Goal: Task Accomplishment & Management: Use online tool/utility

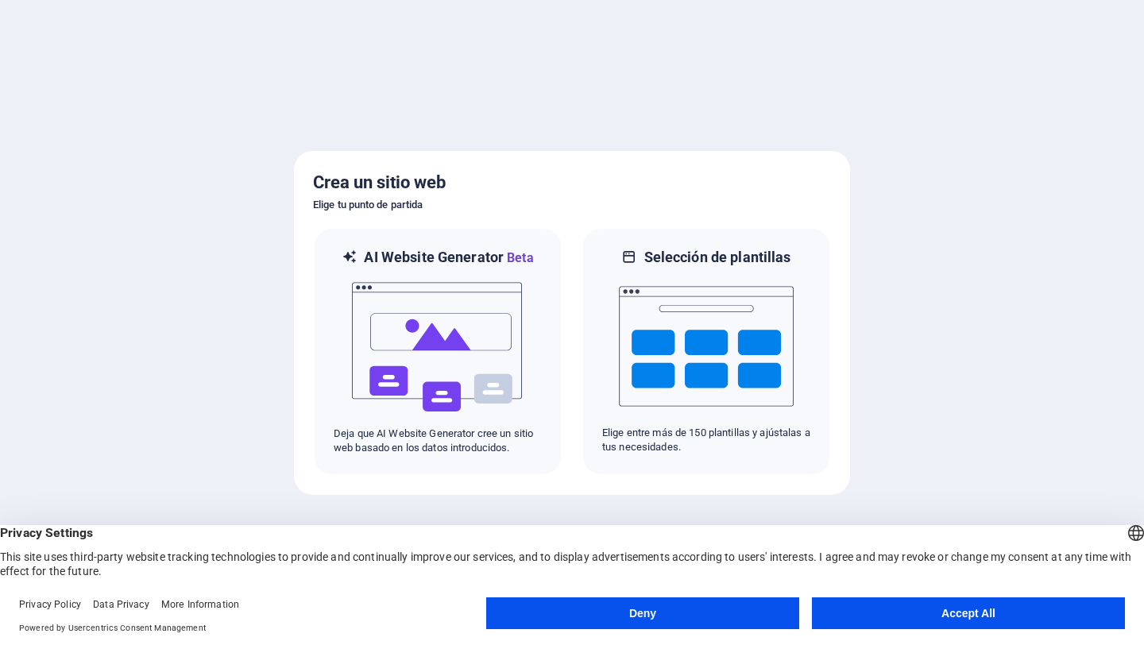
click at [1000, 612] on button "Accept All" at bounding box center [968, 614] width 313 height 32
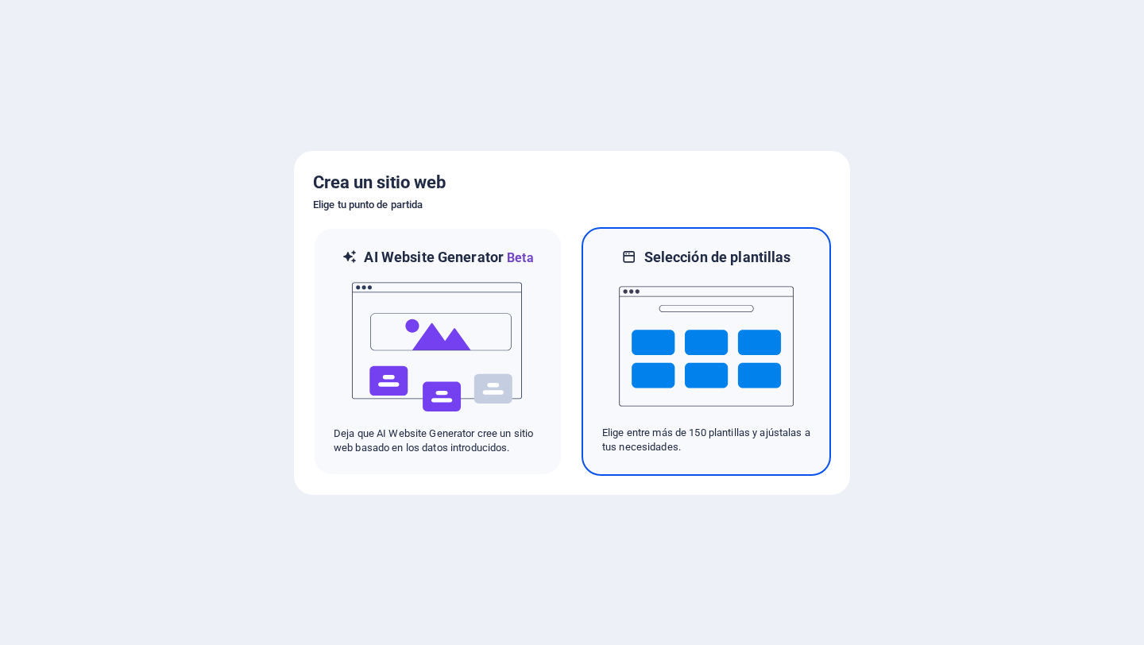
click at [765, 424] on img at bounding box center [706, 346] width 175 height 159
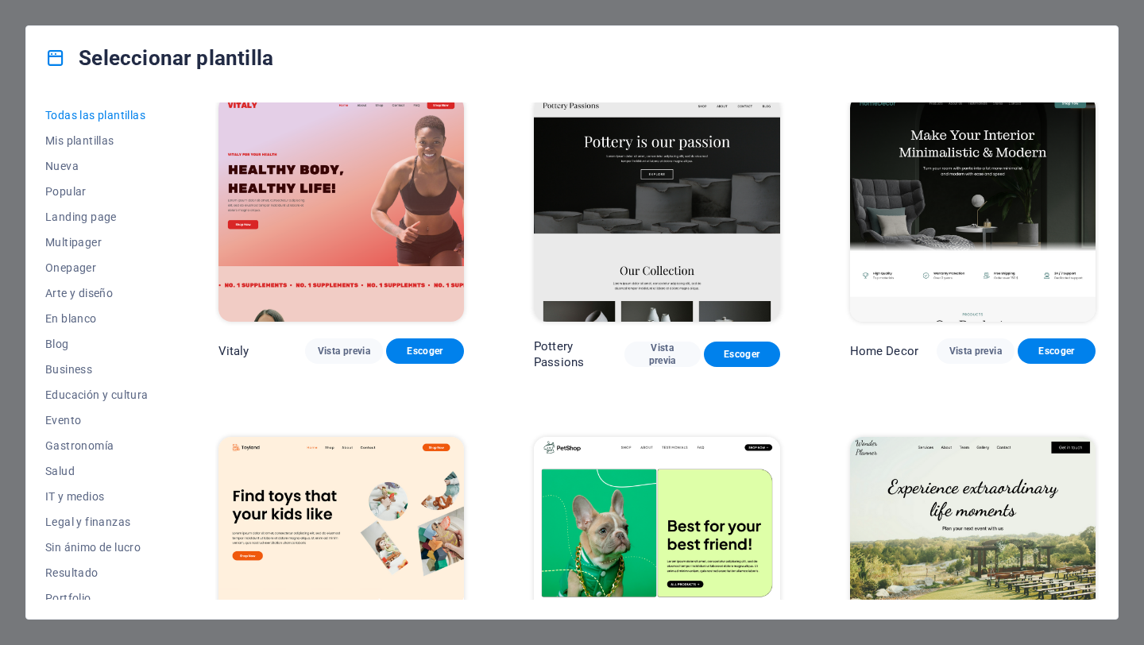
scroll to position [688, 0]
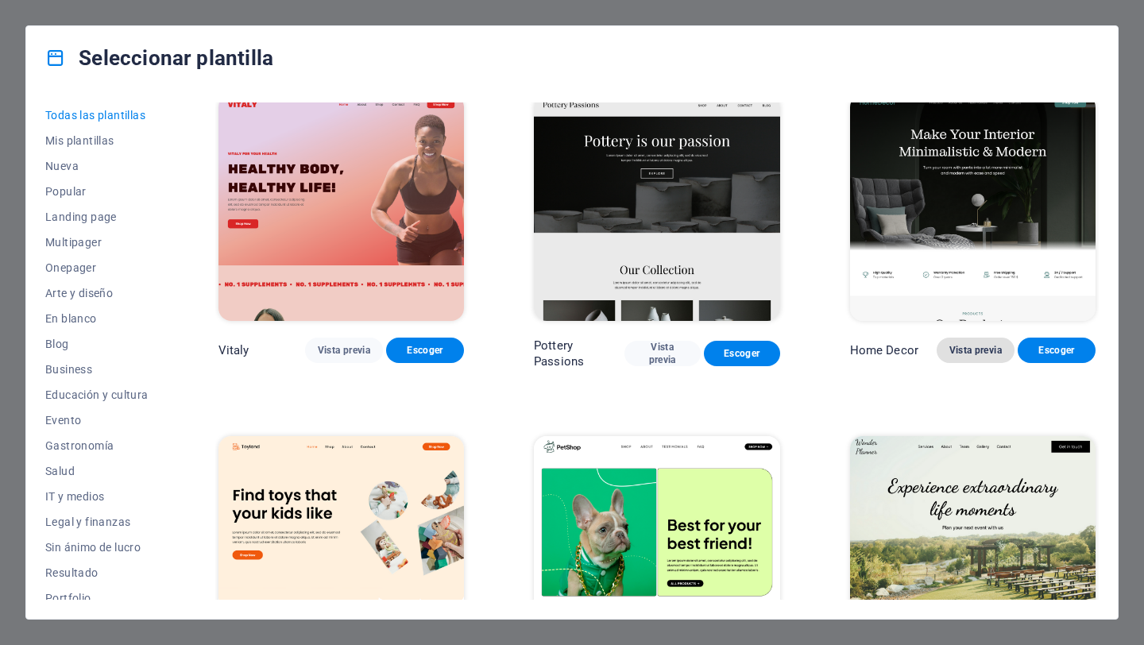
click at [976, 344] on span "Vista previa" at bounding box center [976, 350] width 52 height 13
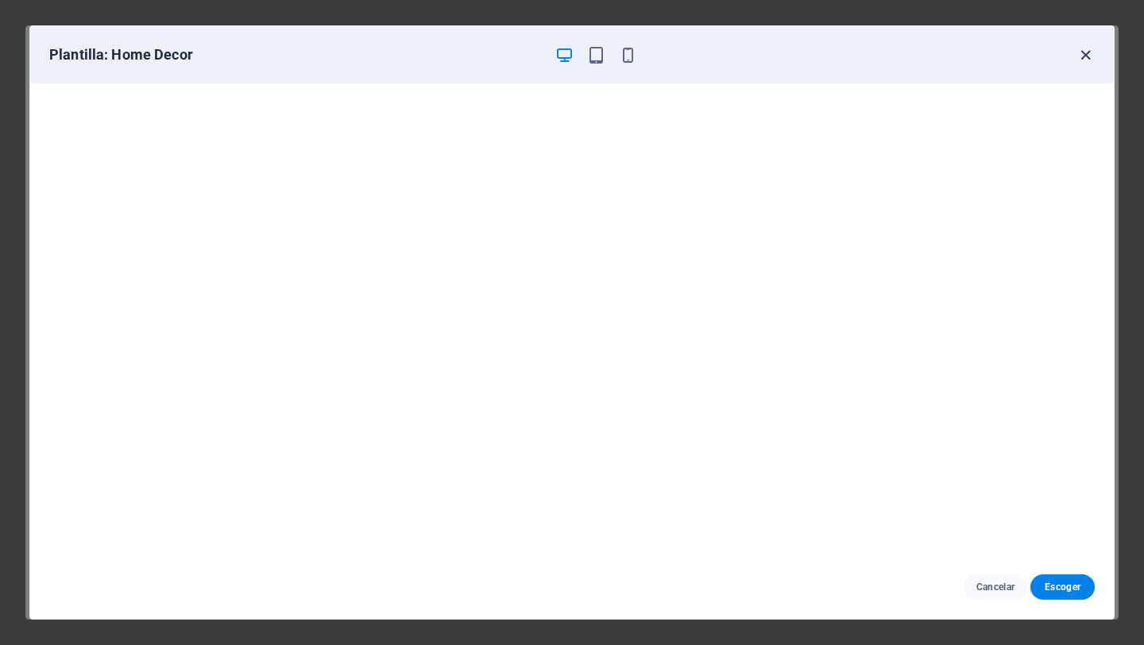
click at [1089, 49] on icon "button" at bounding box center [1086, 55] width 18 height 18
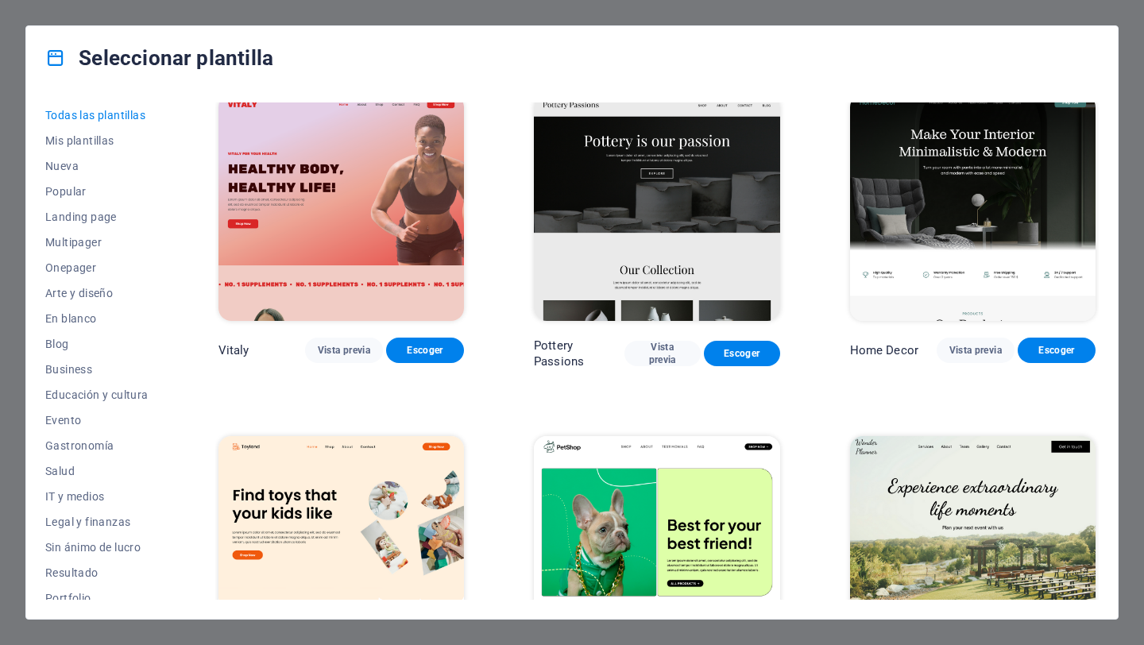
click at [664, 199] on img at bounding box center [657, 208] width 246 height 227
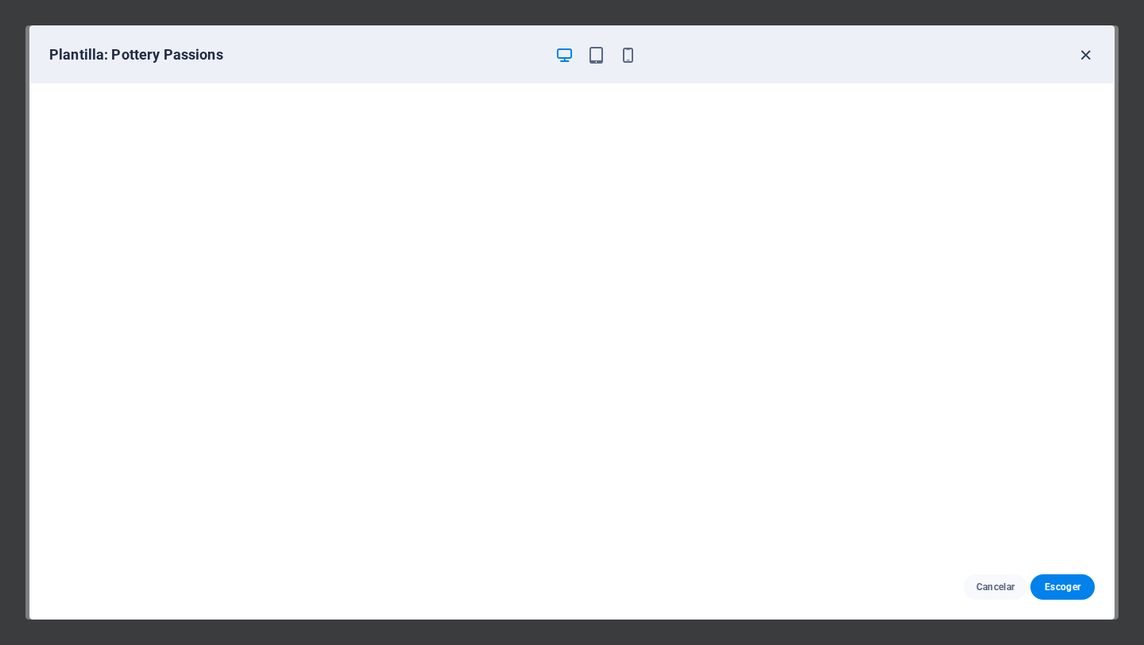
click at [1091, 57] on icon "button" at bounding box center [1086, 55] width 18 height 18
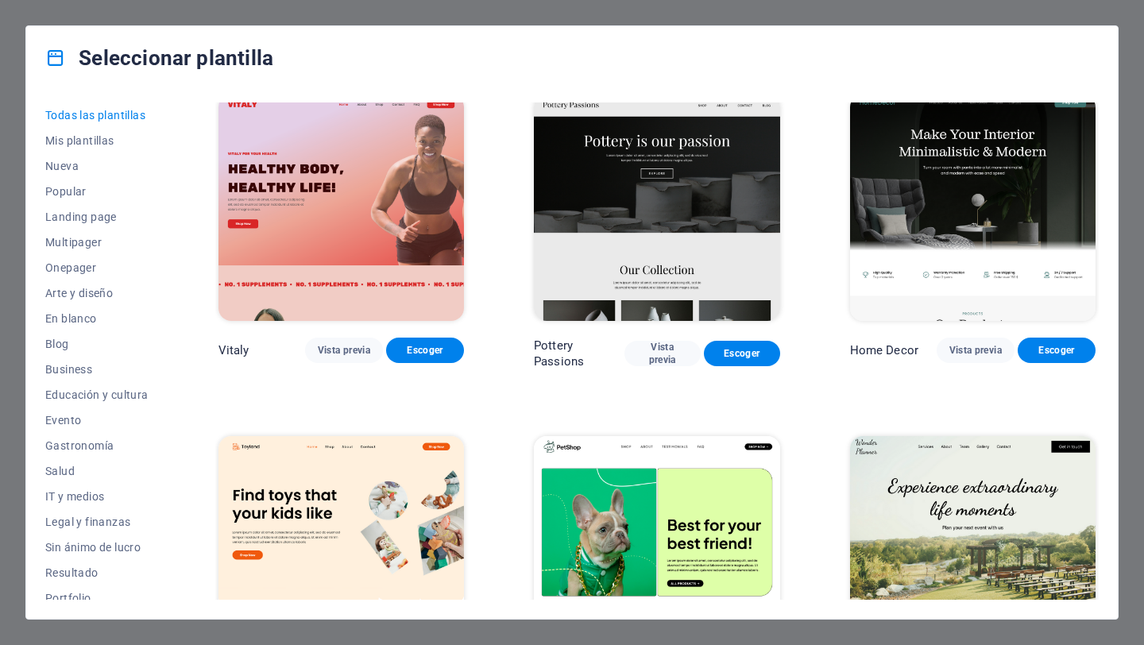
click at [1001, 198] on img at bounding box center [973, 208] width 246 height 227
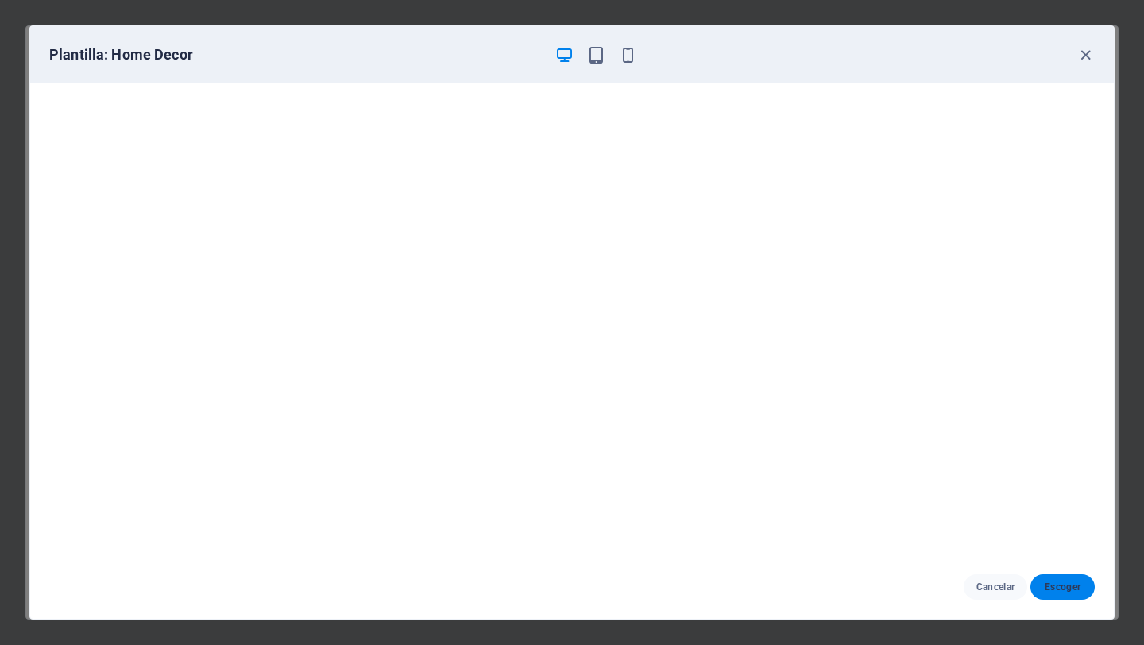
click at [1059, 592] on span "Escoger" at bounding box center [1063, 587] width 39 height 13
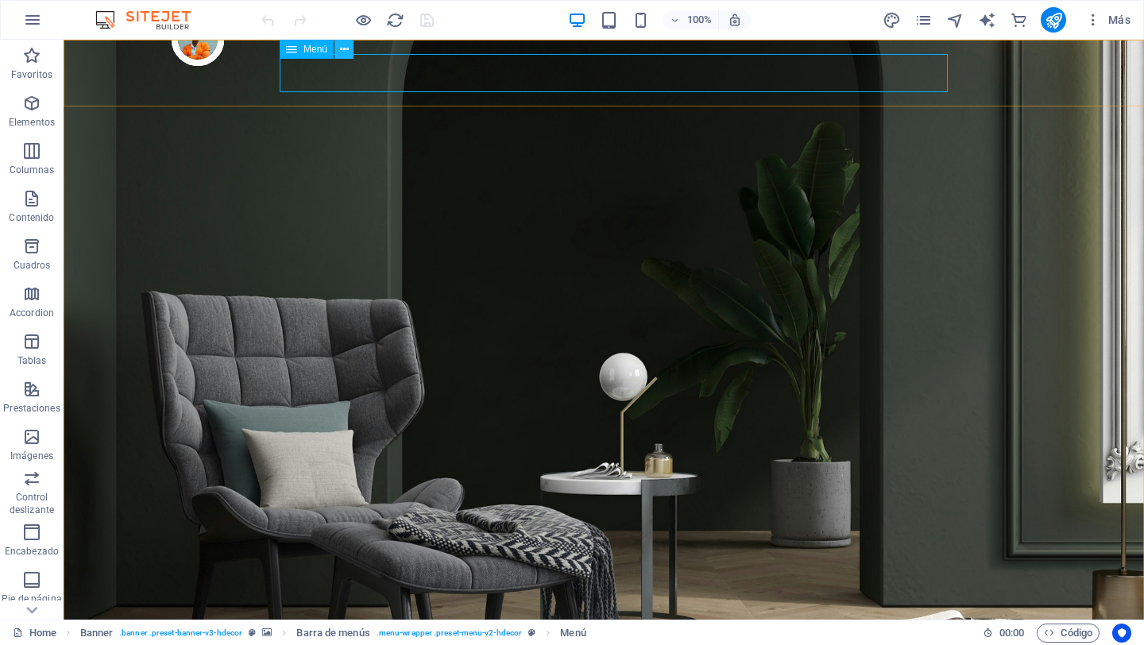
click at [345, 56] on icon at bounding box center [344, 49] width 9 height 17
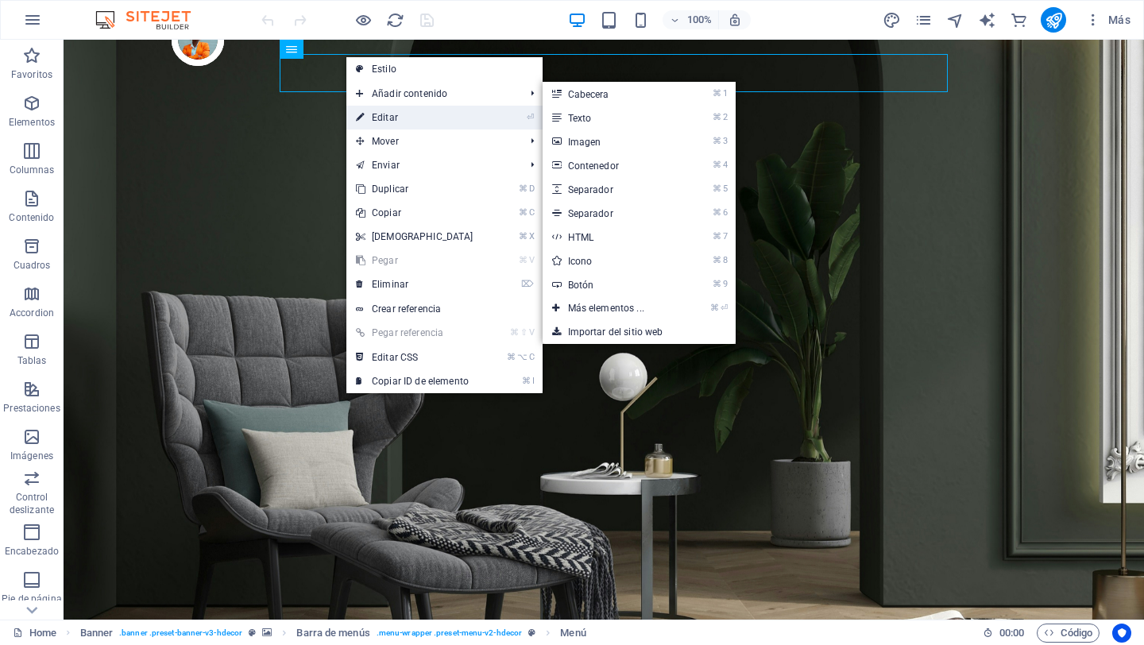
click at [380, 116] on link "⏎ Editar" at bounding box center [415, 118] width 137 height 24
select select "1"
select select
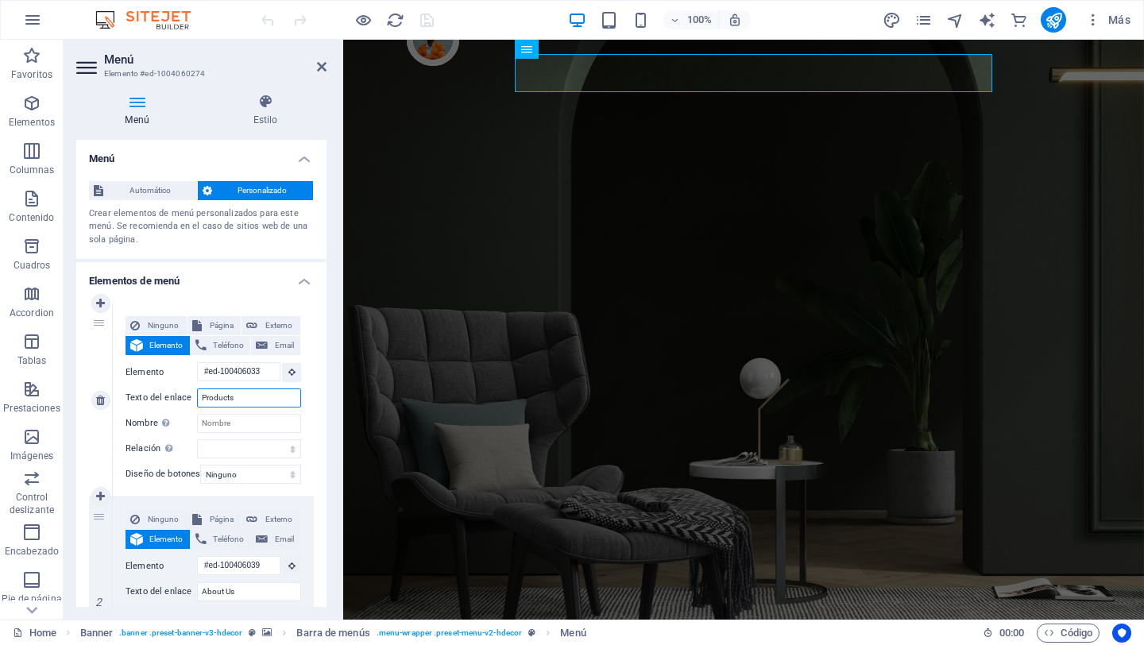
click at [259, 397] on input "Products" at bounding box center [249, 398] width 104 height 19
type input "Produc"
select select
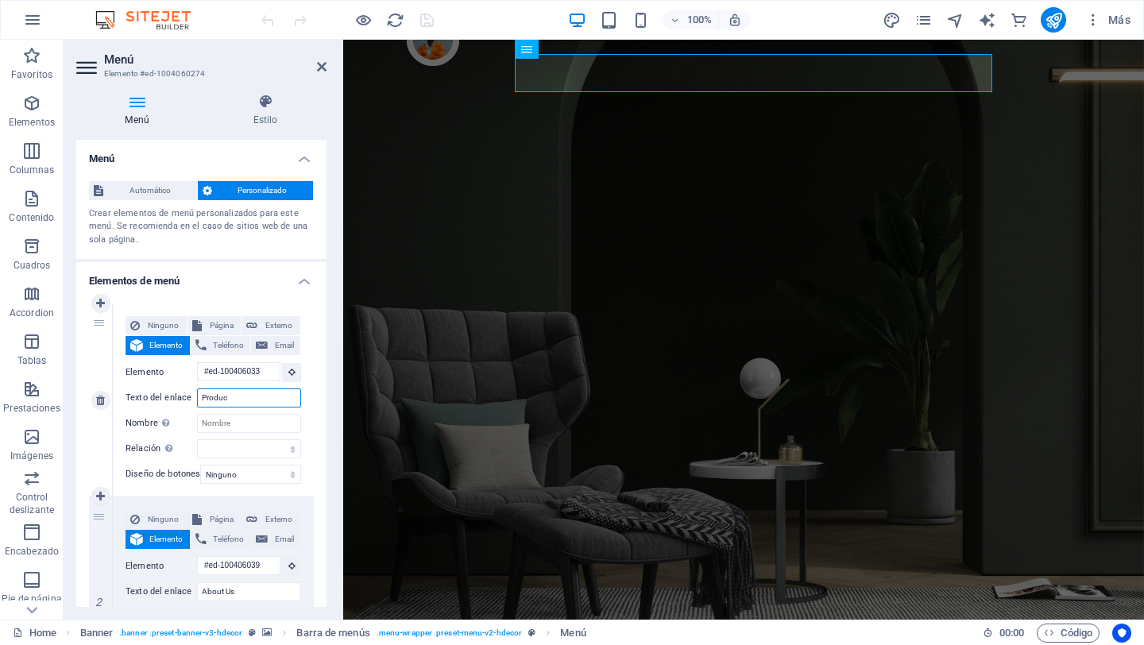
select select
type input "Productos"
select select
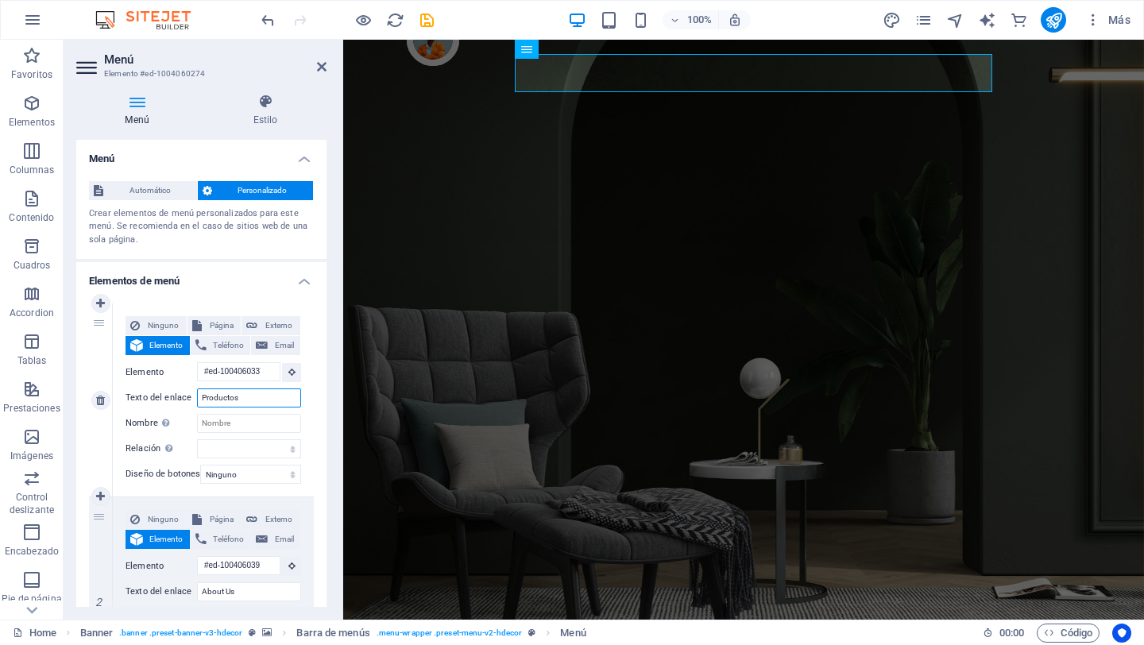
select select
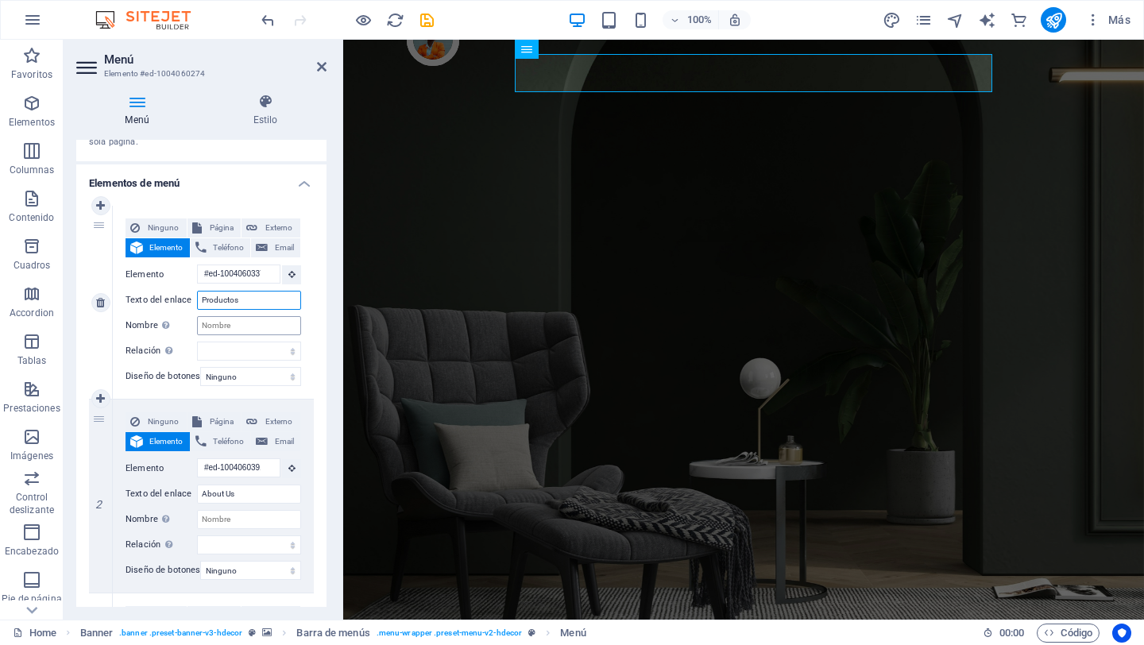
scroll to position [152, 0]
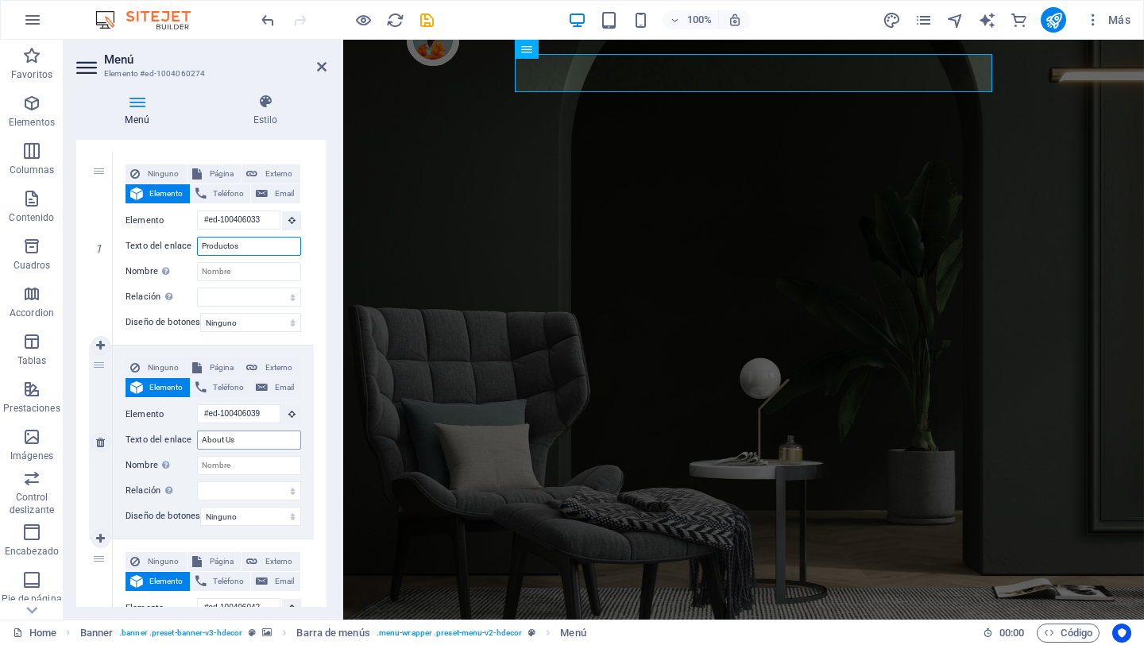
type input "Productos"
click at [240, 440] on input "About Us" at bounding box center [249, 440] width 104 height 19
type input "A"
select select
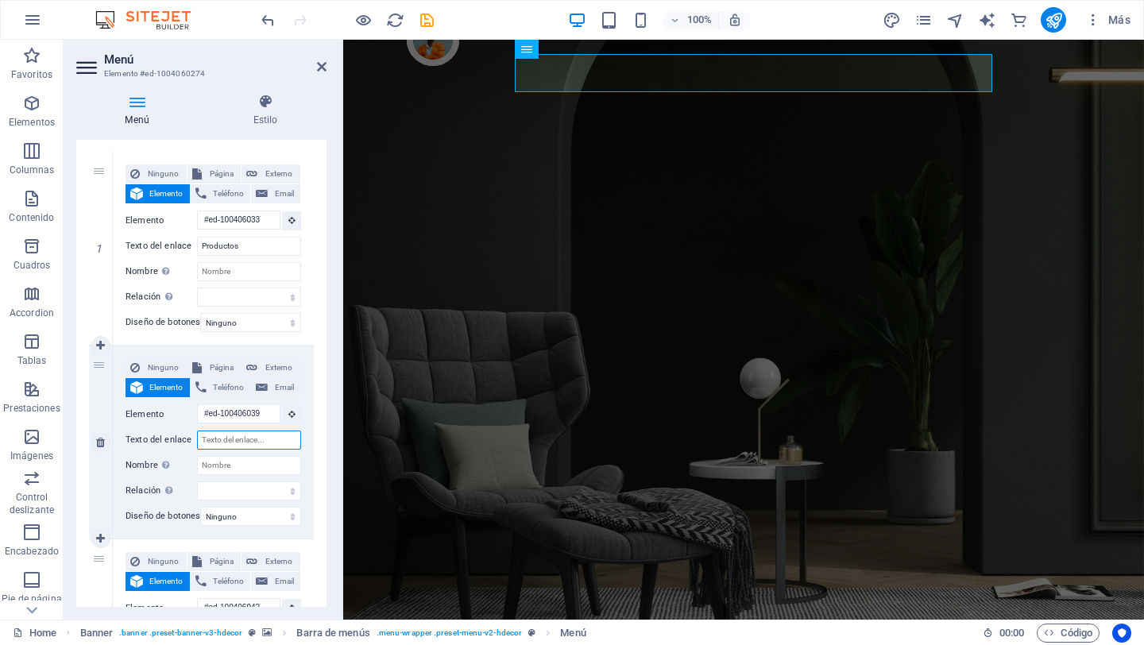
select select
type input "quien somos"
select select
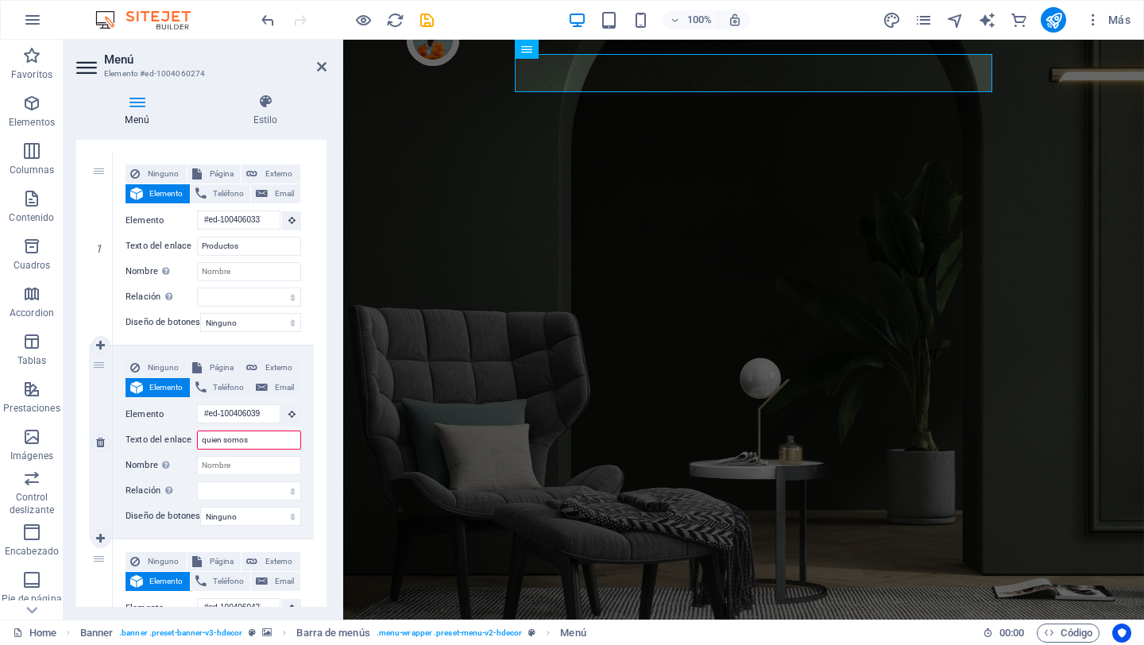
select select
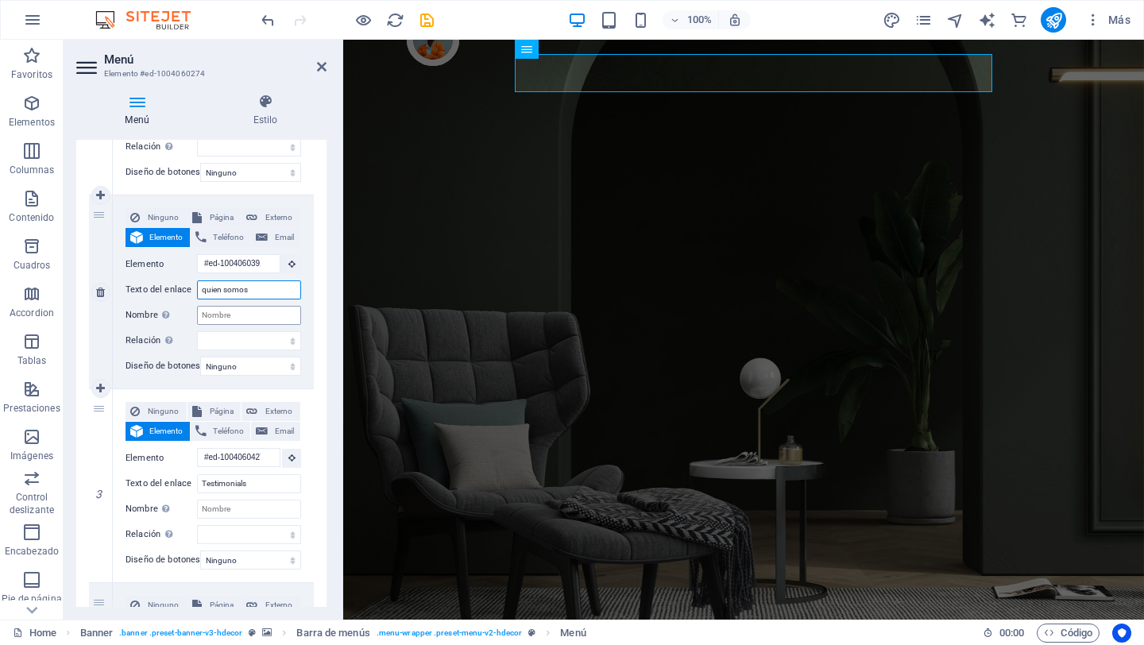
scroll to position [312, 0]
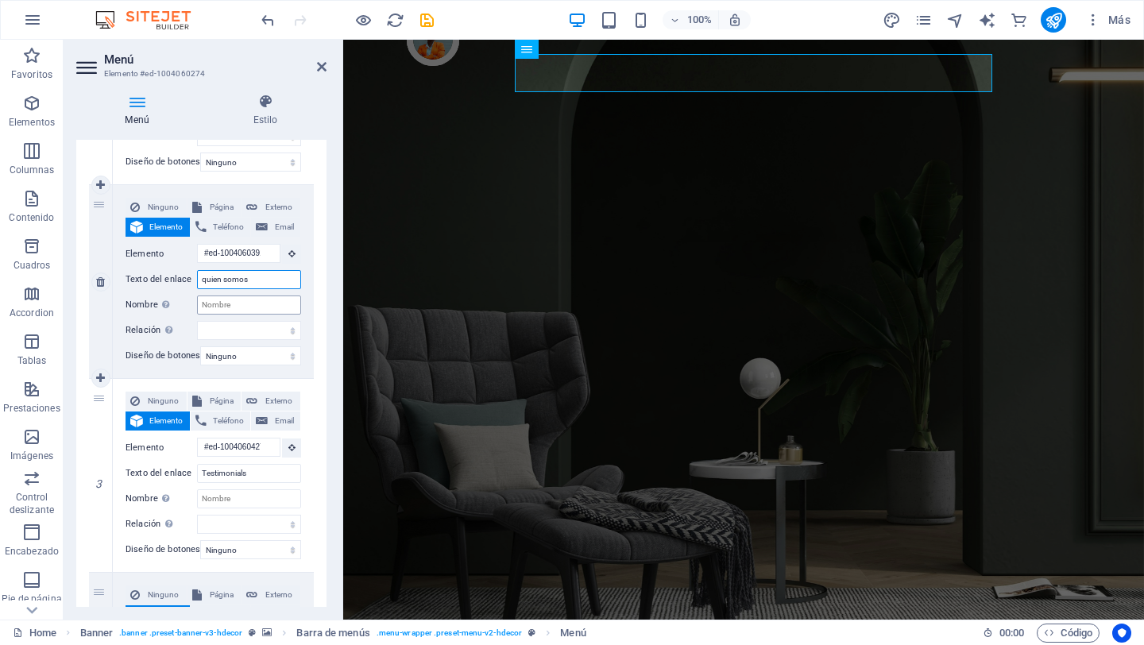
type input "quien somos"
click at [251, 473] on input "Testimonials" at bounding box center [249, 473] width 104 height 19
type input "Testimon"
select select
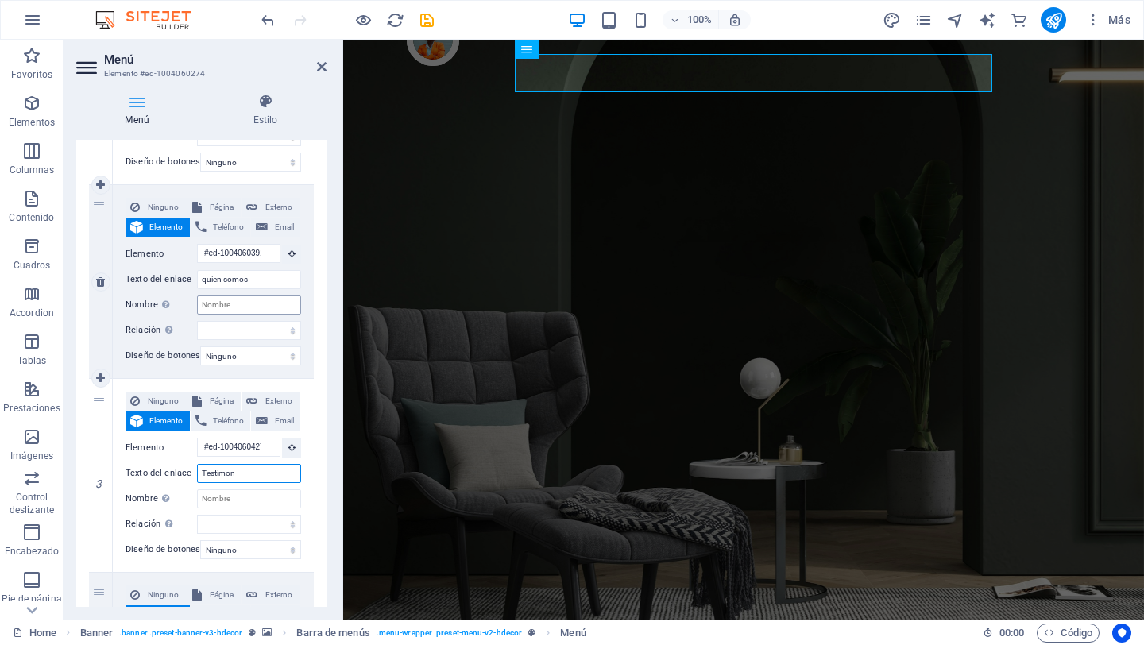
select select
type input "Testimon"
click at [206, 283] on input "quien somos" at bounding box center [249, 279] width 104 height 19
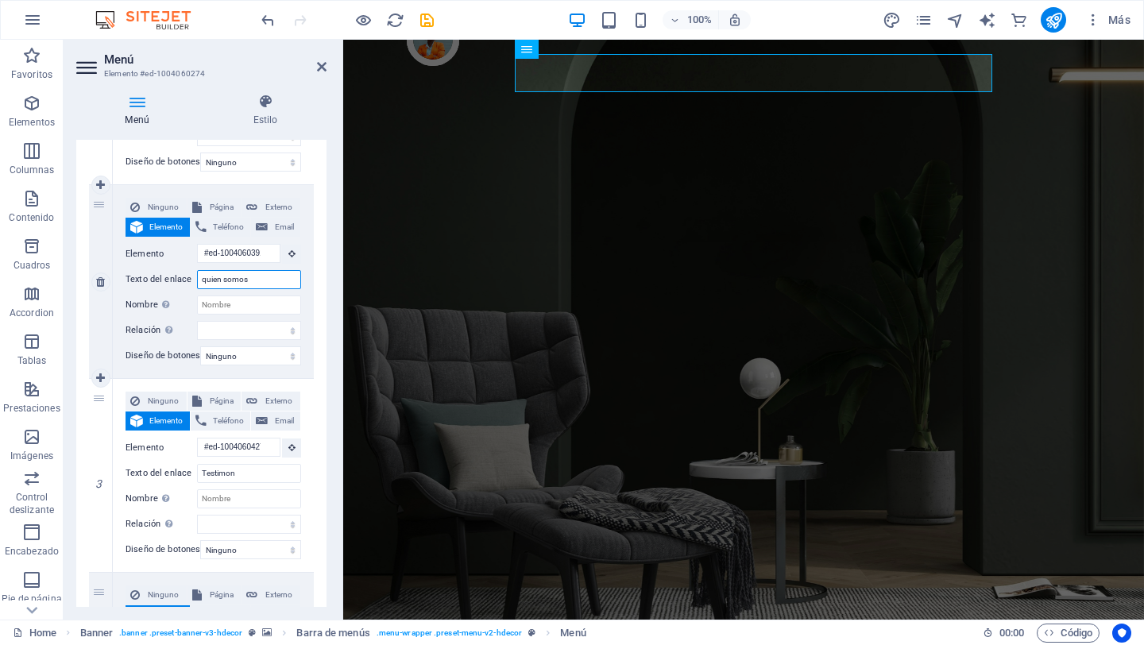
type input "uien somos"
select select
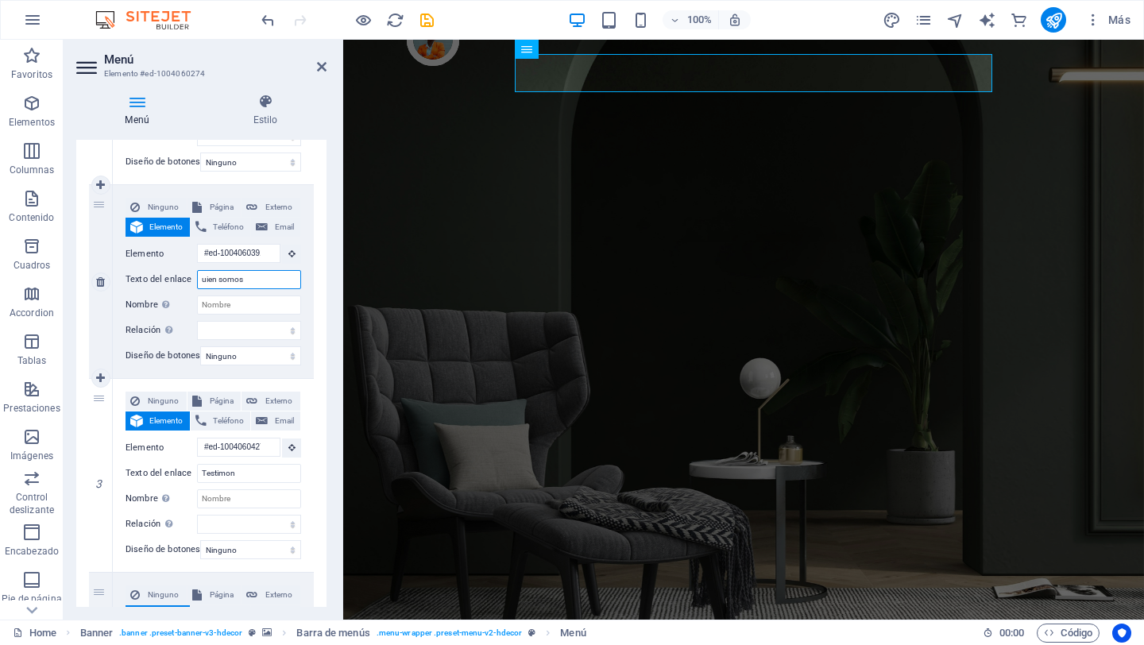
select select
type input "Quien somos"
select select
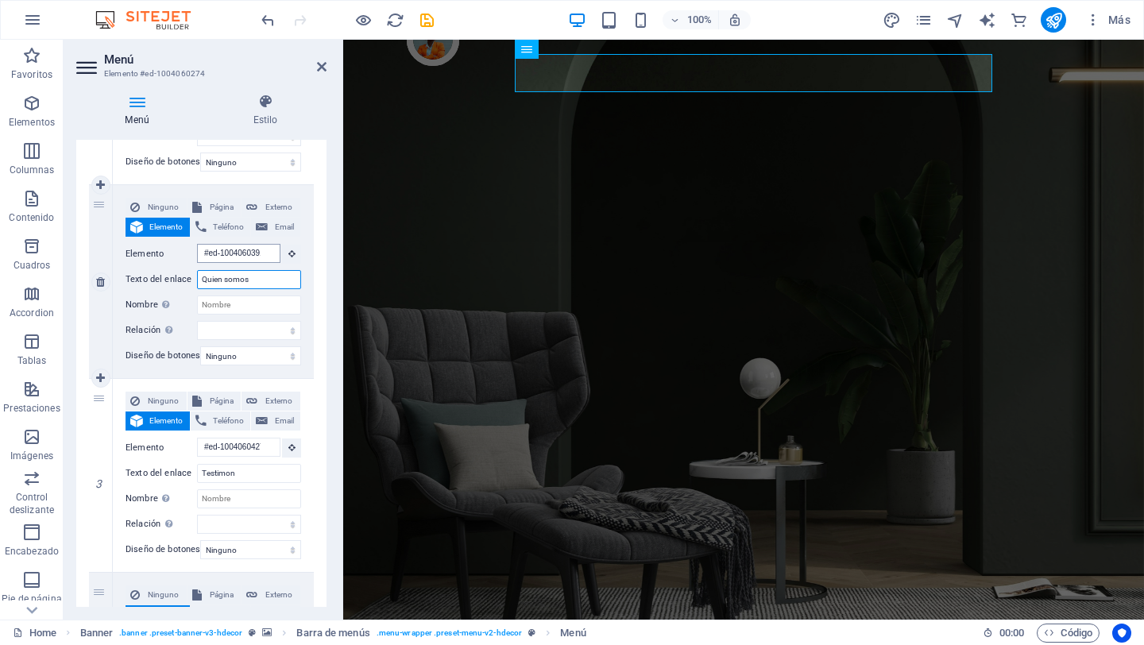
select select
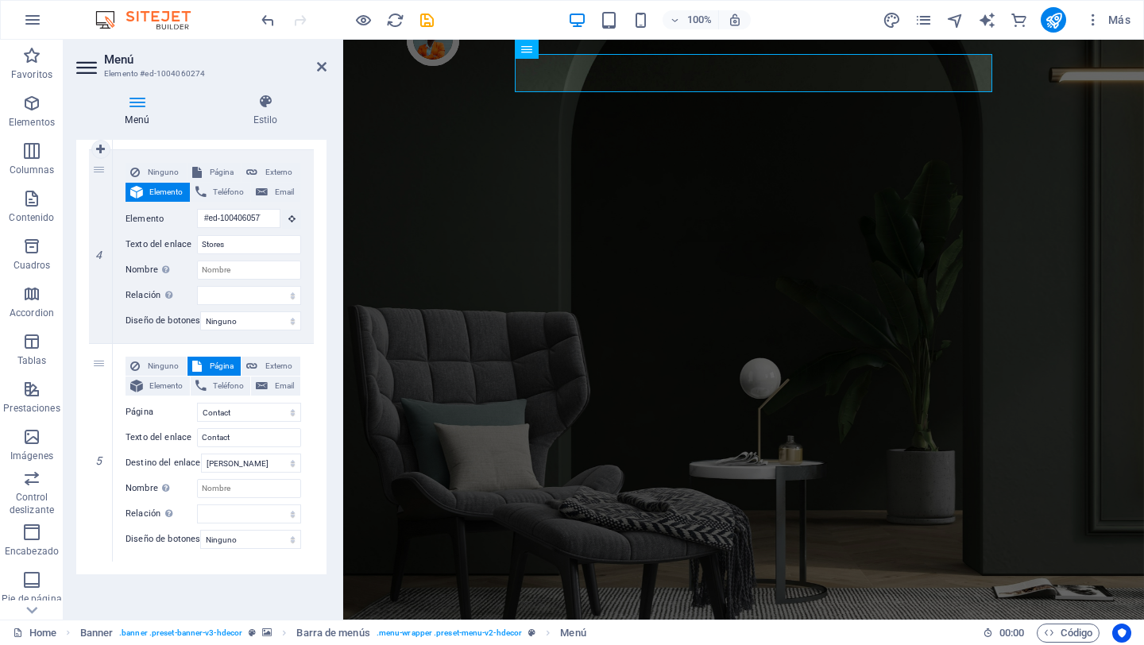
scroll to position [745, 0]
type input "Quien somos"
click at [256, 238] on input "Stores" at bounding box center [249, 244] width 104 height 19
type input "S"
select select
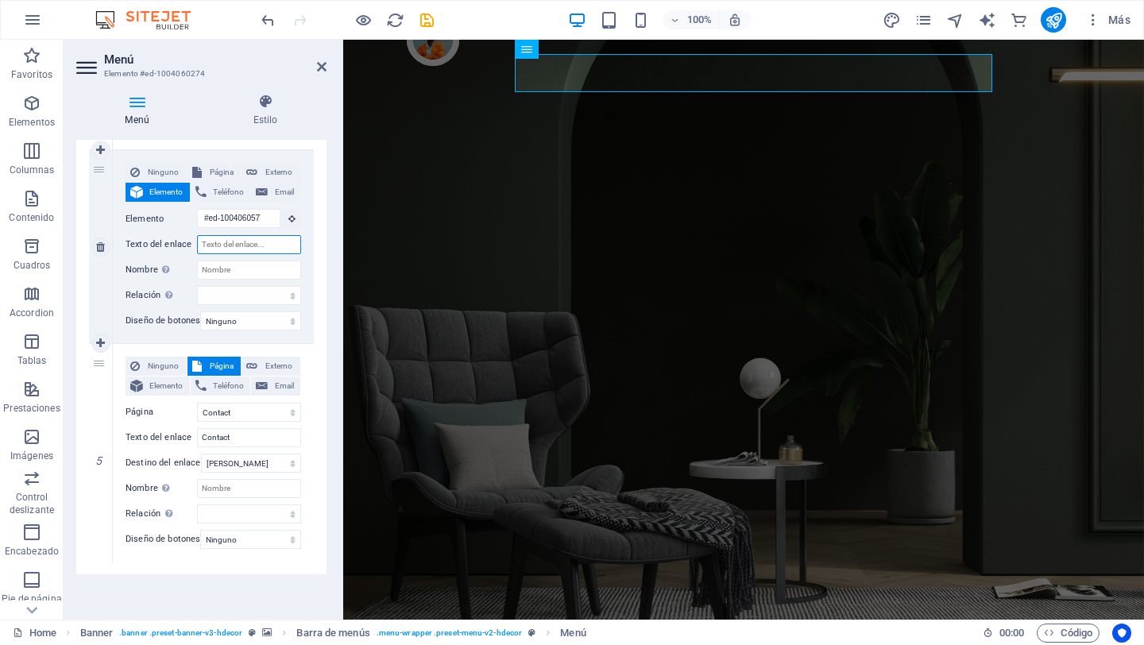
select select
type input "T"
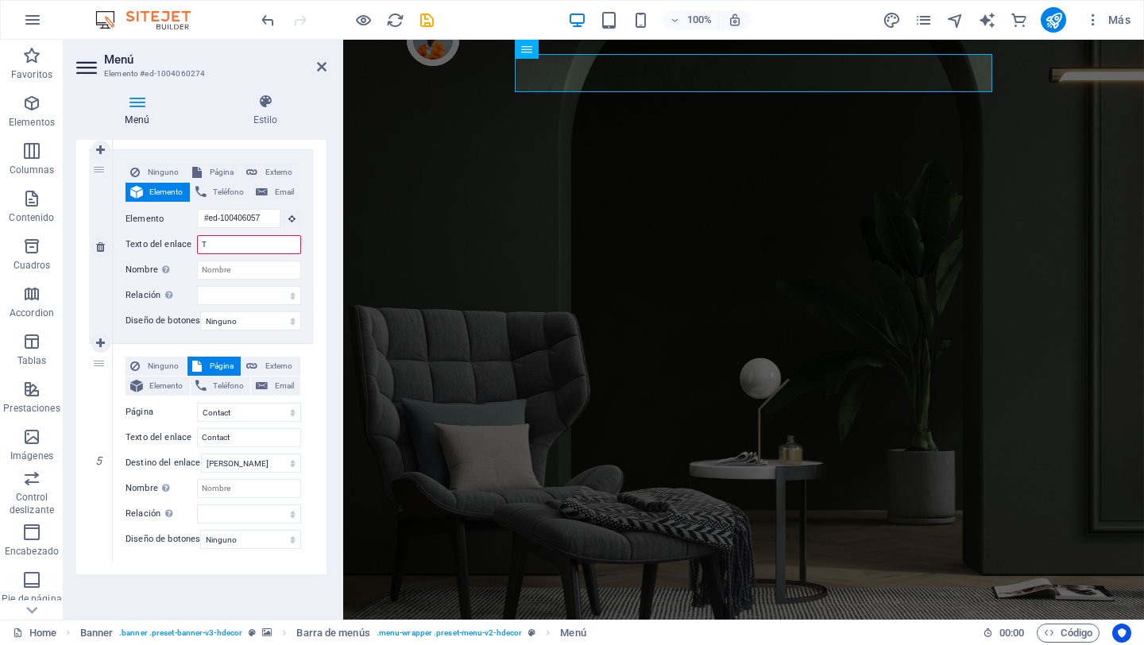
select select
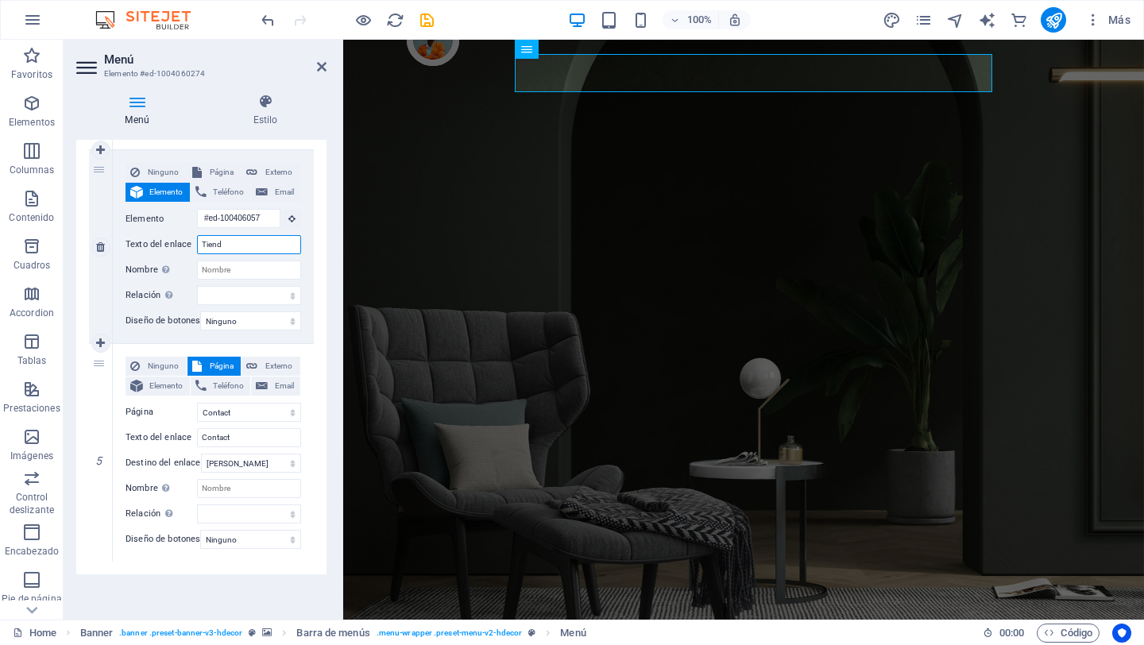
type input "Tienda"
select select
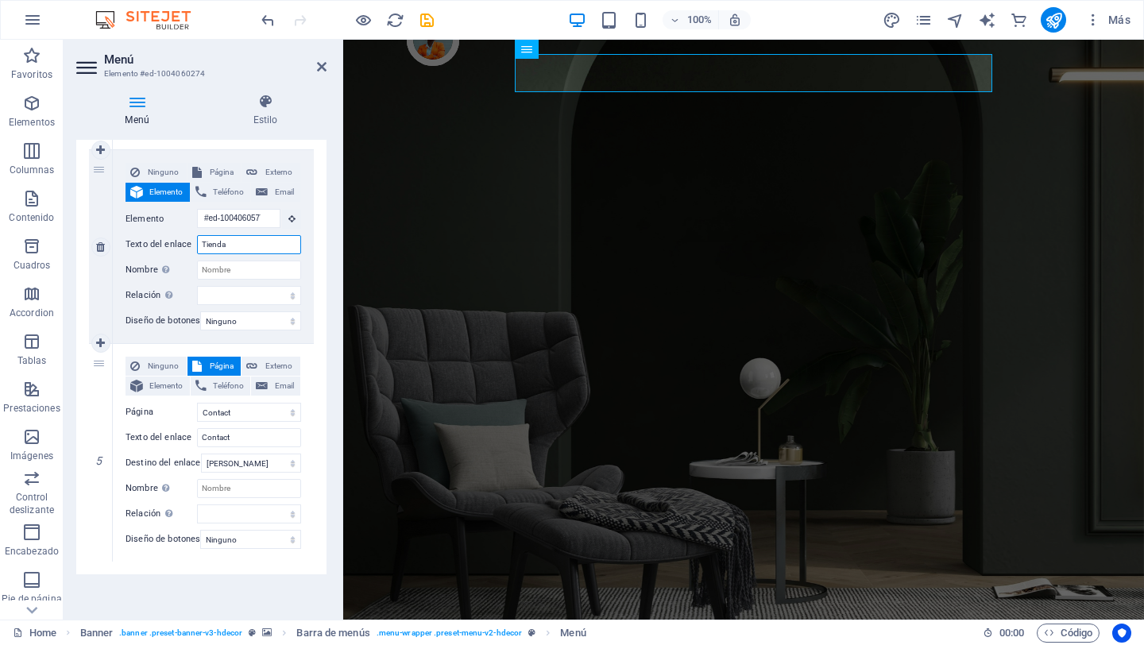
select select
type input "Tienda"
click at [239, 407] on select "Home Contact Privacy Legal Notice" at bounding box center [249, 412] width 104 height 19
click at [250, 429] on input "Contact" at bounding box center [249, 437] width 104 height 19
type input "Contacto"
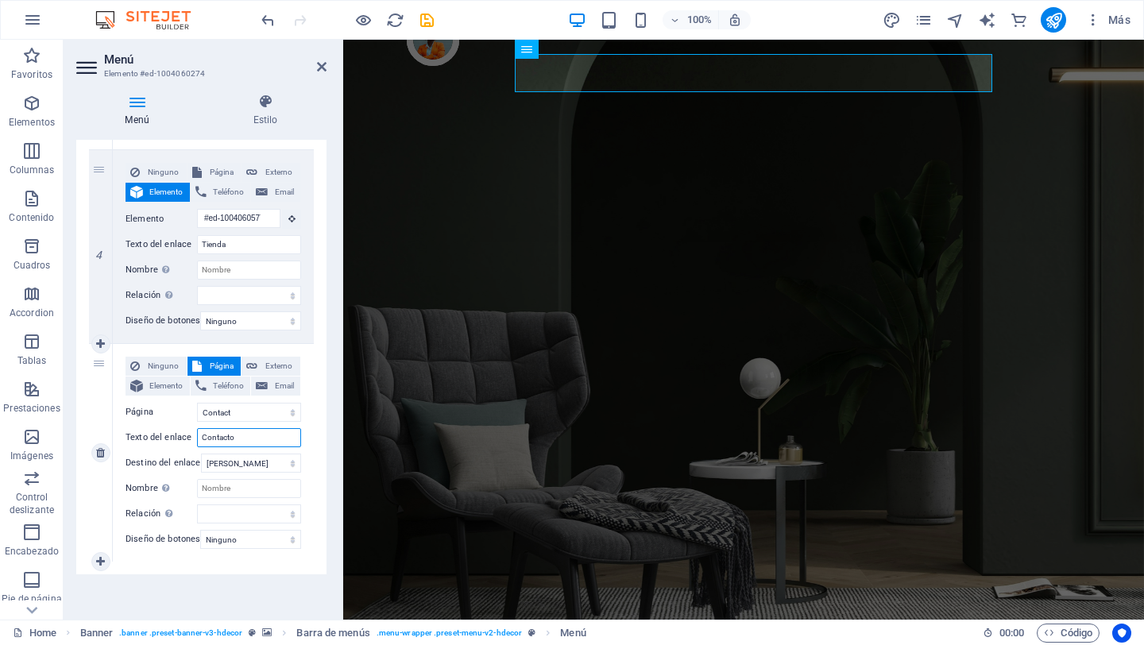
select select
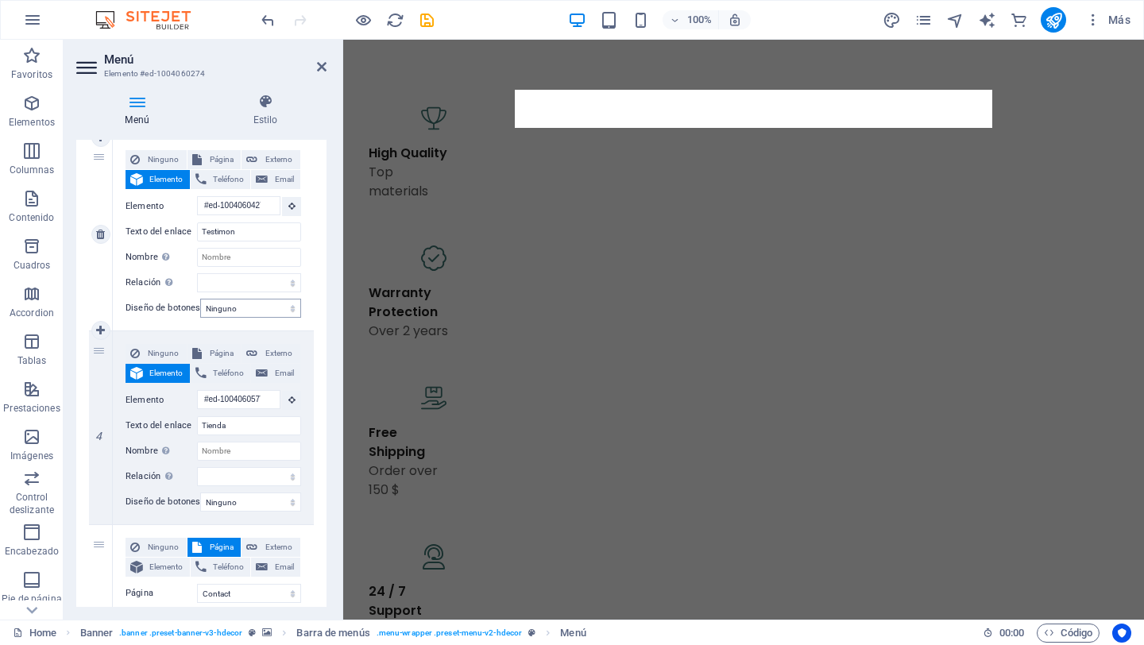
scroll to position [0, 0]
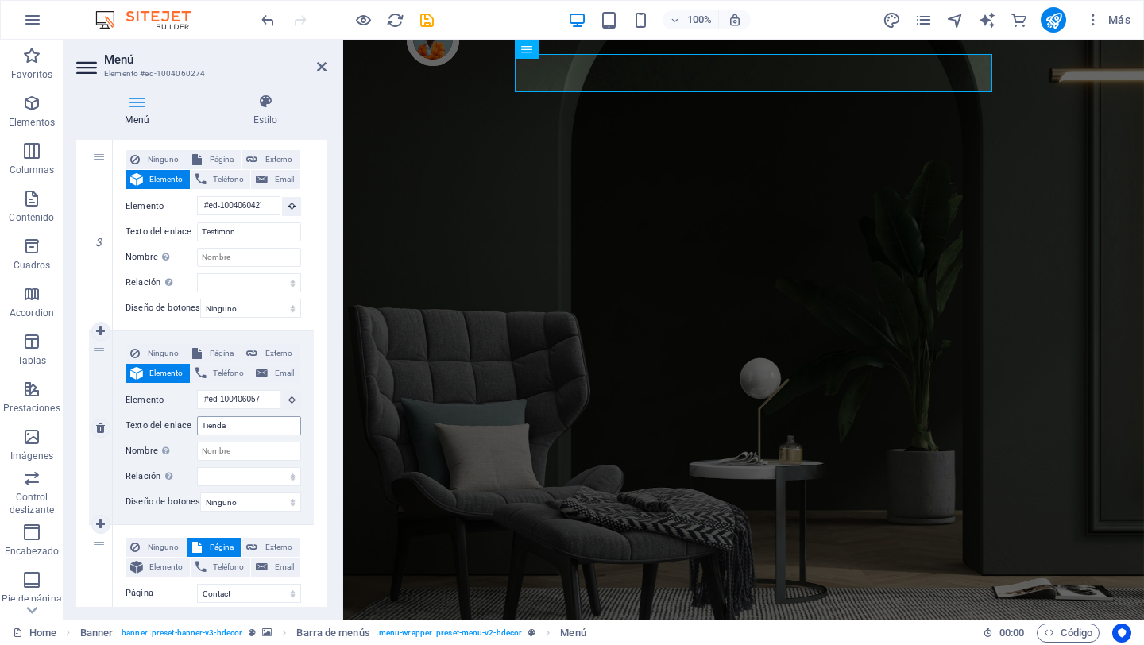
type input "Contacto"
click at [246, 422] on input "Tienda" at bounding box center [249, 425] width 104 height 19
type input "T"
select select
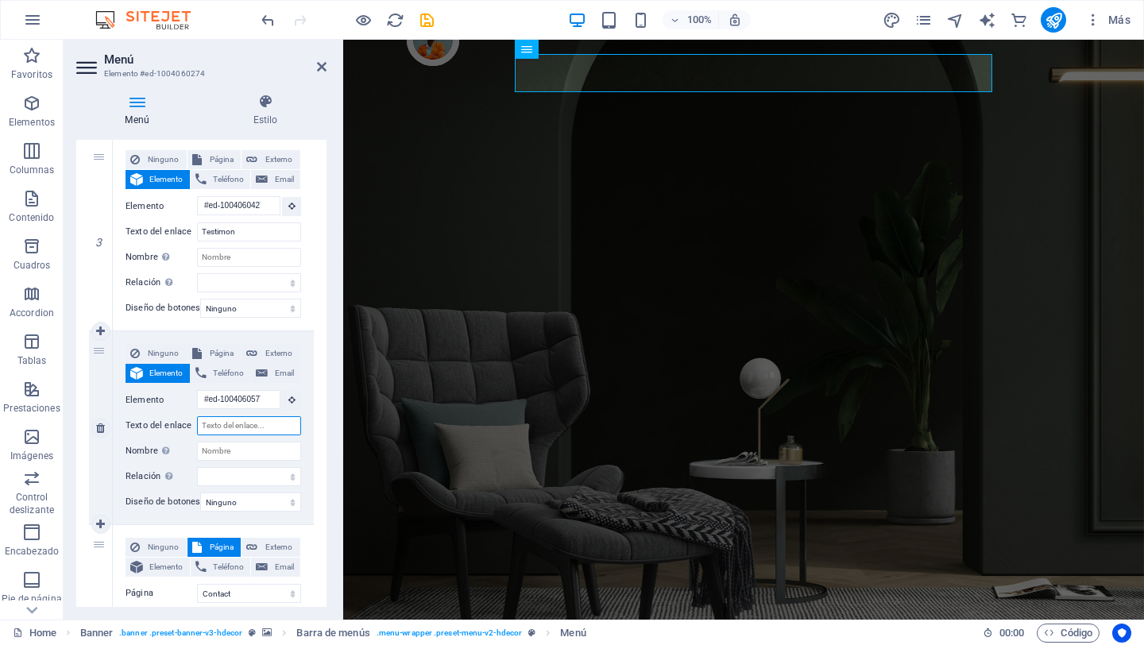
select select
type input "Prod"
select select
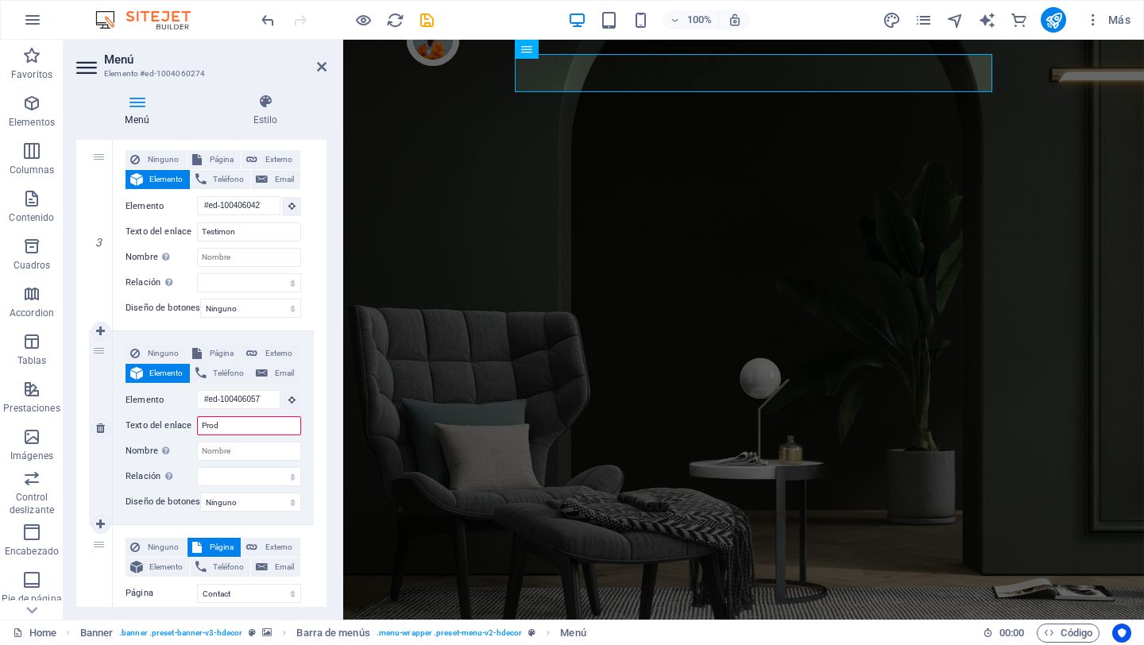
select select
type input "Productos"
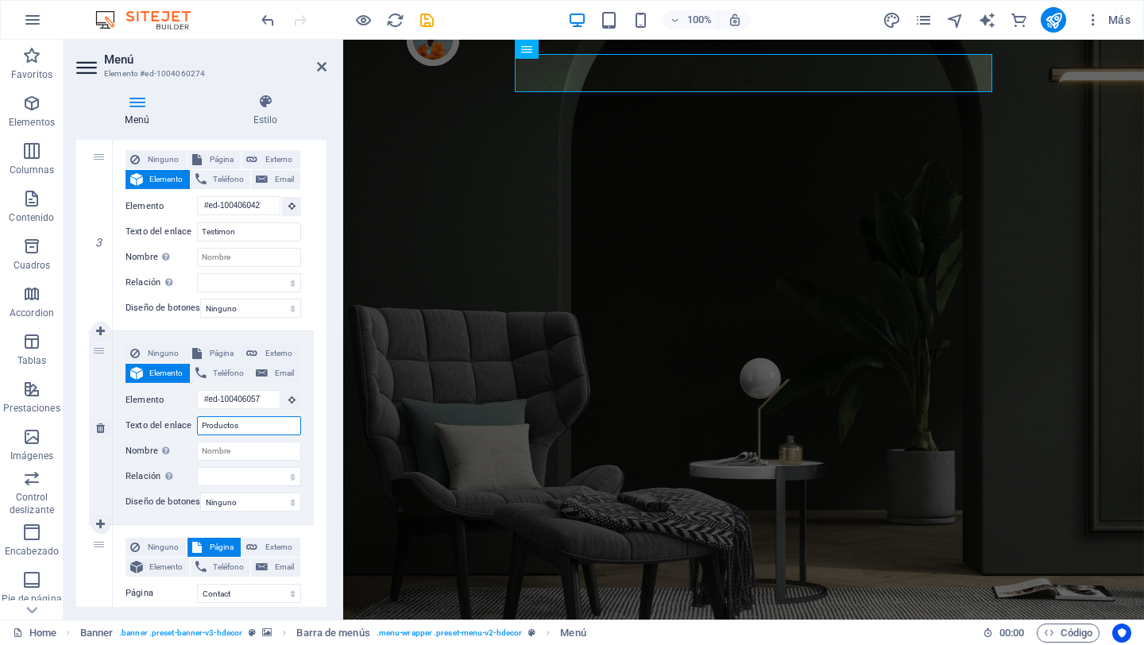
select select
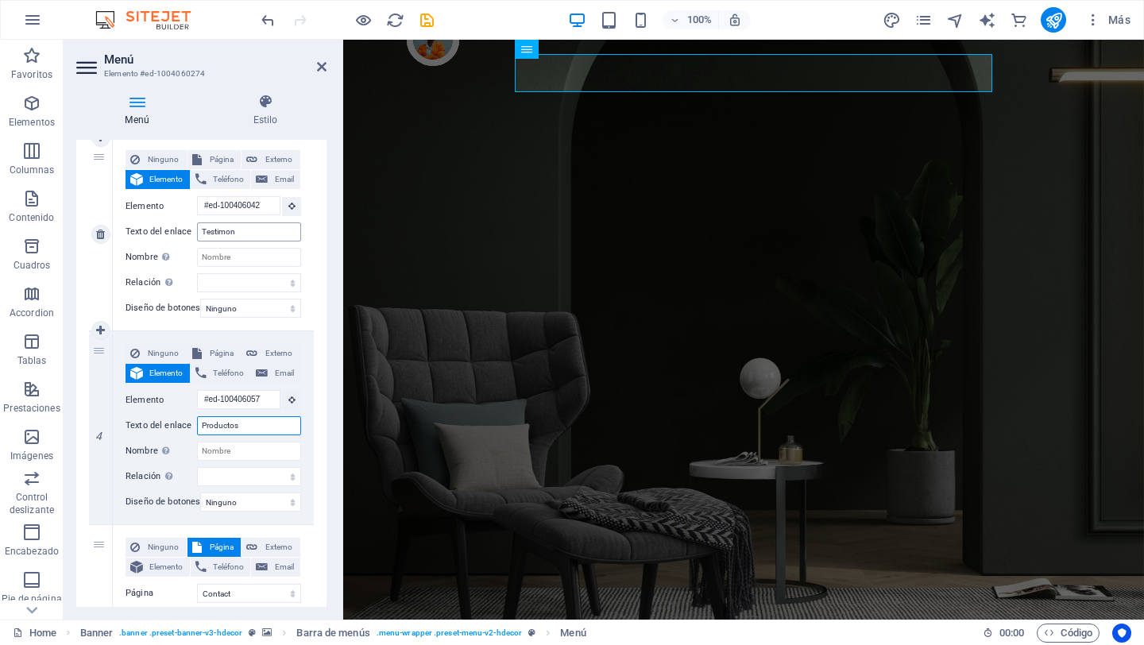
type input "Productos"
drag, startPoint x: 270, startPoint y: 230, endPoint x: 215, endPoint y: 221, distance: 56.3
click at [215, 221] on div "Ninguno Página Externo Elemento Teléfono Email Página Home Contact Privacy Lega…" at bounding box center [214, 221] width 176 height 142
select select
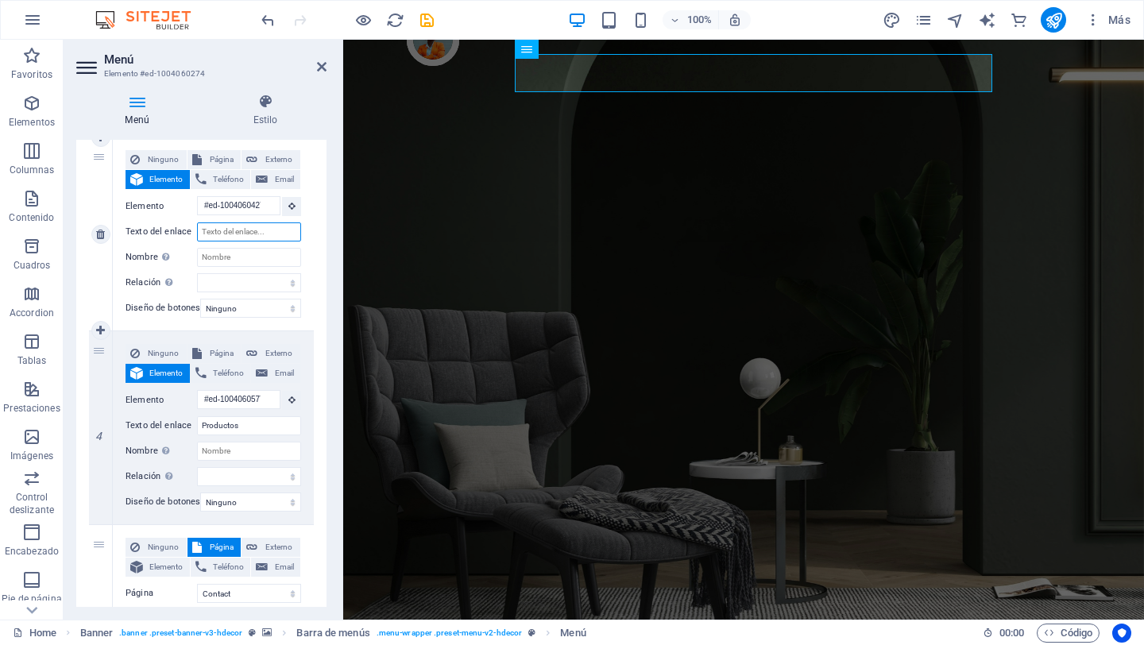
select select
type input "Qu"
select select
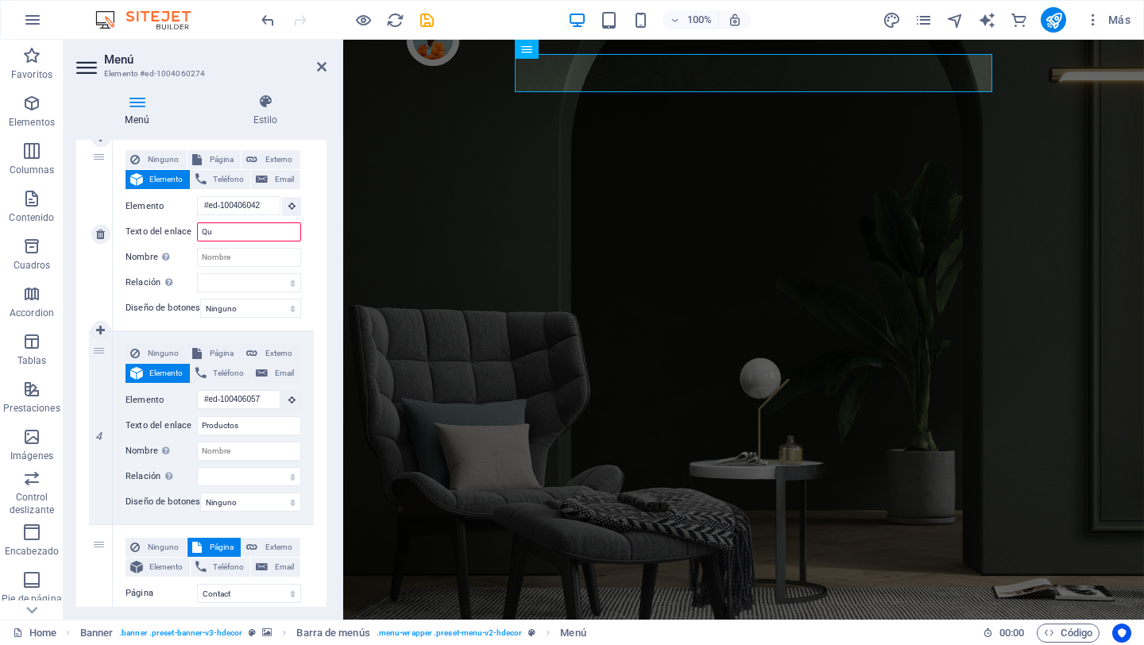
select select
type input "Qué oferecemos"
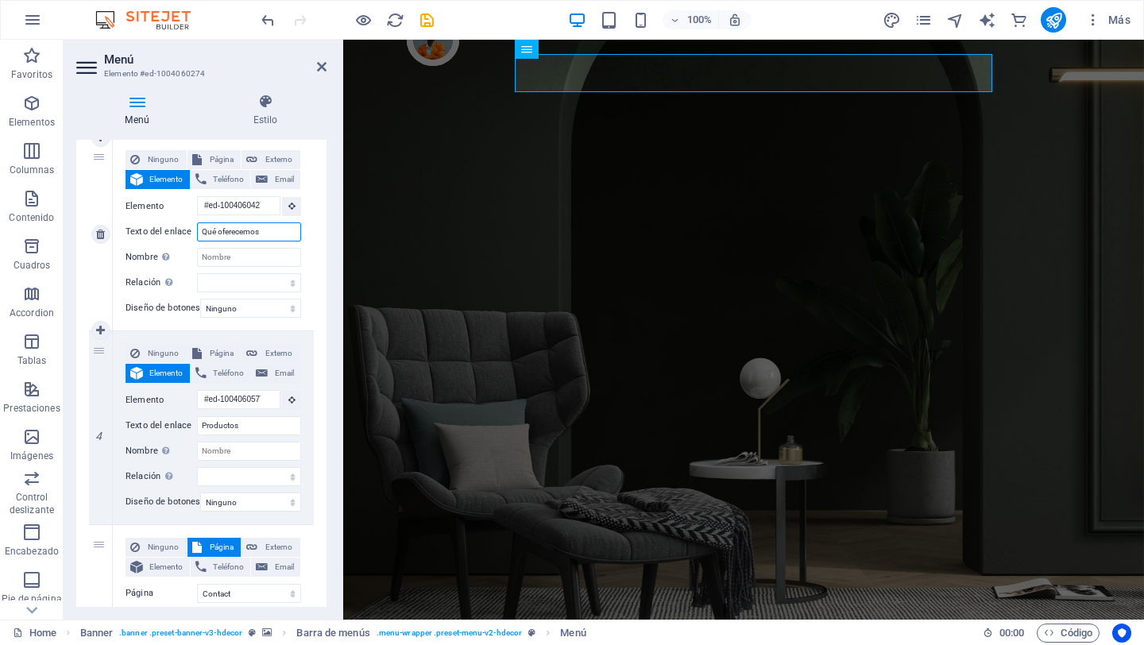
select select
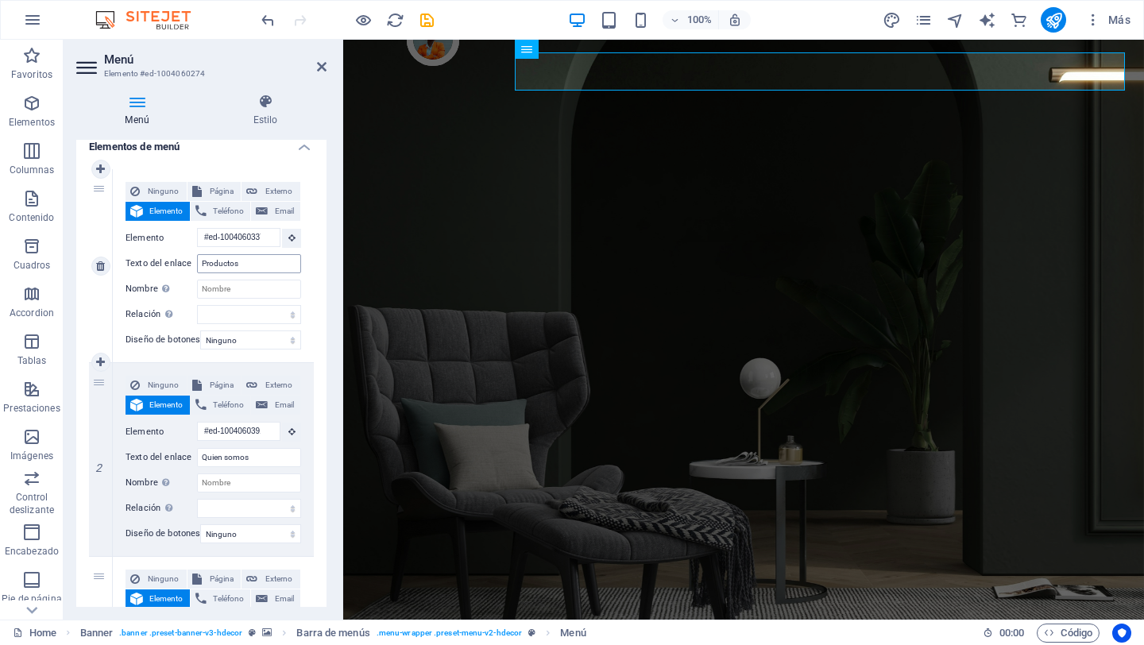
type input "Qué oferecemos"
click at [264, 261] on input "Productos" at bounding box center [249, 263] width 104 height 19
type input "P"
select select
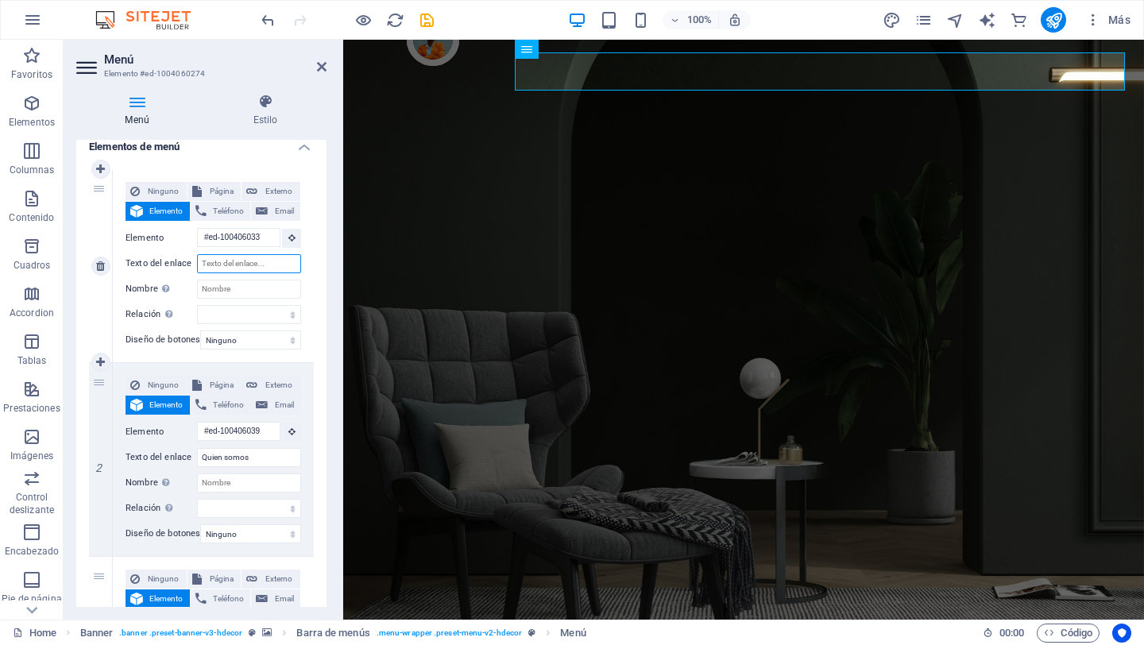
select select
type input "Inic"
select select
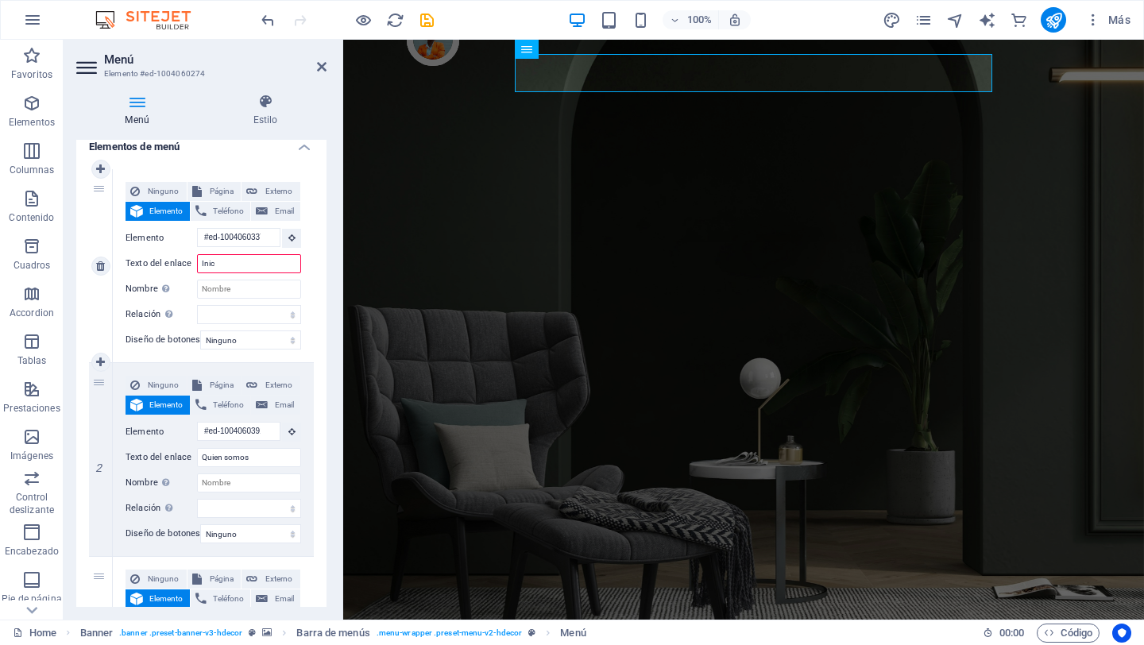
select select
type input "Inicio"
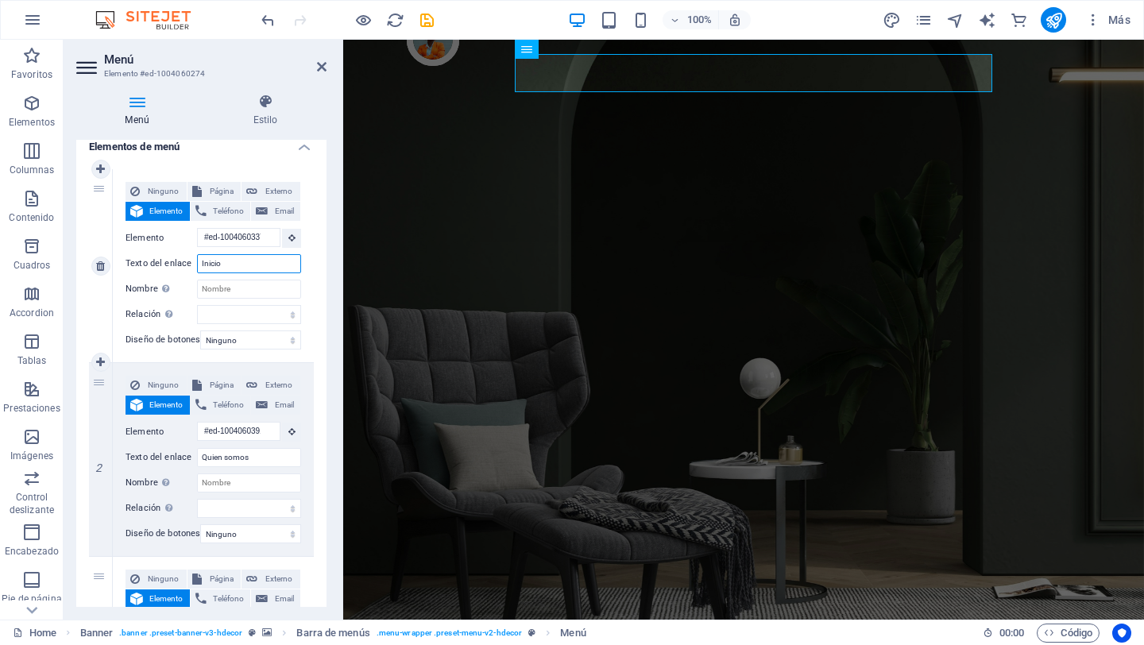
select select
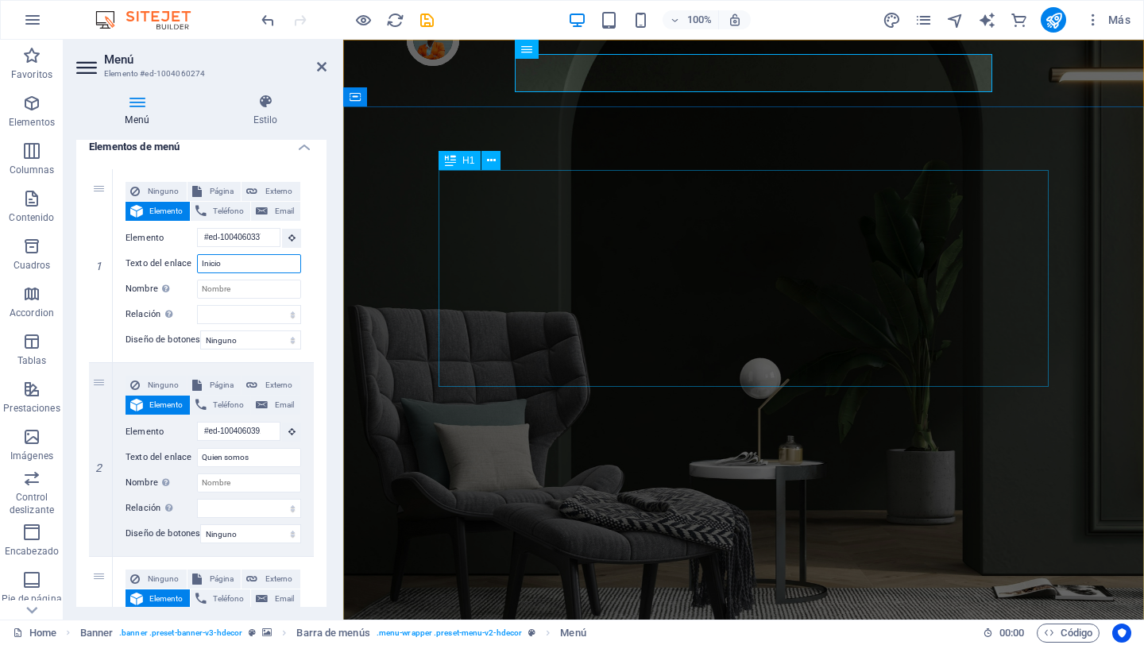
type input "Inicio"
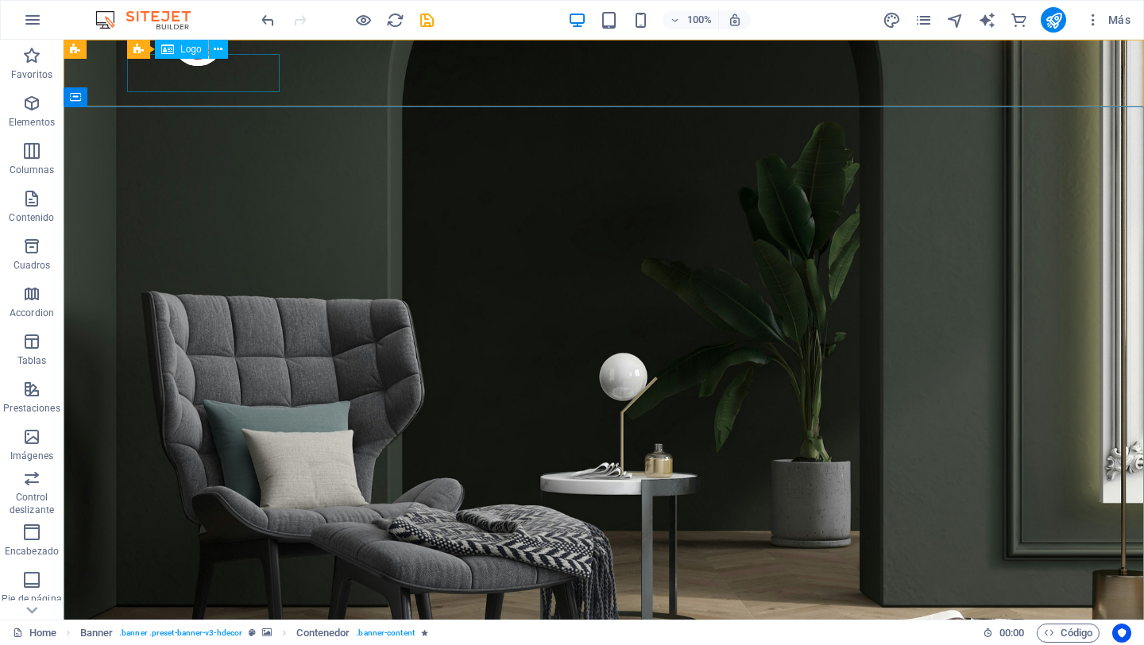
click at [190, 47] on span "Logo" at bounding box center [190, 50] width 21 height 10
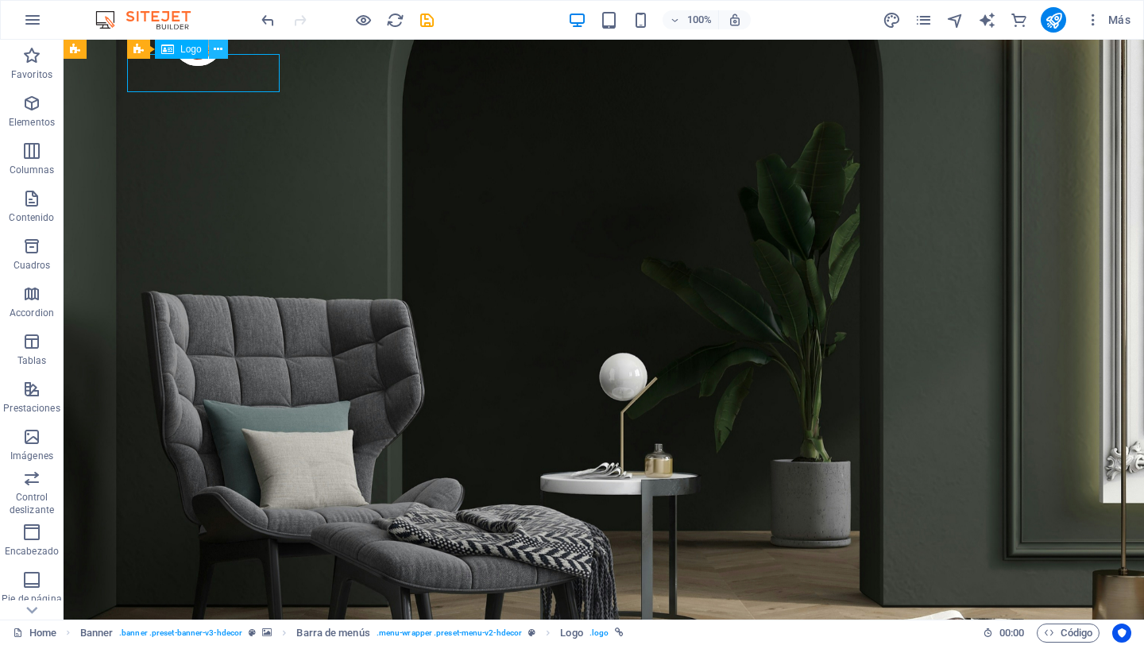
click at [216, 51] on icon at bounding box center [218, 49] width 9 height 17
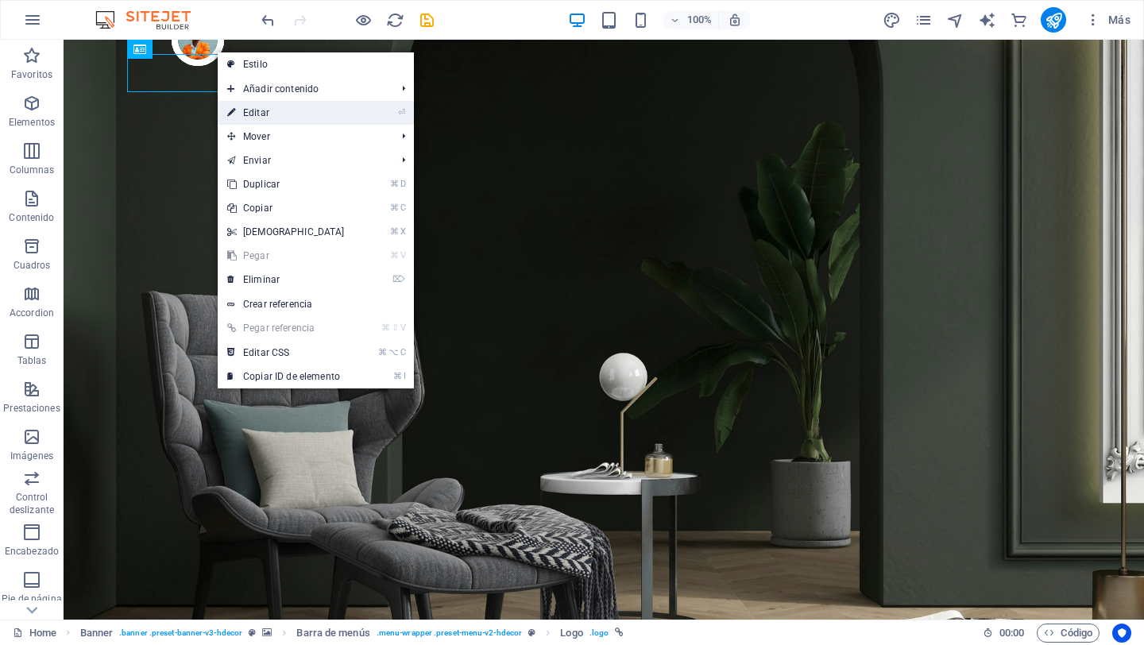
click at [258, 110] on link "⏎ Editar" at bounding box center [286, 113] width 137 height 24
select select "px"
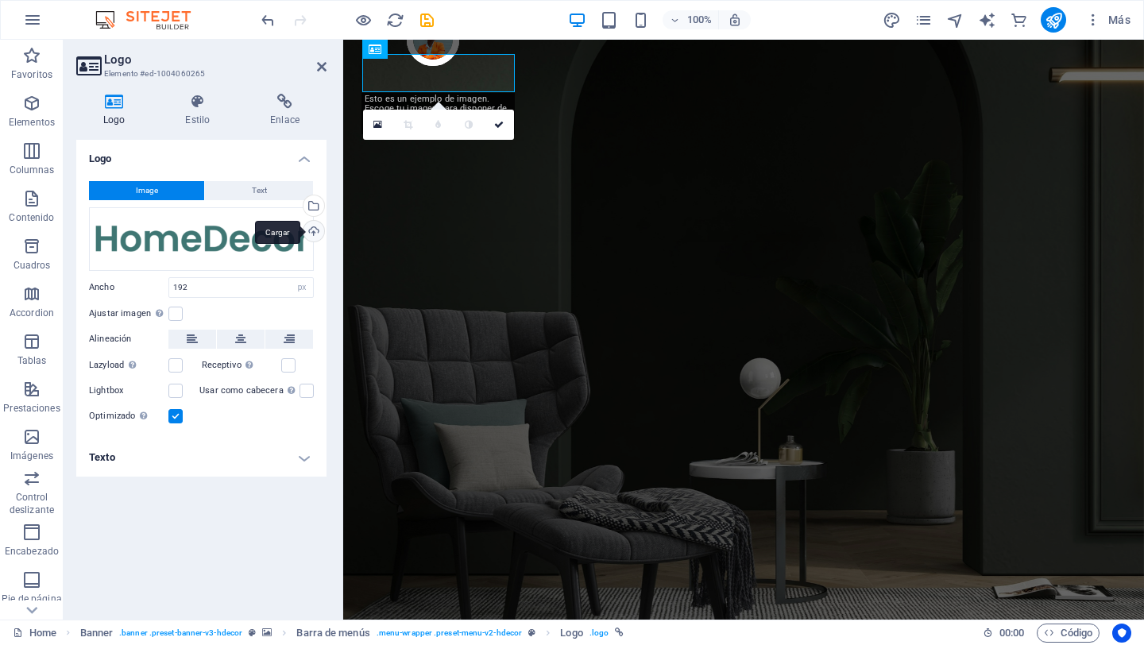
click at [314, 234] on div "Cargar" at bounding box center [312, 233] width 24 height 24
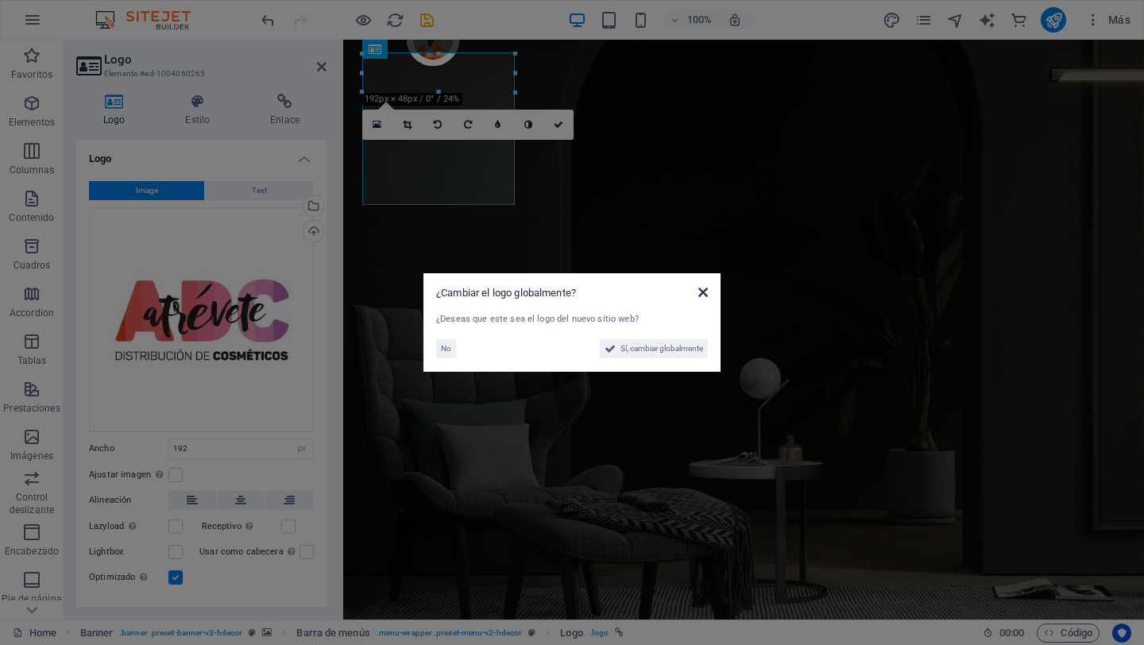
click at [701, 290] on icon at bounding box center [704, 292] width 10 height 13
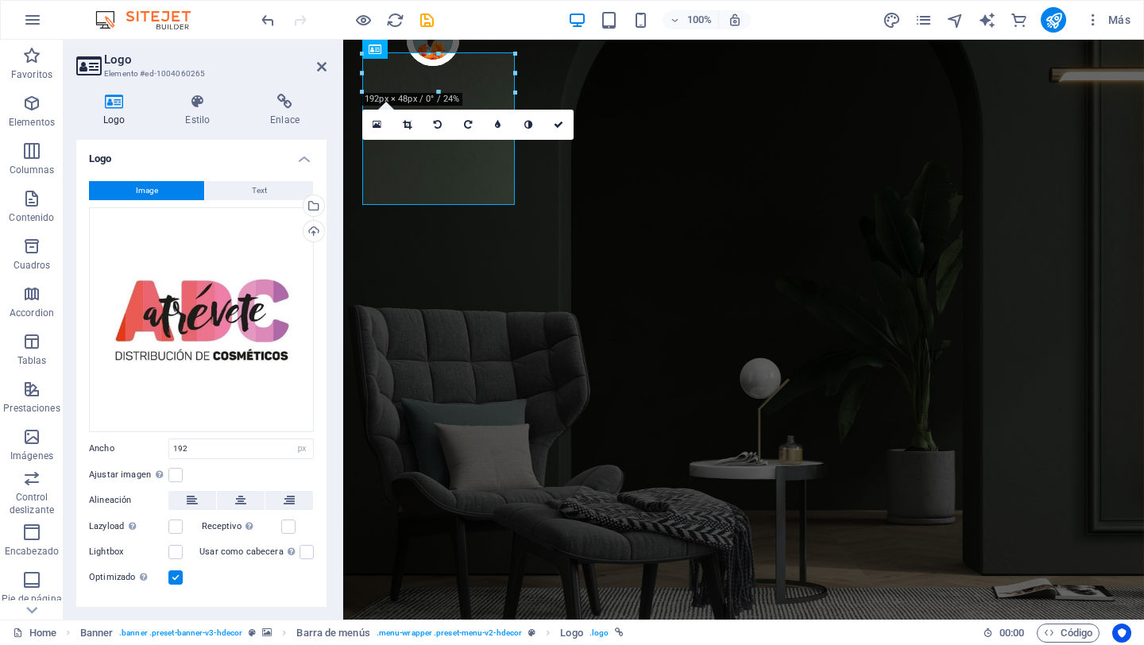
scroll to position [27, 0]
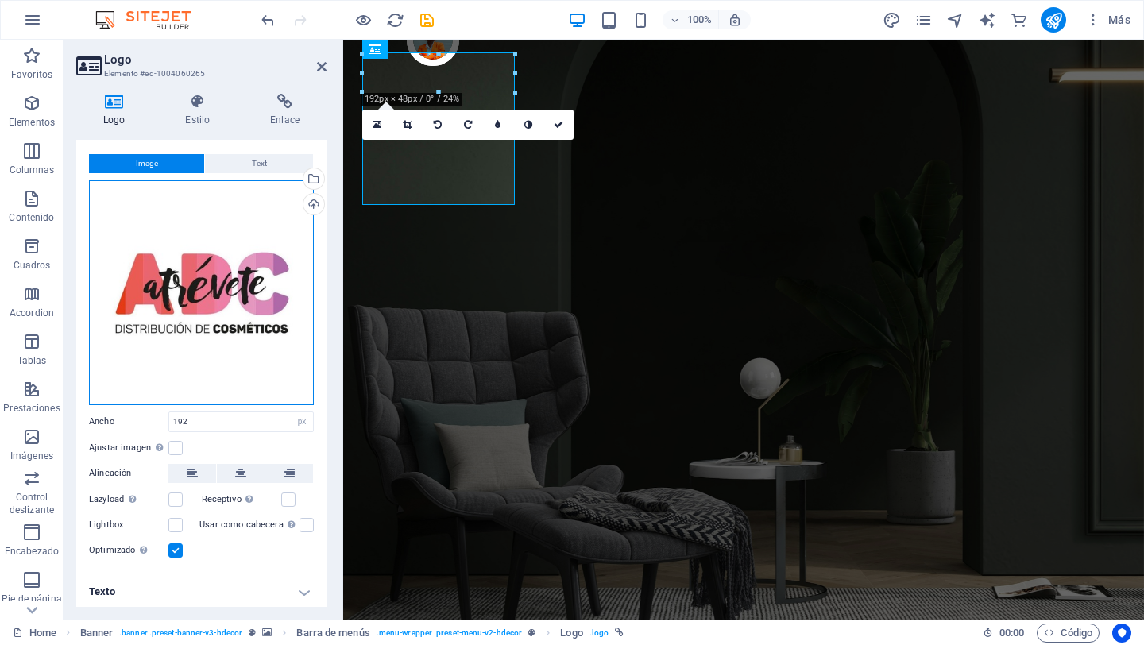
click at [157, 238] on div "Arrastra archivos aquí, haz clic para escoger archivos o selecciona archivos de…" at bounding box center [201, 292] width 225 height 225
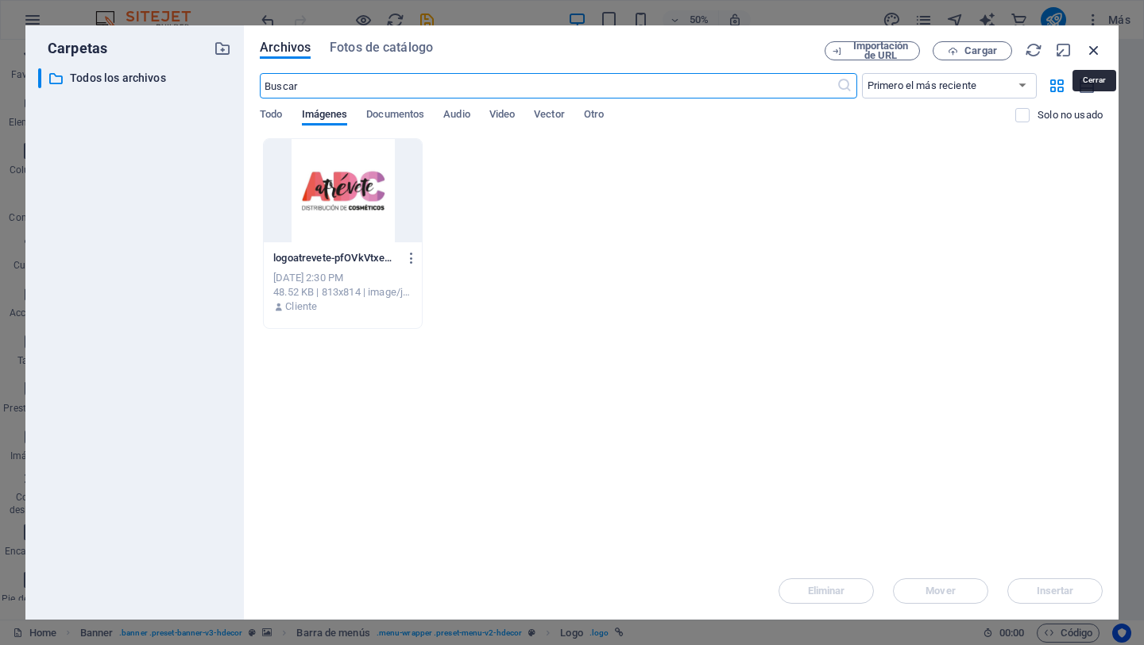
click at [1098, 51] on icon "button" at bounding box center [1094, 49] width 17 height 17
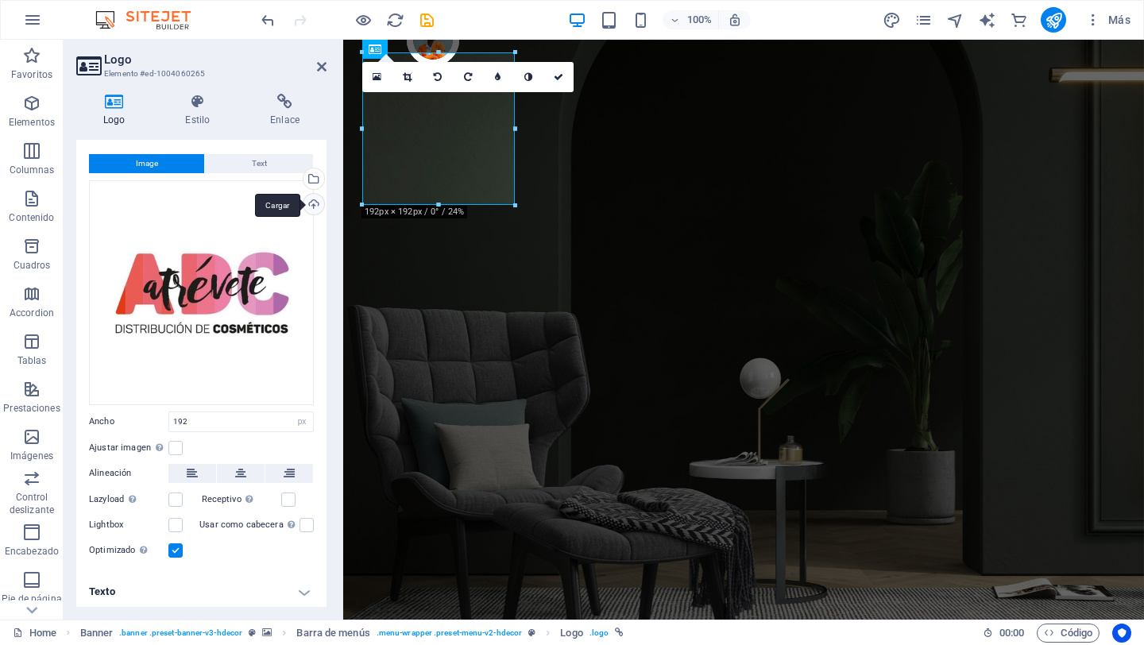
click at [309, 205] on div "Cargar" at bounding box center [312, 206] width 24 height 24
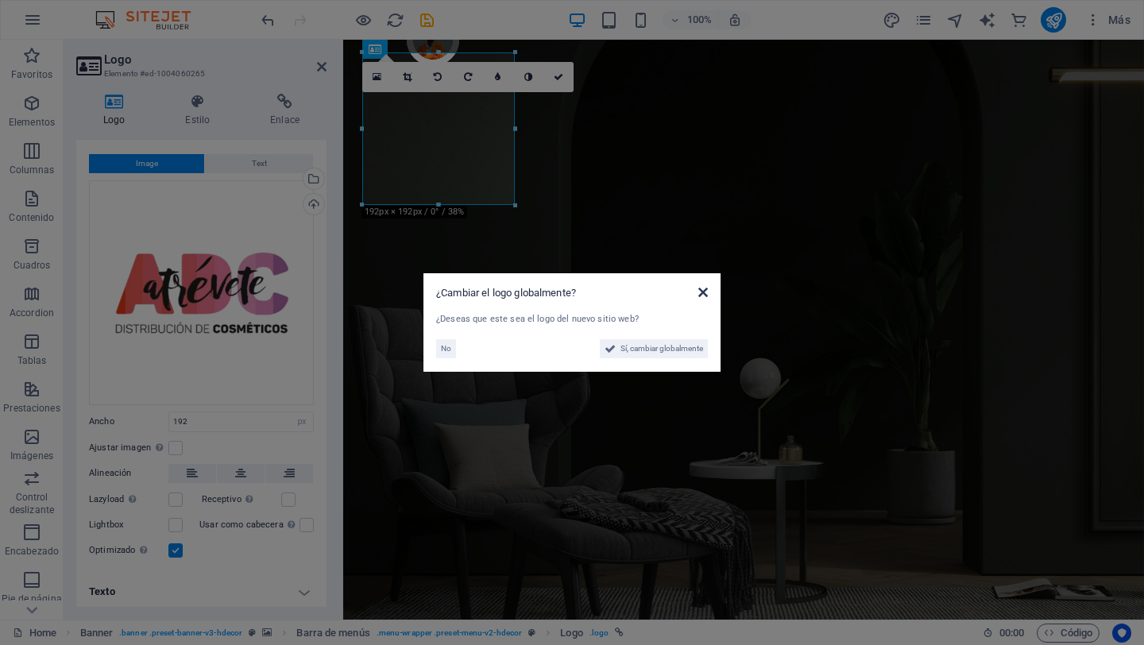
click at [702, 291] on icon at bounding box center [704, 292] width 10 height 13
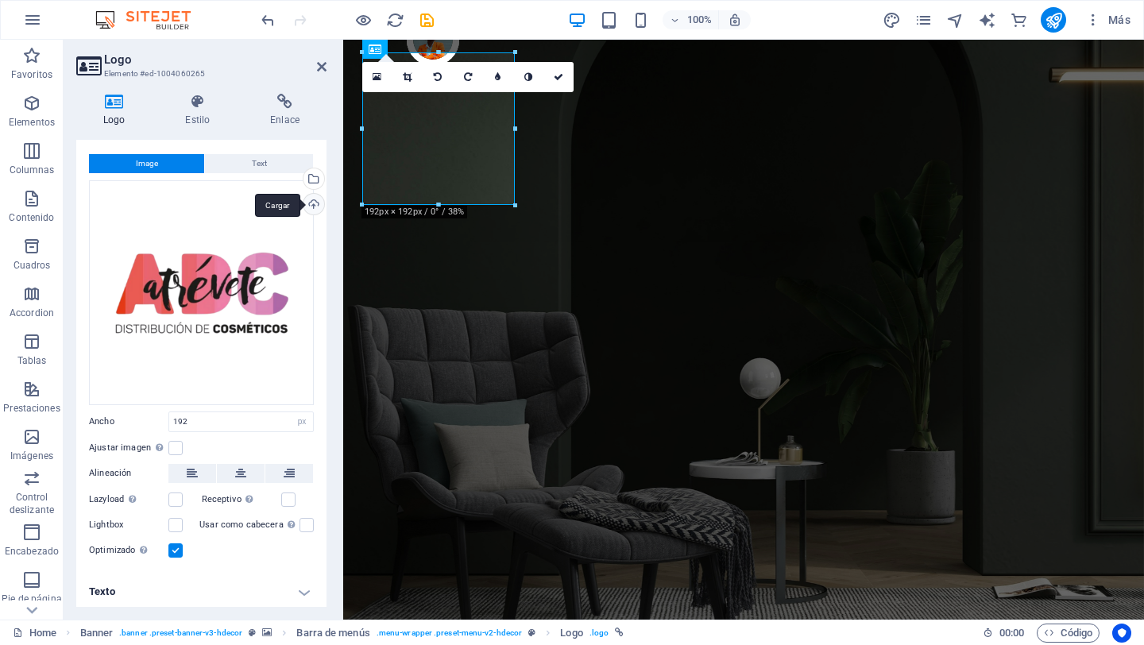
click at [313, 197] on div "Cargar" at bounding box center [312, 206] width 24 height 24
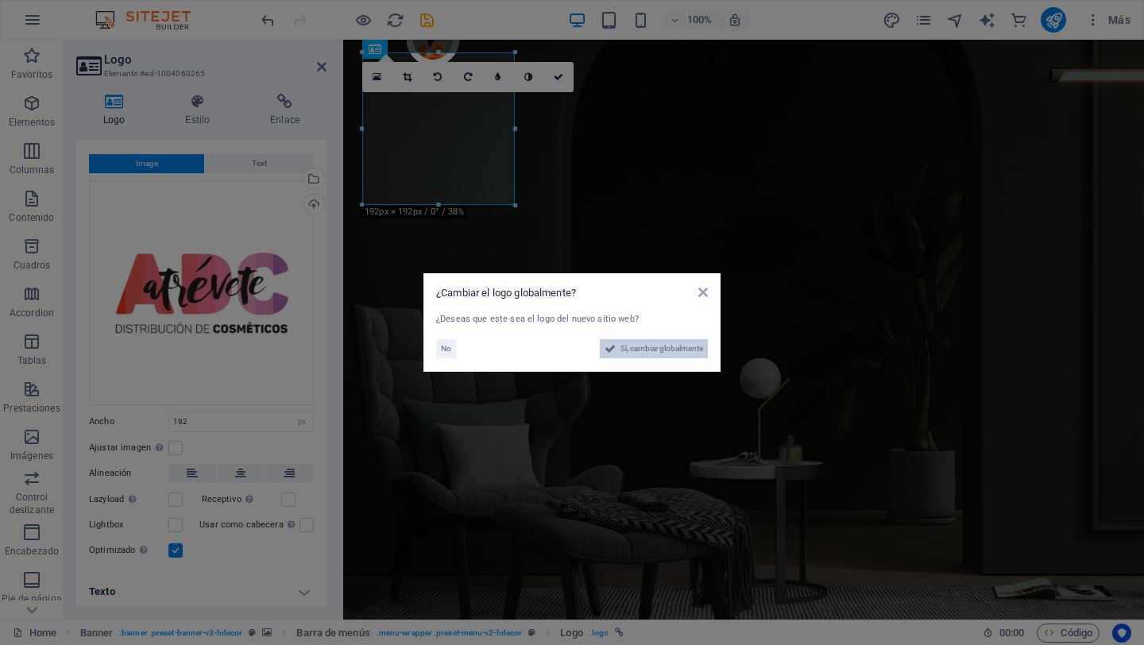
click at [687, 350] on span "Sí, cambiar globalmente" at bounding box center [662, 348] width 83 height 19
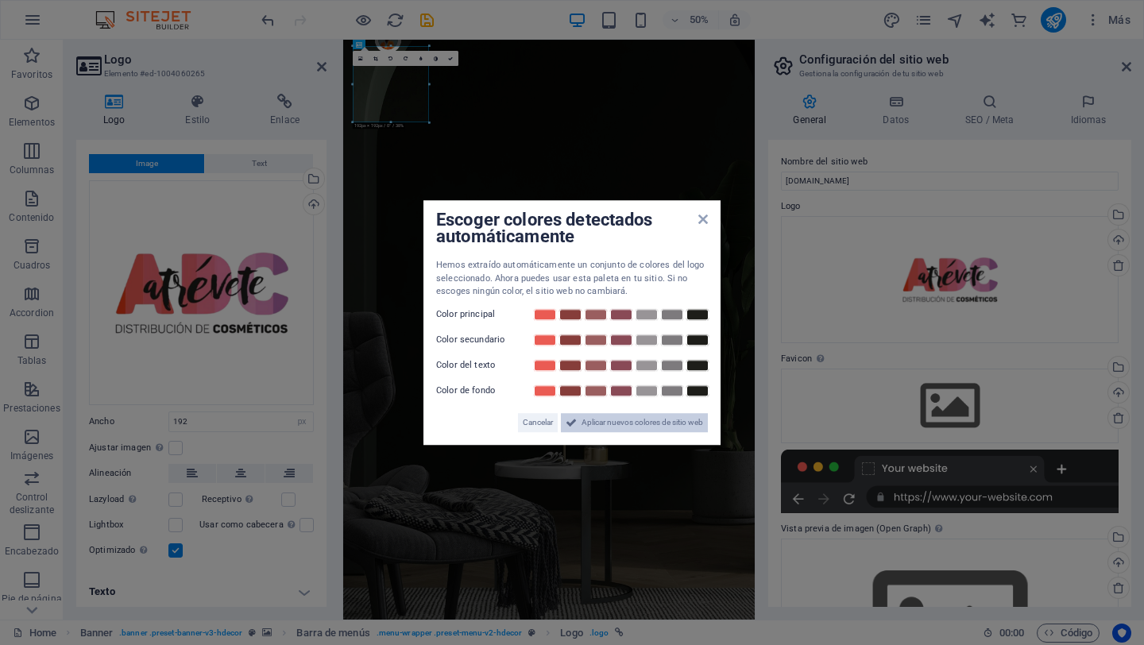
click at [633, 427] on span "Aplicar nuevos colores de sitio web" at bounding box center [643, 422] width 122 height 19
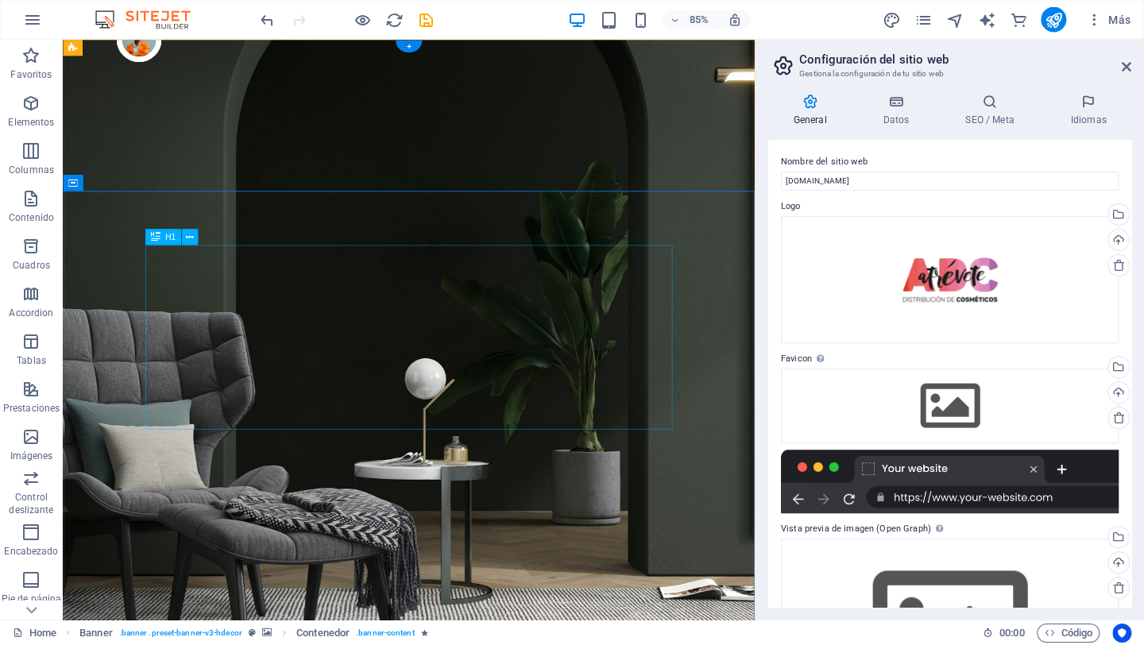
scroll to position [0, 0]
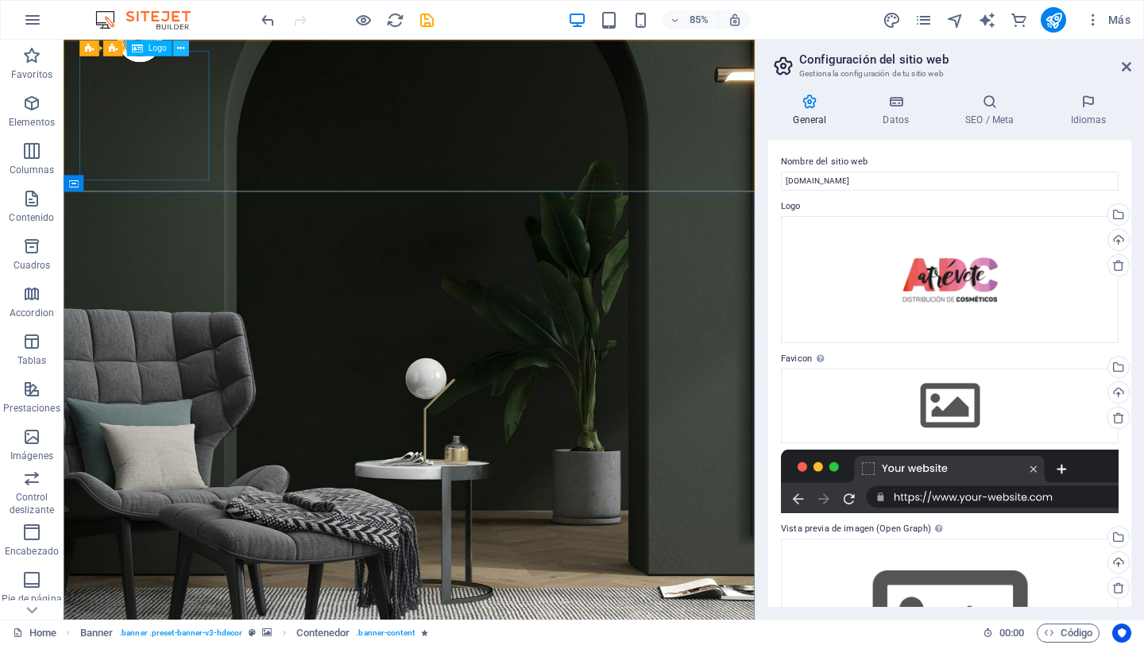
click at [181, 47] on icon at bounding box center [180, 48] width 7 height 14
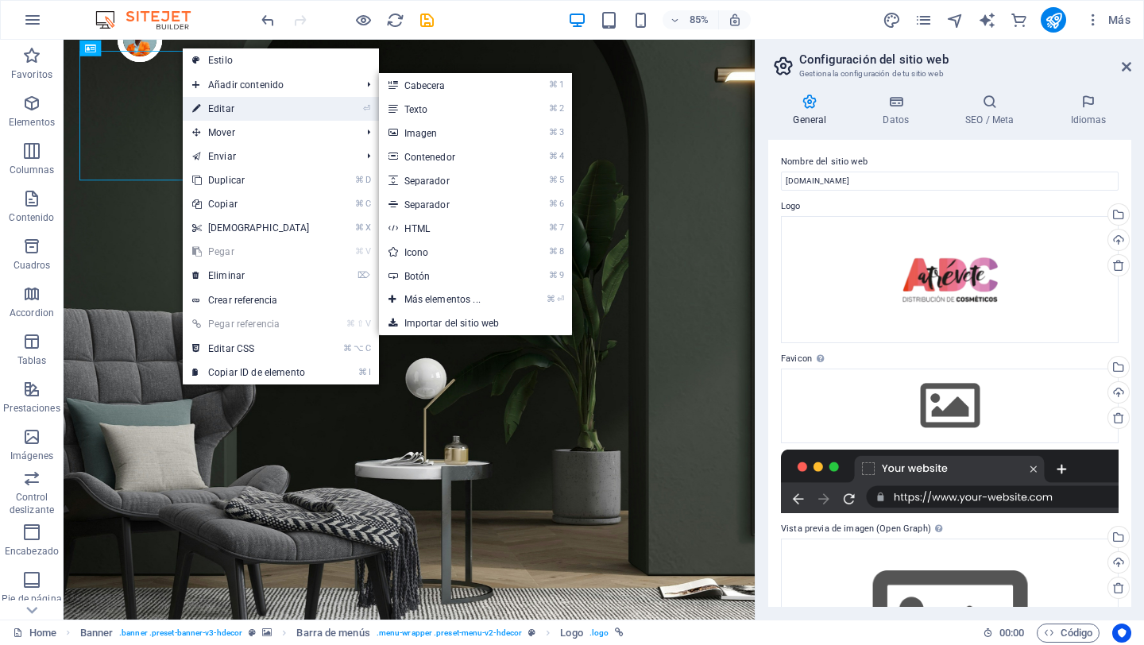
click at [229, 107] on link "⏎ Editar" at bounding box center [251, 109] width 137 height 24
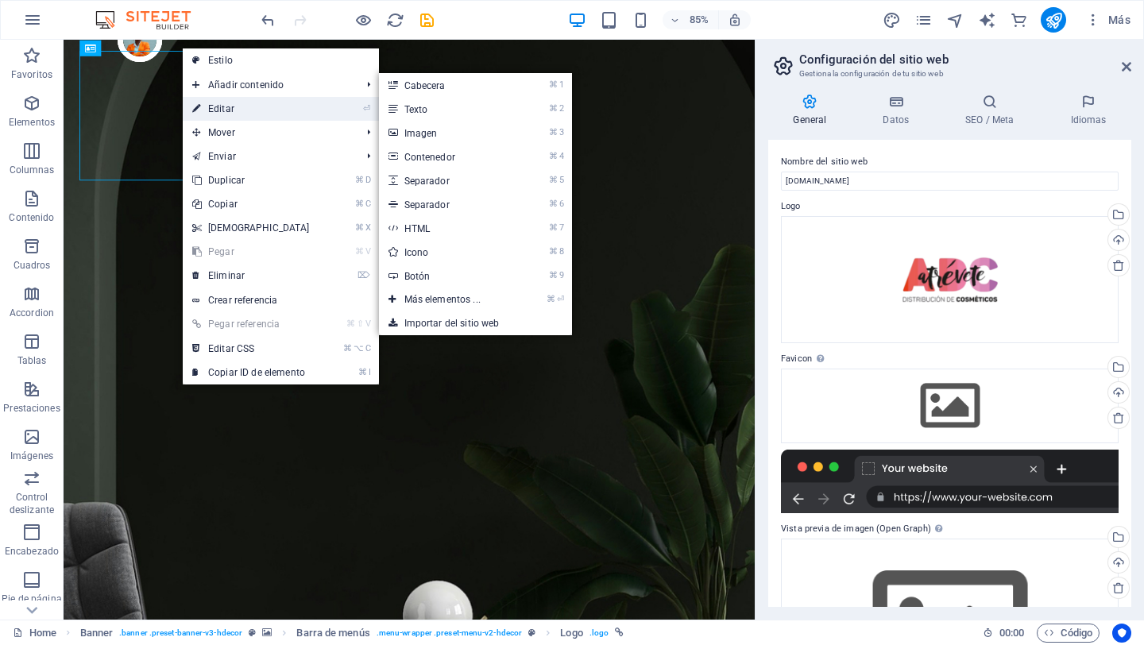
select select "px"
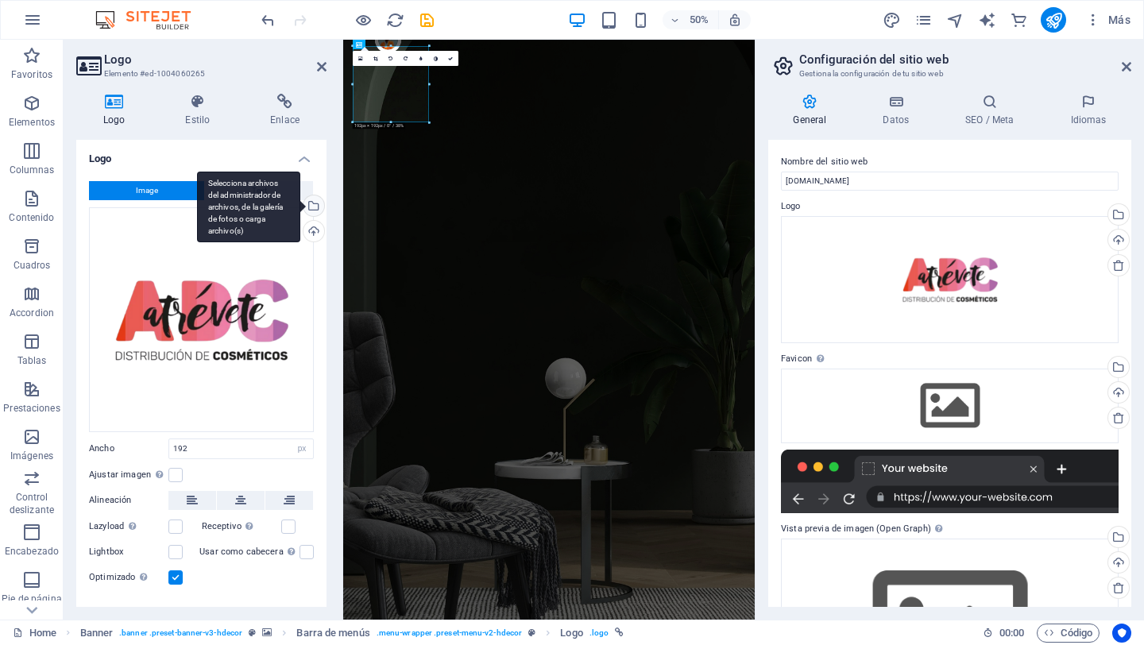
click at [310, 207] on div "Selecciona archivos del administrador de archivos, de la galería de fotos o car…" at bounding box center [312, 208] width 24 height 24
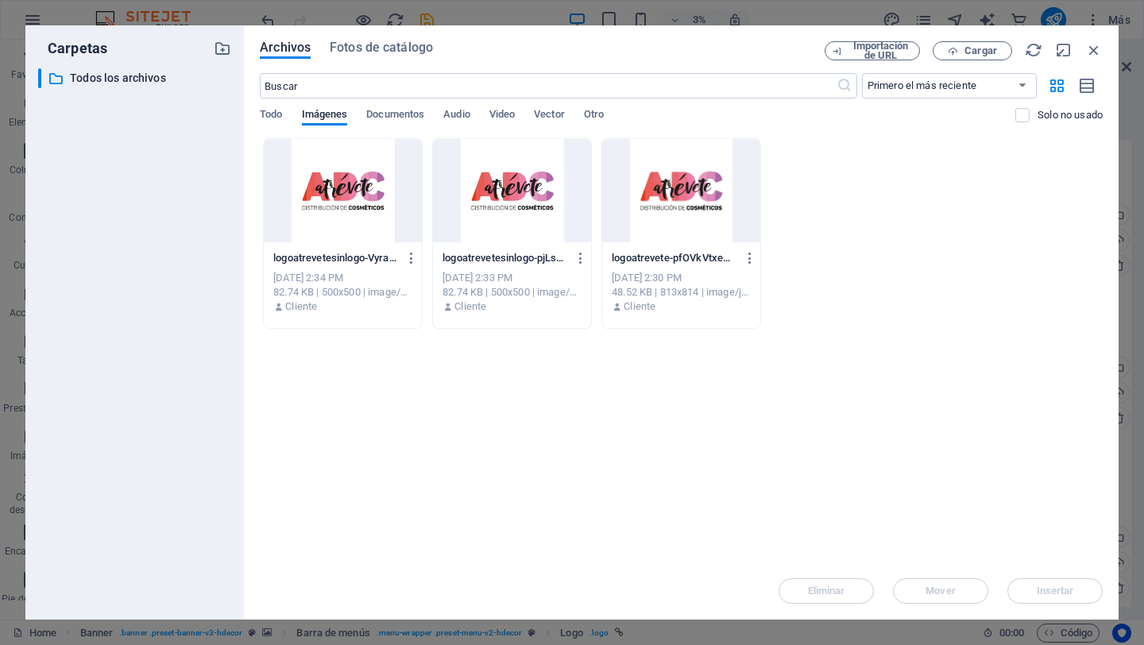
click at [502, 192] on div at bounding box center [512, 190] width 158 height 103
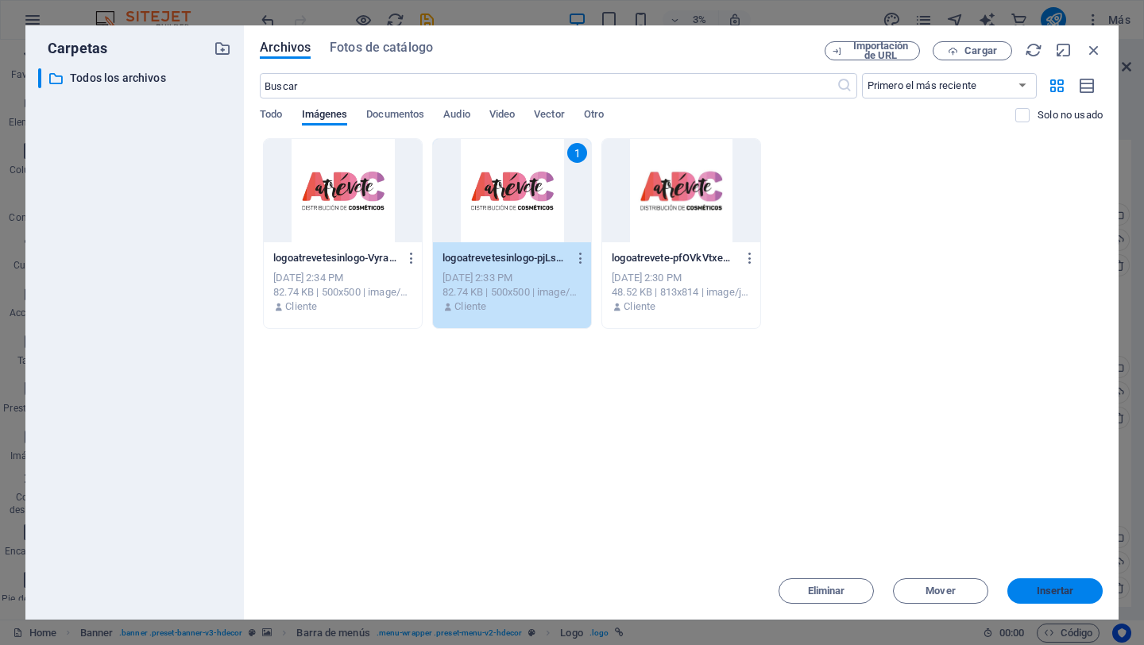
click at [1054, 593] on span "Insertar" at bounding box center [1055, 592] width 37 height 10
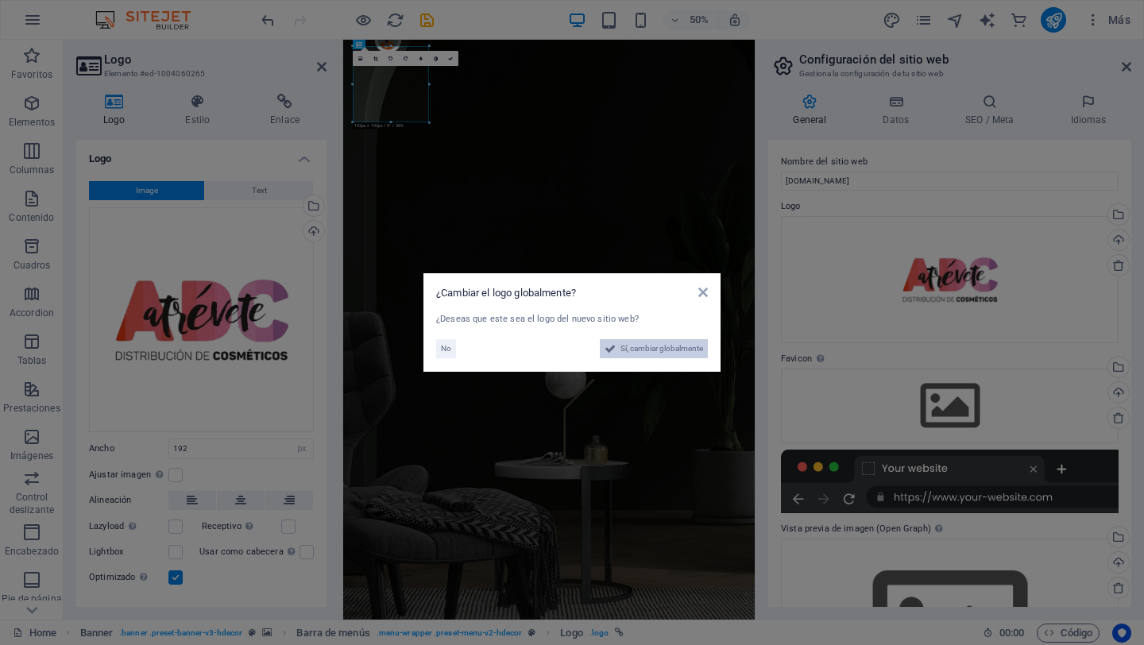
click at [678, 350] on span "Sí, cambiar globalmente" at bounding box center [662, 348] width 83 height 19
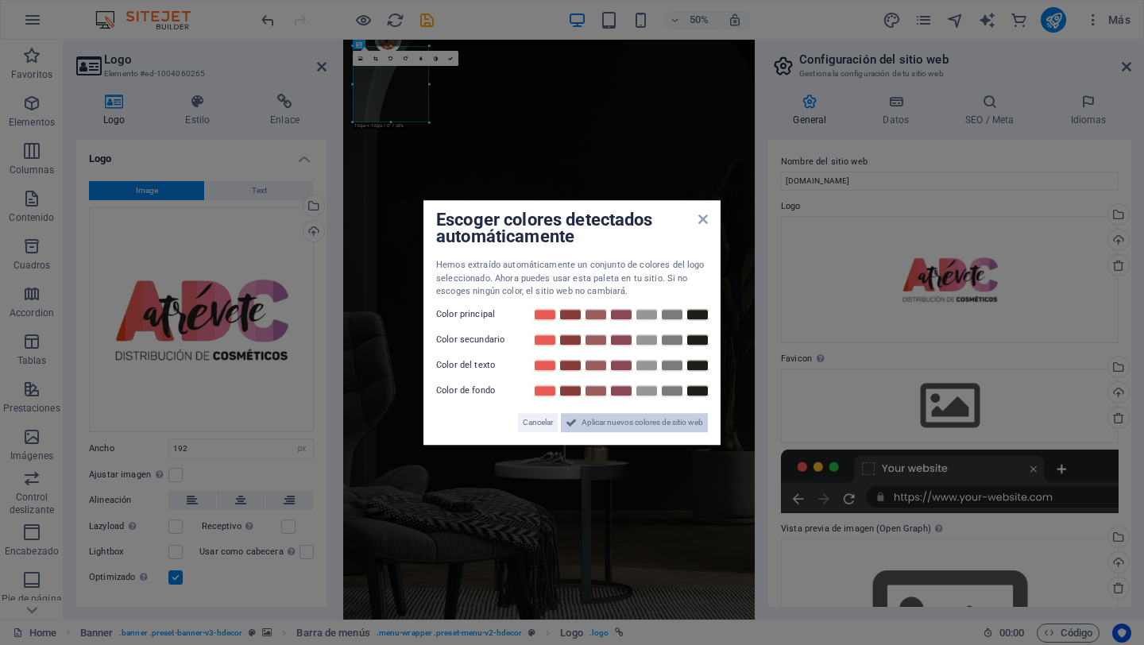
click at [637, 424] on span "Aplicar nuevos colores de sitio web" at bounding box center [643, 422] width 122 height 19
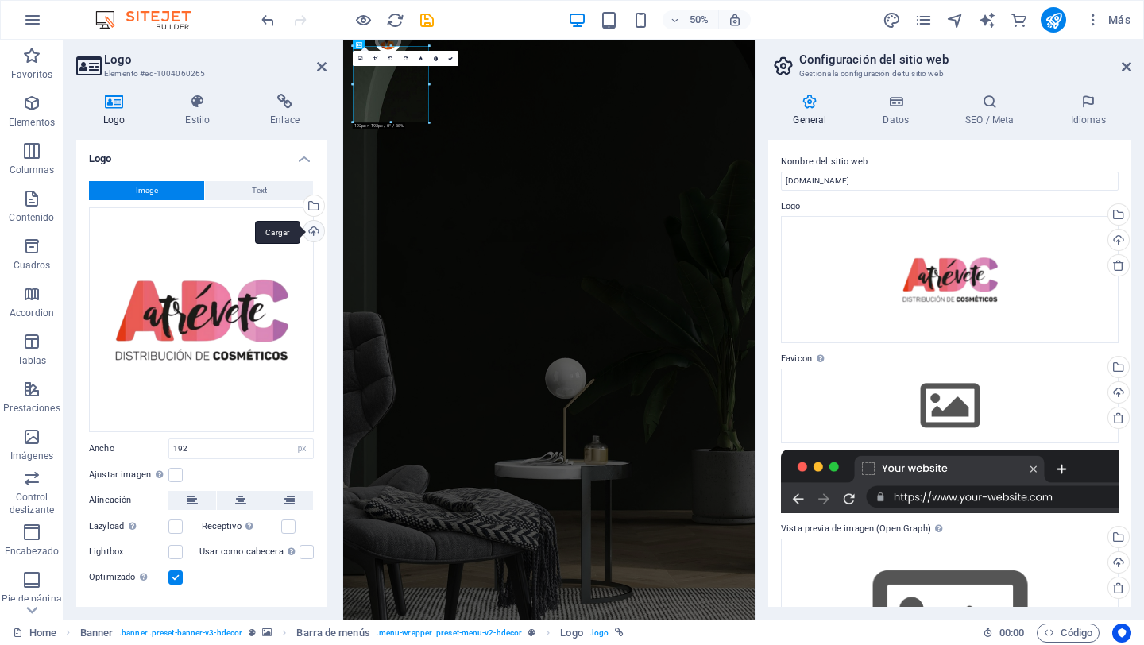
click at [316, 232] on div "Cargar" at bounding box center [312, 233] width 24 height 24
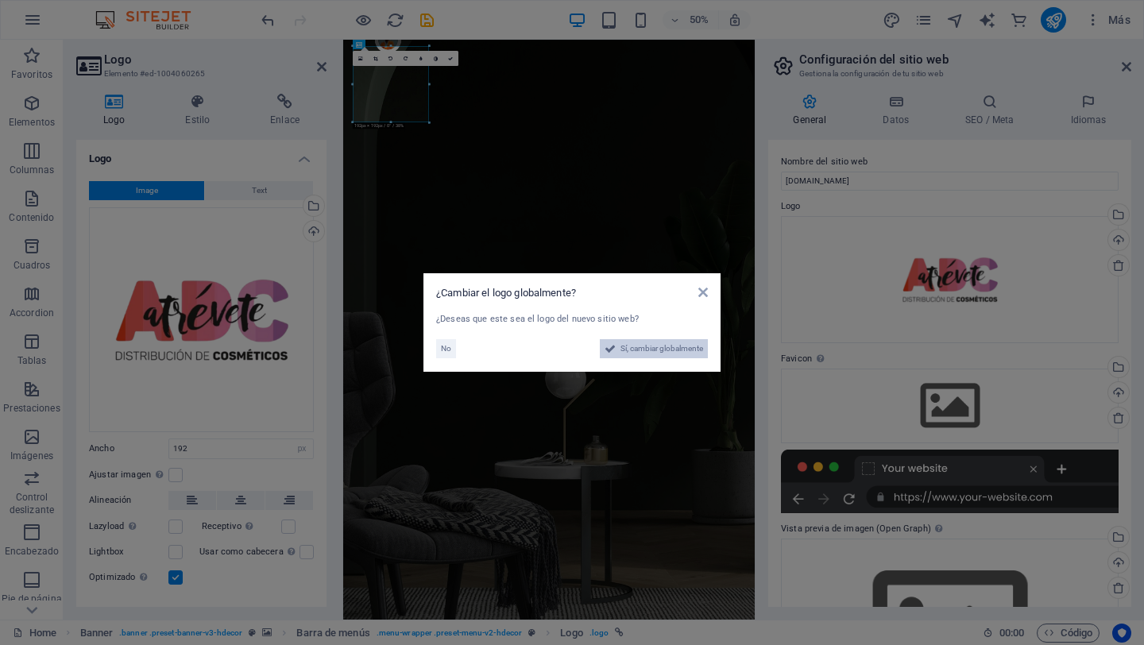
click at [670, 347] on span "Sí, cambiar globalmente" at bounding box center [662, 348] width 83 height 19
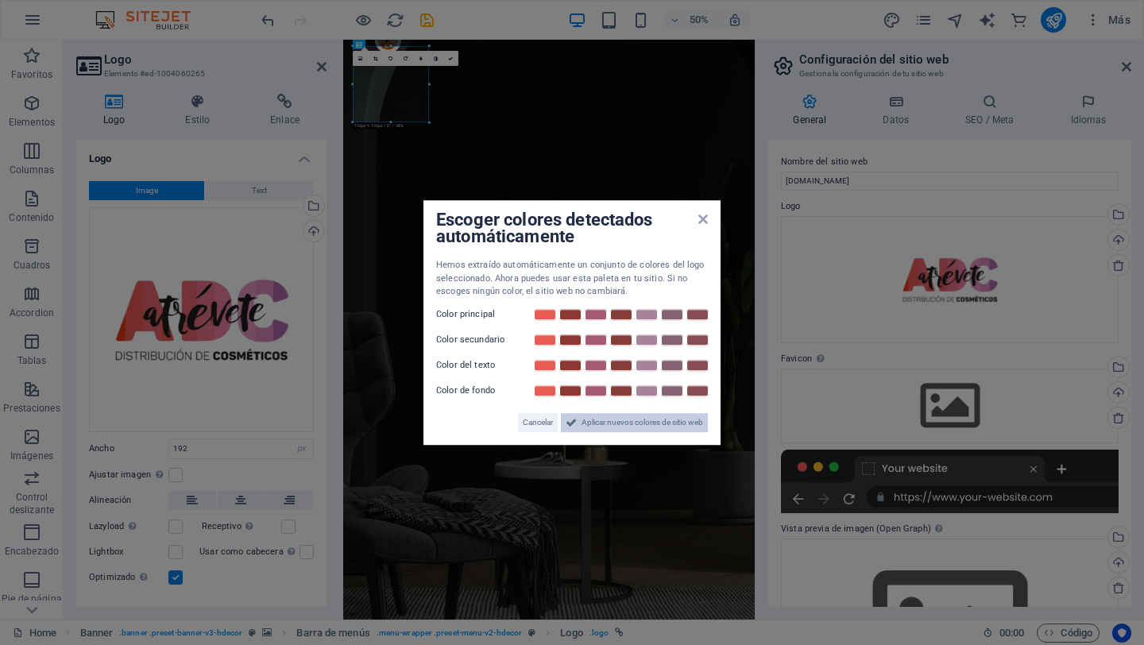
click at [615, 420] on span "Aplicar nuevos colores de sitio web" at bounding box center [643, 422] width 122 height 19
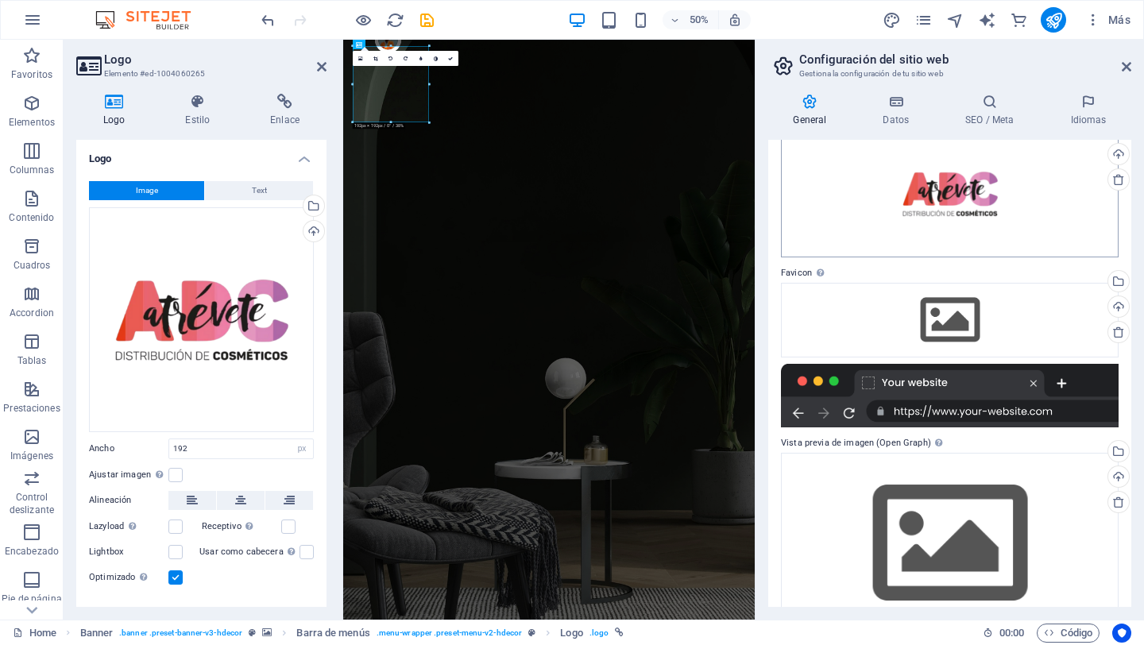
scroll to position [126, 0]
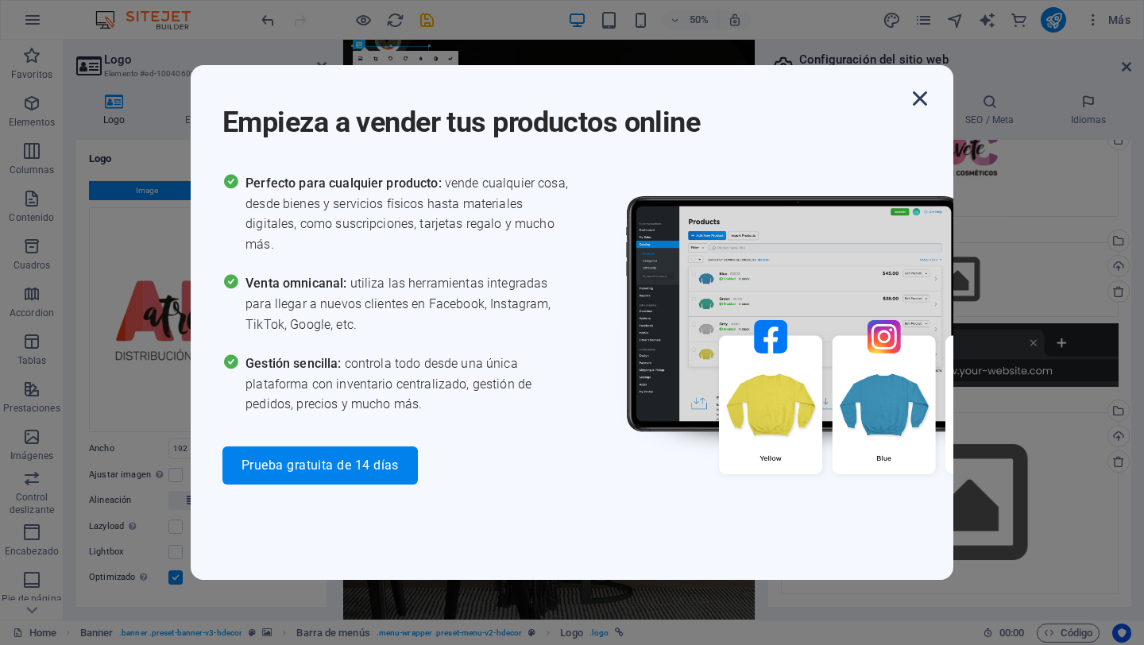
click at [927, 92] on icon "button" at bounding box center [920, 98] width 29 height 29
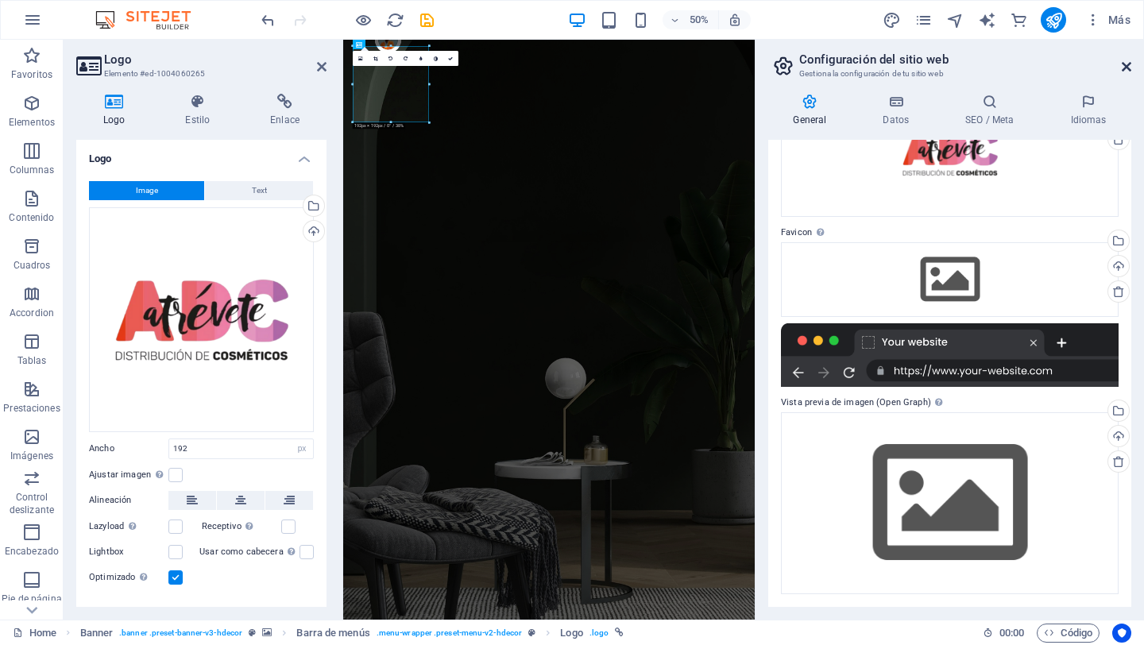
click at [1129, 64] on icon at bounding box center [1127, 66] width 10 height 13
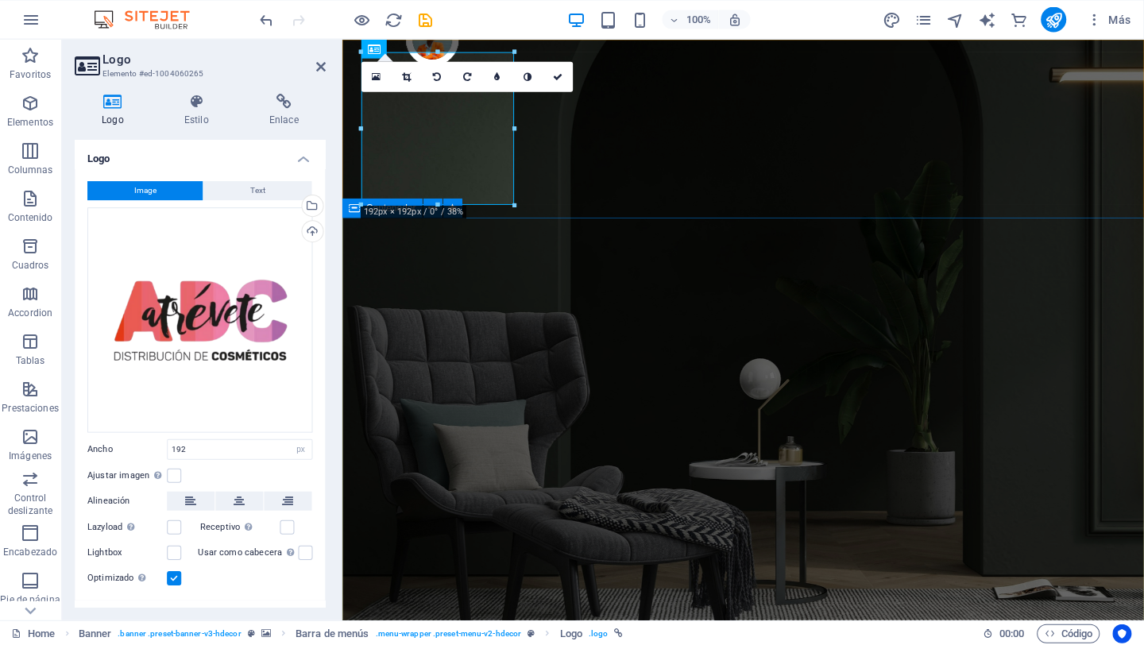
scroll to position [0, 0]
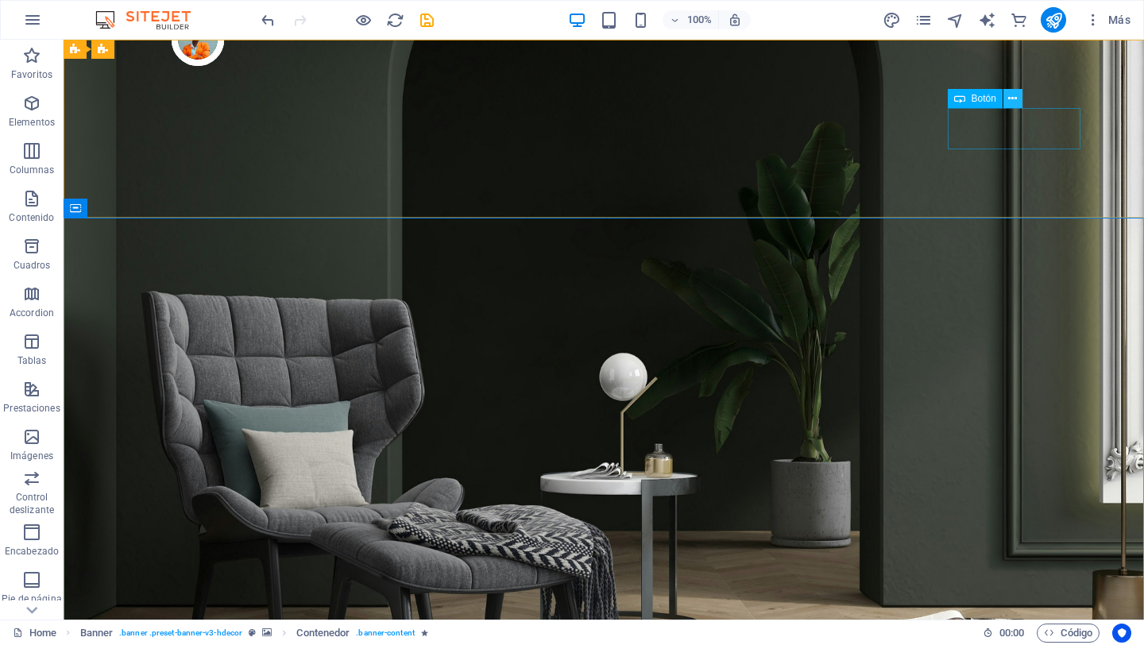
click at [1014, 101] on icon at bounding box center [1013, 99] width 9 height 17
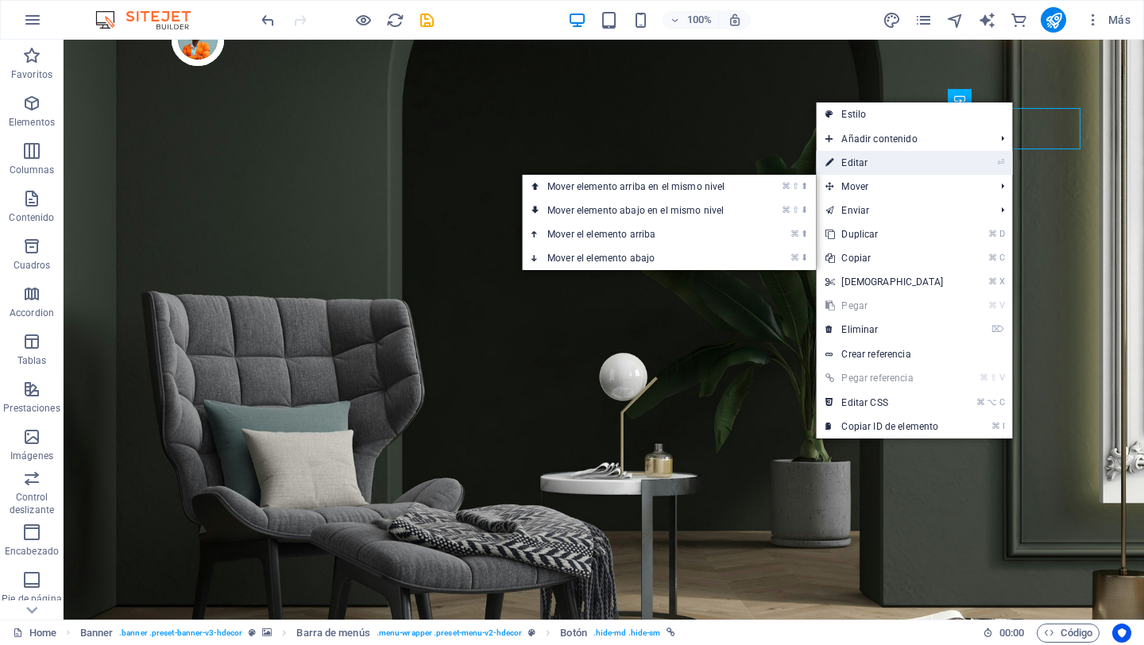
click at [904, 162] on link "⏎ Editar" at bounding box center [884, 163] width 137 height 24
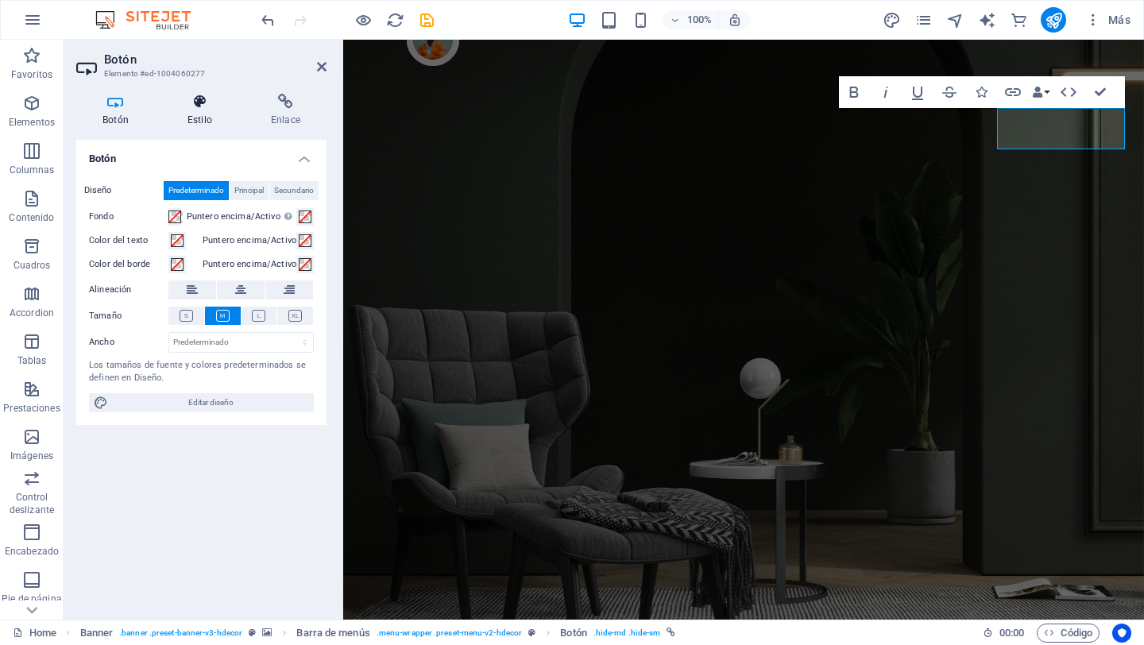
click at [193, 104] on icon at bounding box center [199, 102] width 77 height 16
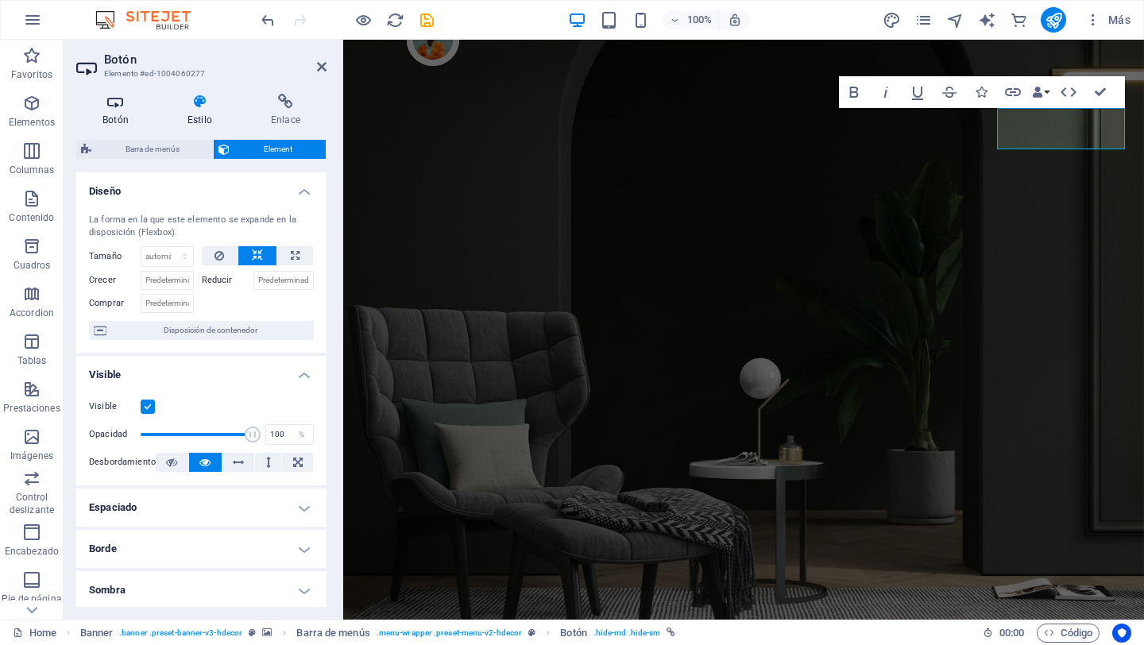
click at [120, 111] on h4 "Botón" at bounding box center [118, 110] width 85 height 33
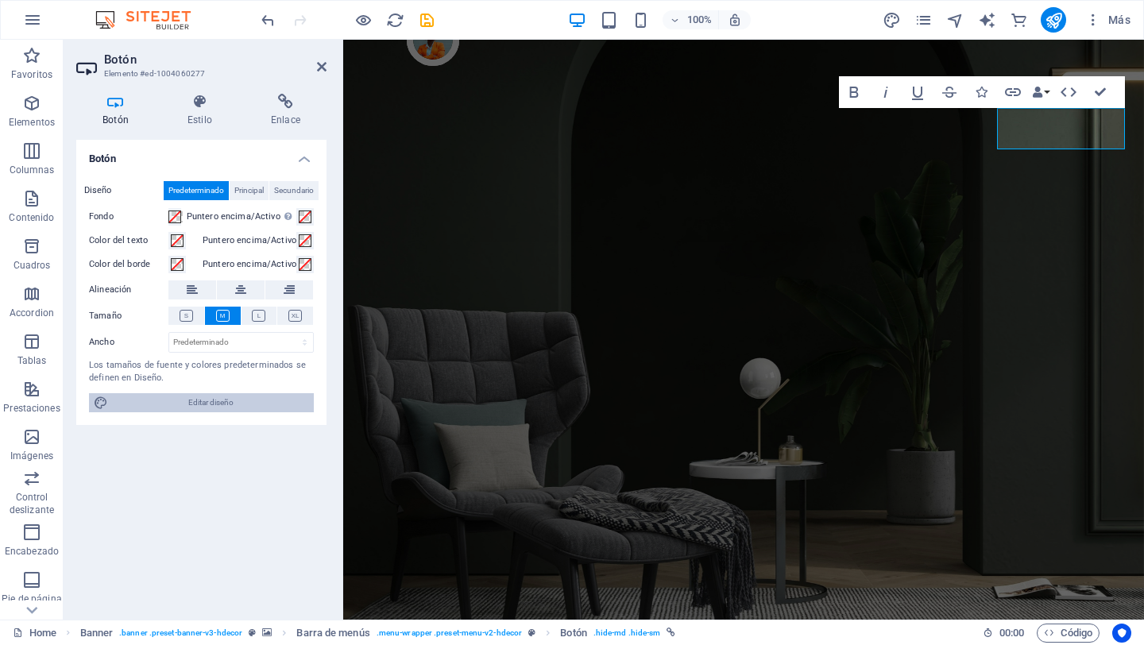
click at [221, 405] on span "Editar diseño" at bounding box center [211, 402] width 196 height 19
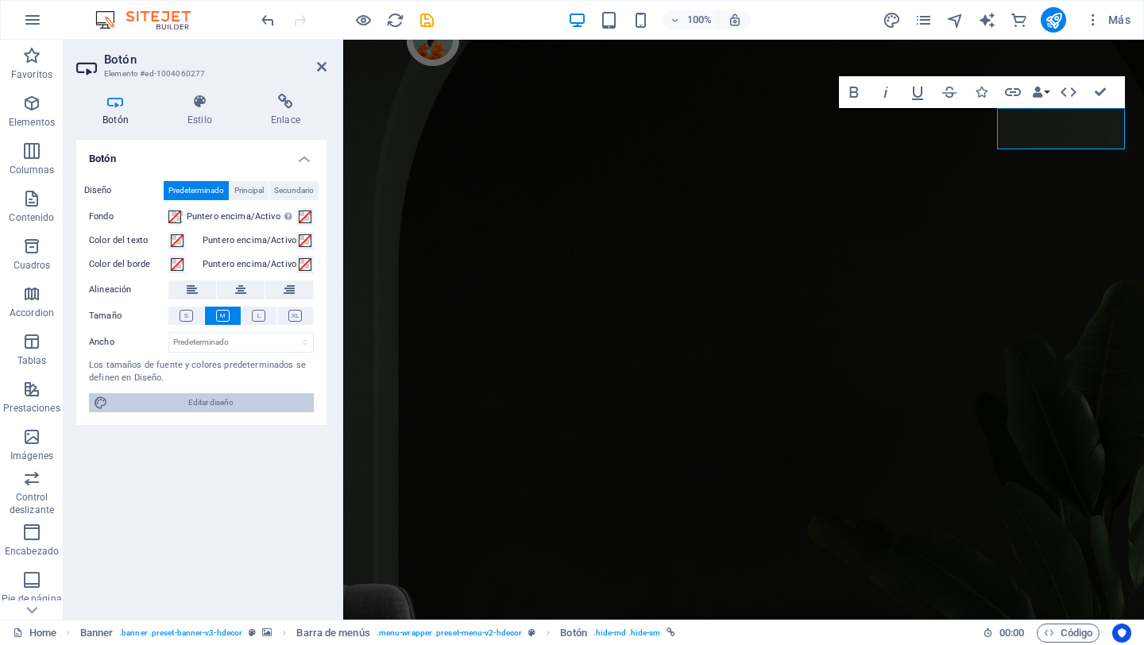
select select "px"
select select "400"
select select "px"
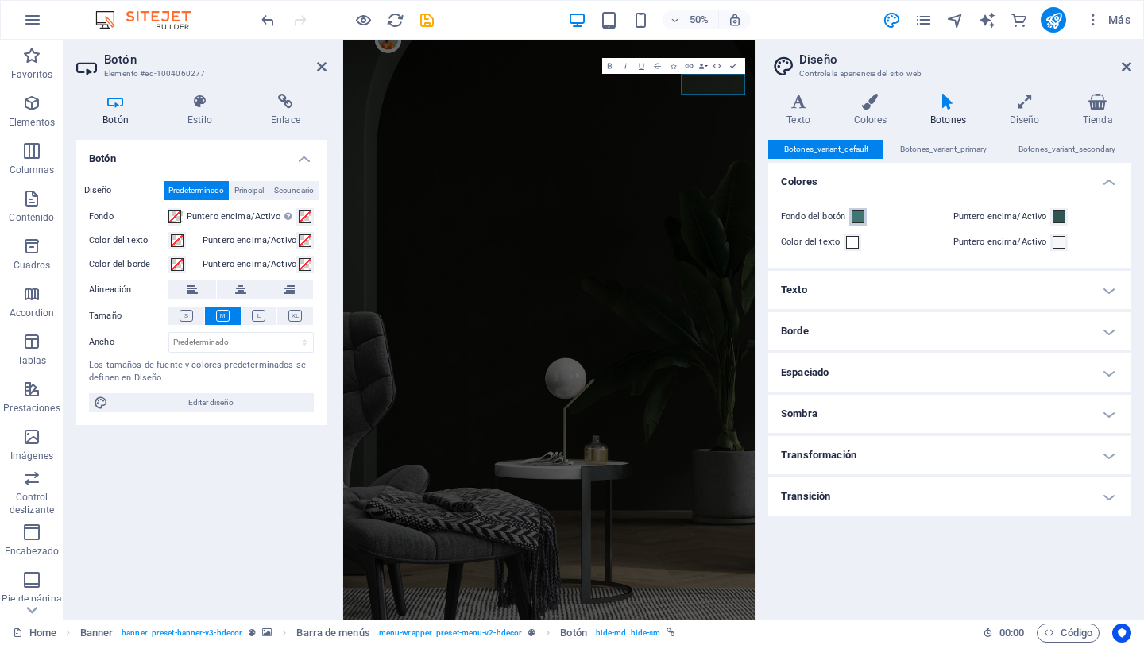
click at [860, 218] on span at bounding box center [858, 217] width 13 height 13
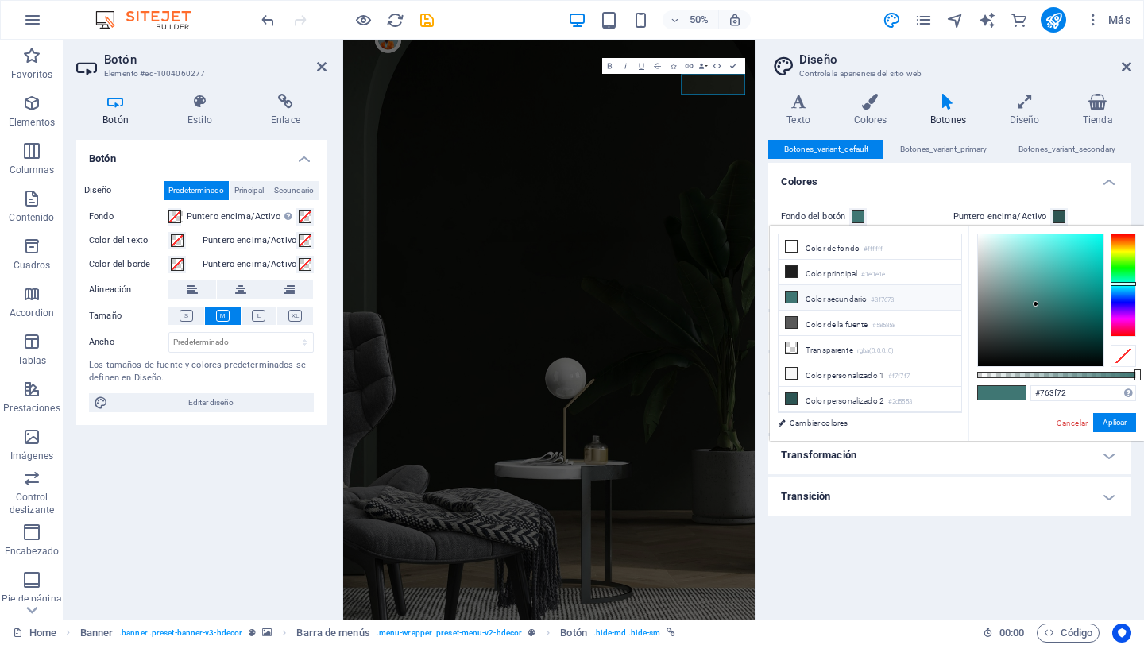
click at [1123, 319] on div at bounding box center [1123, 285] width 25 height 103
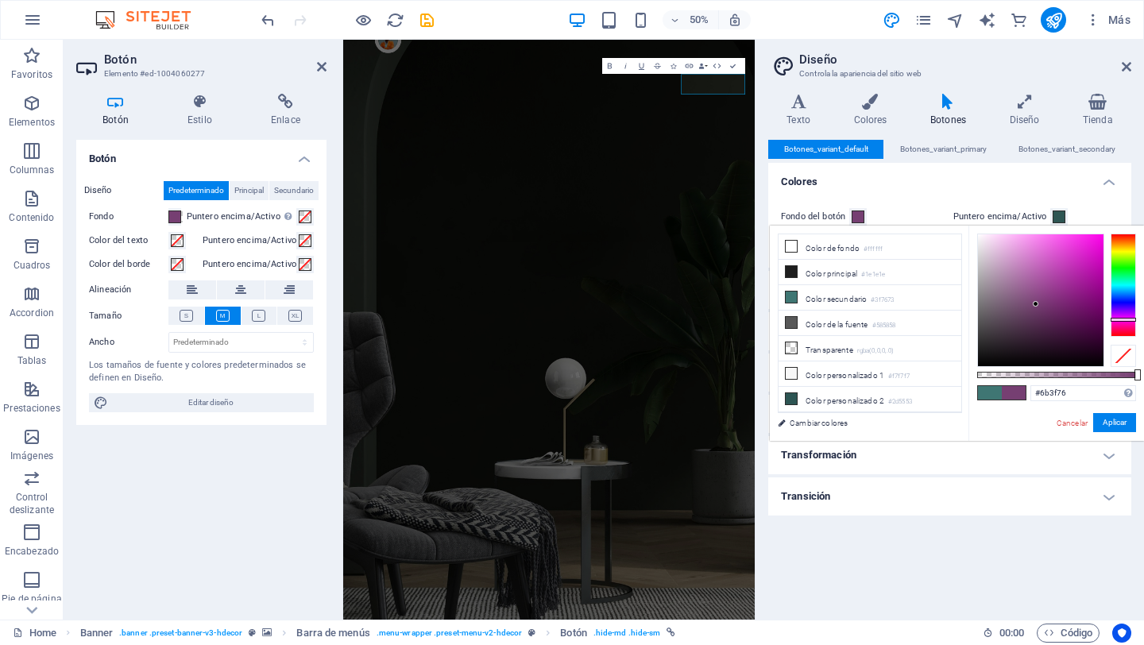
click at [1123, 315] on div at bounding box center [1123, 285] width 25 height 103
click at [1121, 238] on div at bounding box center [1123, 285] width 25 height 103
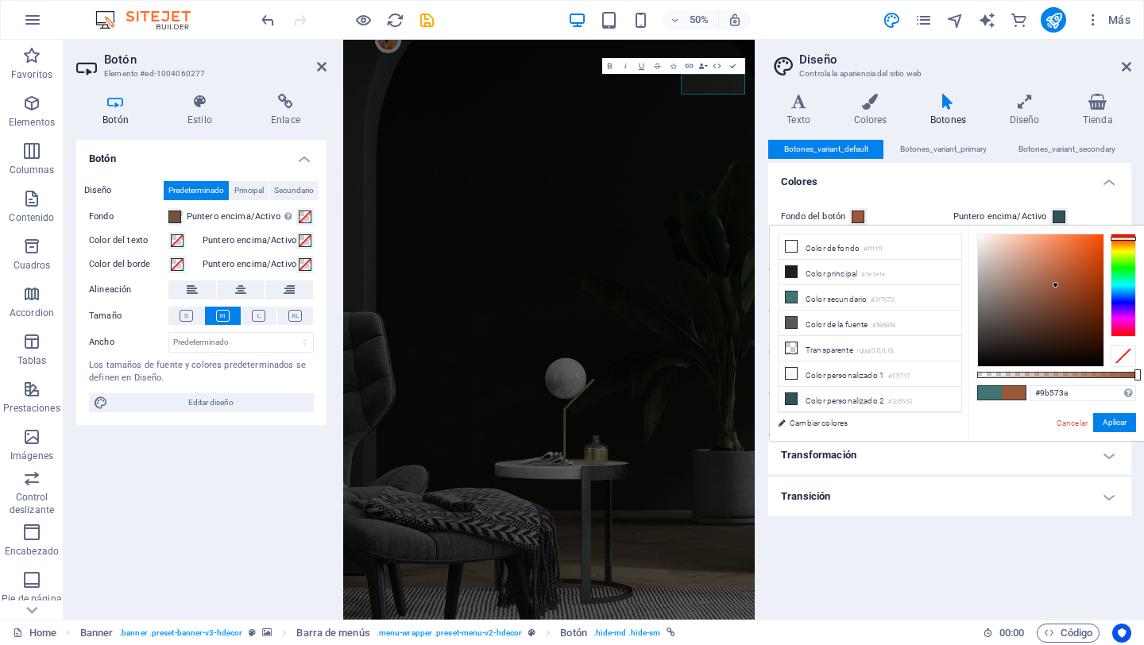
click at [1056, 285] on div at bounding box center [1041, 300] width 126 height 132
click at [1066, 267] on div at bounding box center [1041, 300] width 126 height 132
click at [1095, 247] on div at bounding box center [1041, 300] width 126 height 132
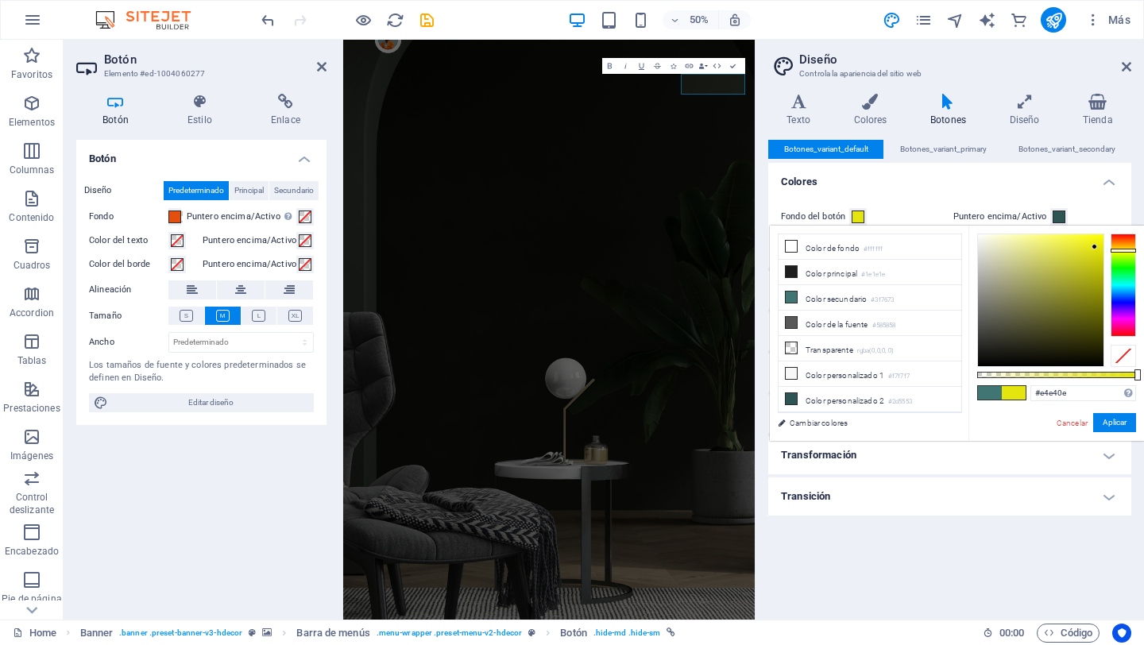
click at [1124, 250] on div at bounding box center [1123, 285] width 25 height 103
click at [1051, 248] on div at bounding box center [1041, 300] width 126 height 132
click at [1021, 242] on div at bounding box center [1041, 300] width 126 height 132
click at [1009, 238] on div at bounding box center [1041, 300] width 126 height 132
click at [1022, 238] on div at bounding box center [1041, 300] width 126 height 132
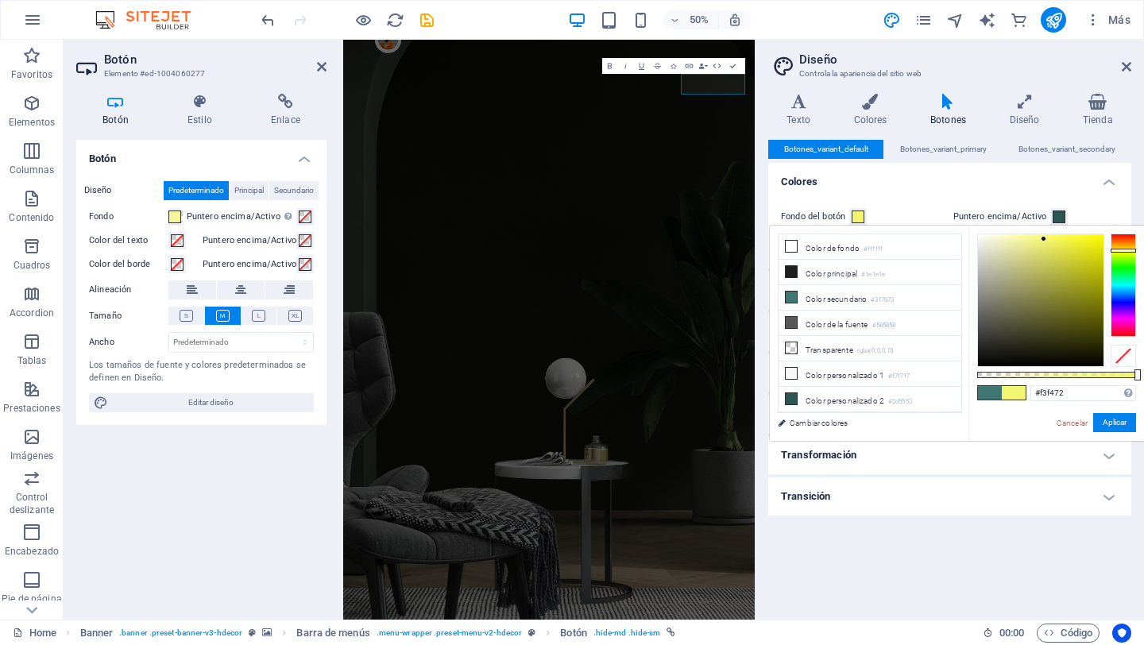
click at [1044, 239] on div at bounding box center [1041, 300] width 126 height 132
type input "#ecec31"
click at [1077, 243] on div at bounding box center [1041, 300] width 126 height 132
click at [1124, 422] on button "Aplicar" at bounding box center [1115, 422] width 43 height 19
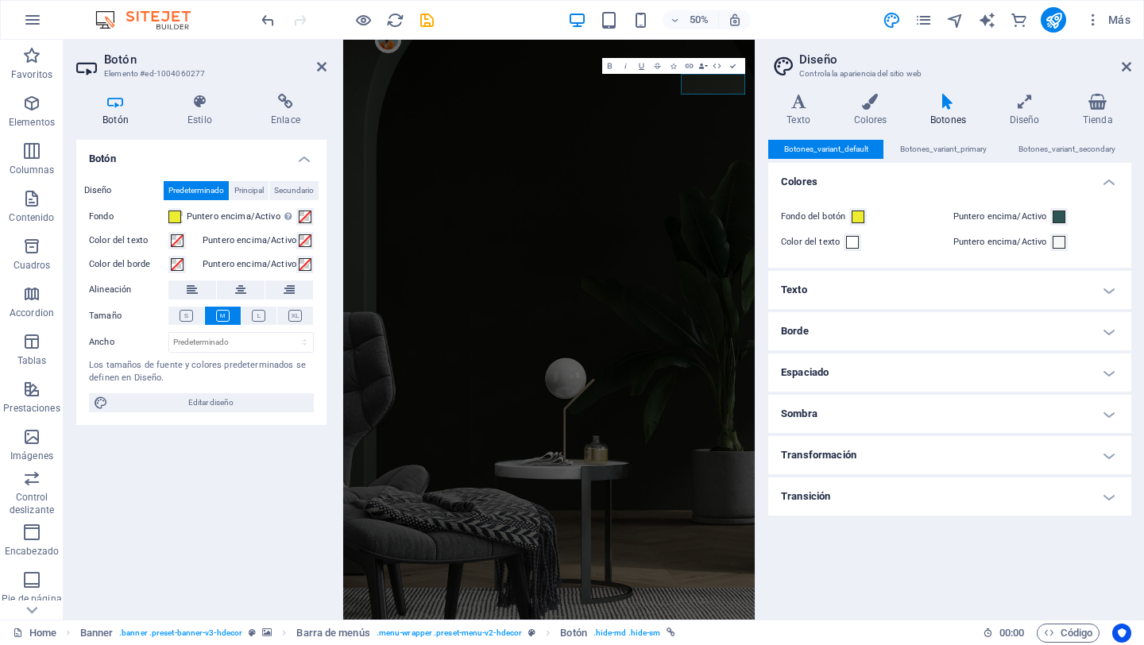
click at [1129, 59] on h2 "Diseño" at bounding box center [966, 59] width 332 height 14
click at [1128, 68] on icon at bounding box center [1127, 66] width 10 height 13
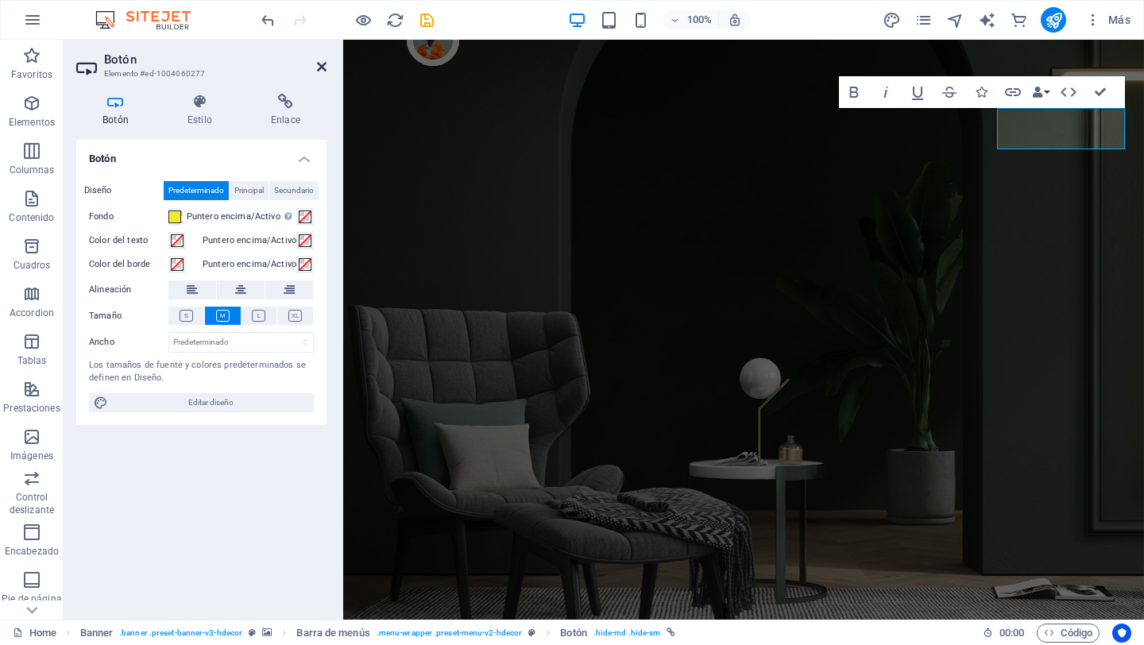
click at [322, 67] on icon at bounding box center [322, 66] width 10 height 13
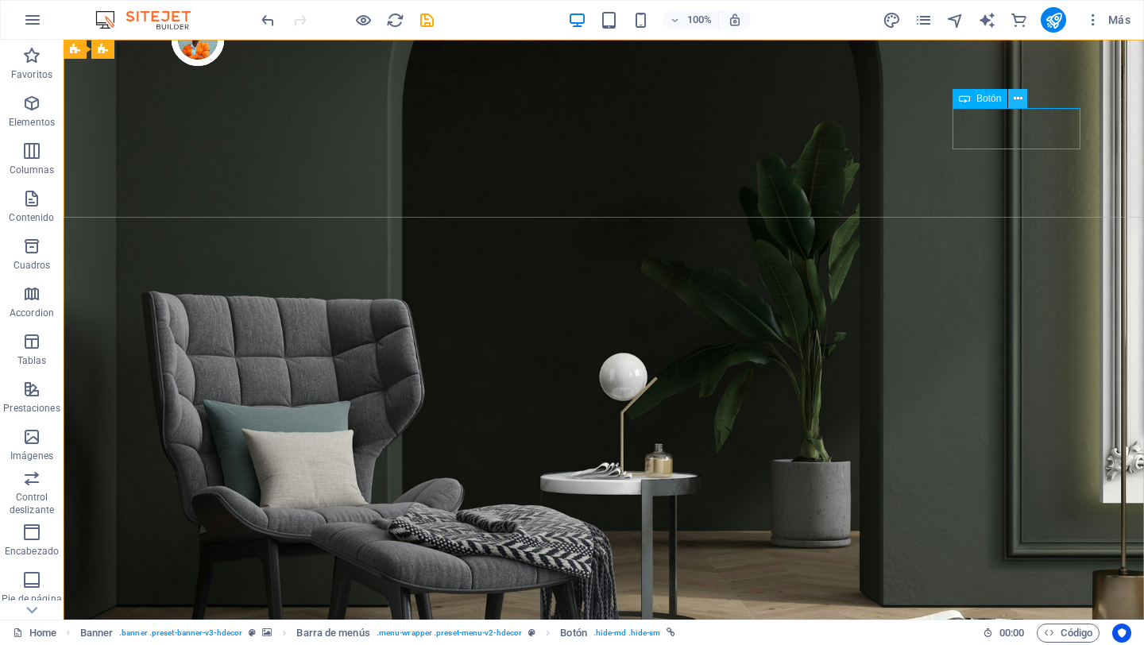
click at [1017, 103] on icon at bounding box center [1018, 99] width 9 height 17
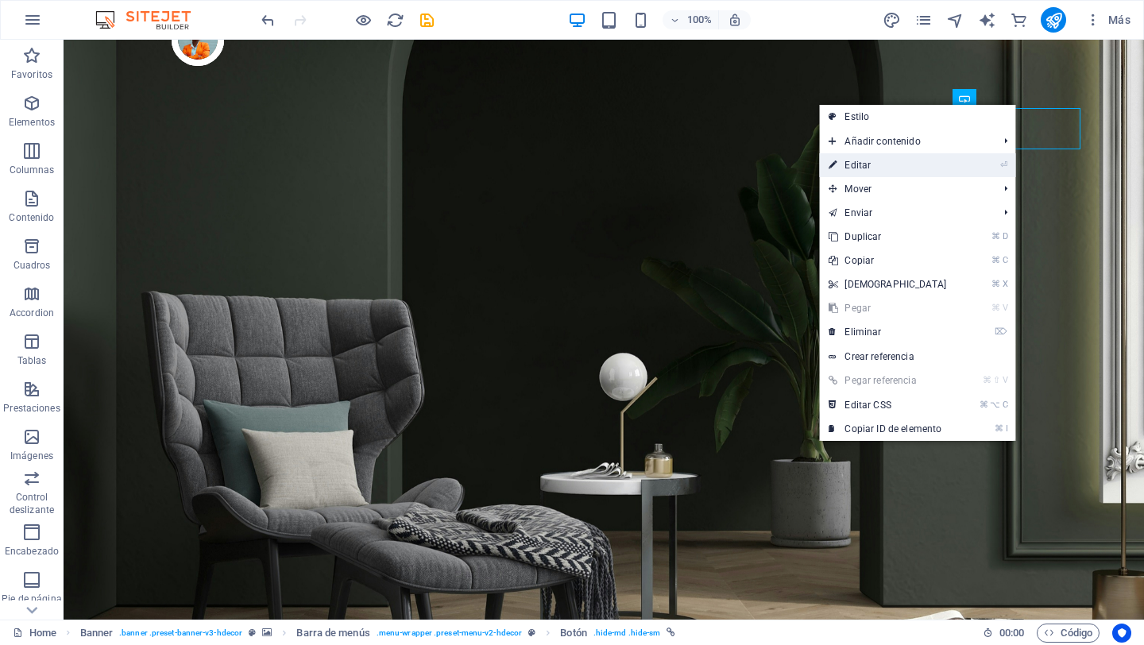
click at [970, 169] on li "⏎ Editar" at bounding box center [917, 165] width 196 height 24
click at [941, 167] on link "⏎ Editar" at bounding box center [887, 165] width 137 height 24
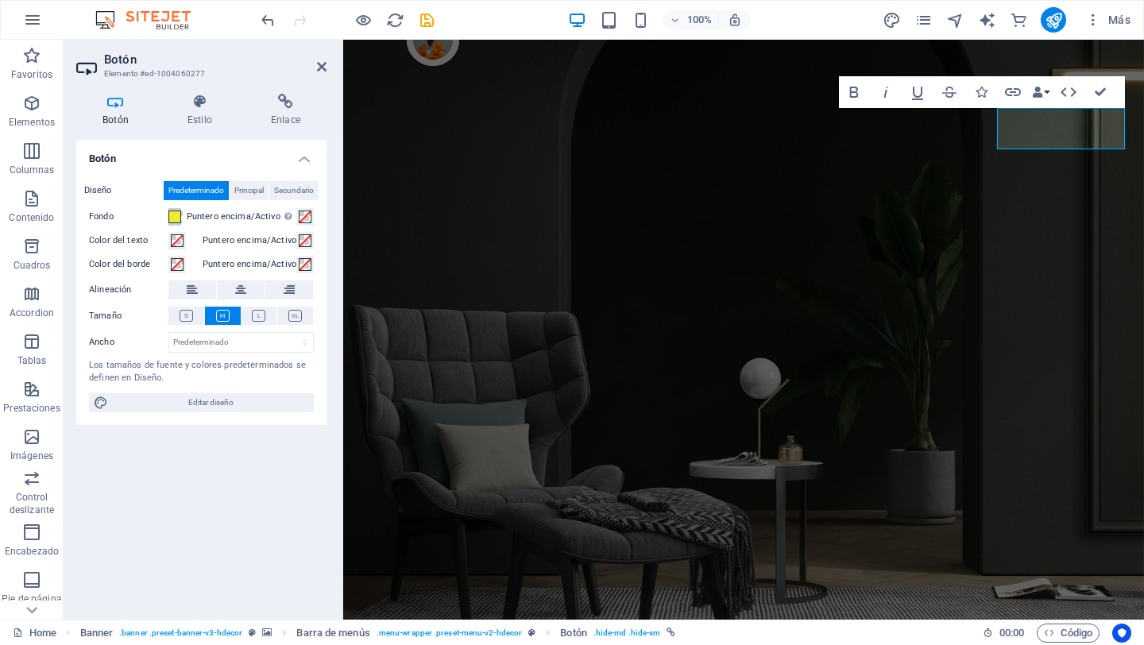
click at [177, 220] on span at bounding box center [174, 217] width 13 height 13
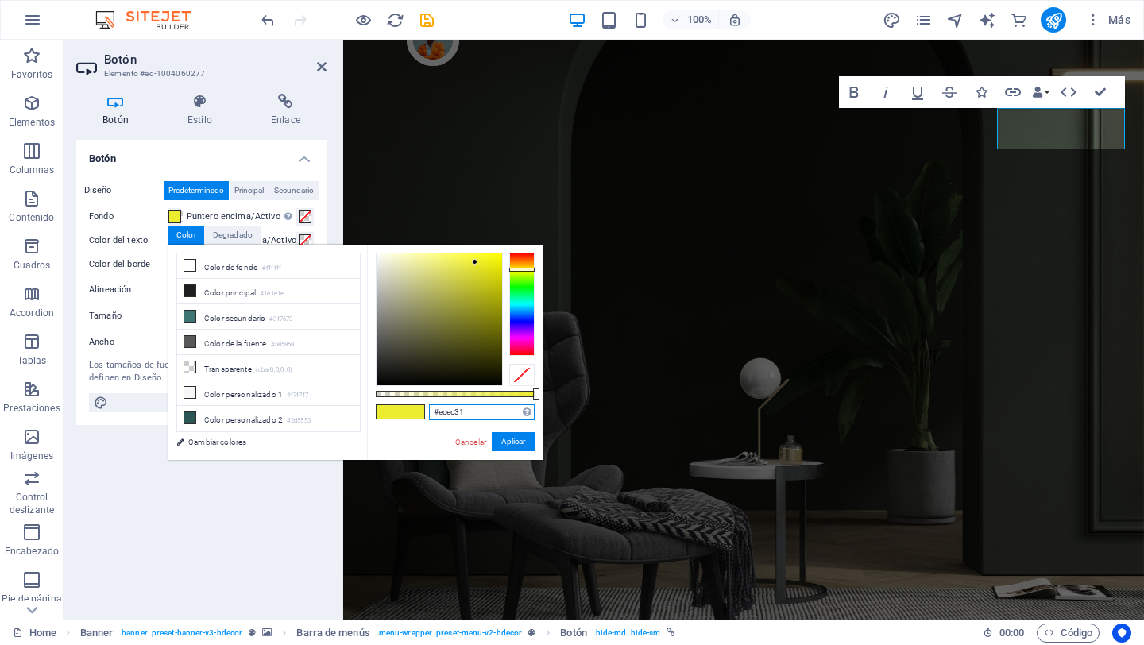
click at [470, 412] on input "#ecec31" at bounding box center [482, 413] width 106 height 16
type input "#"
type input "#f6eb61"
click at [525, 439] on button "Aplicar" at bounding box center [513, 441] width 43 height 19
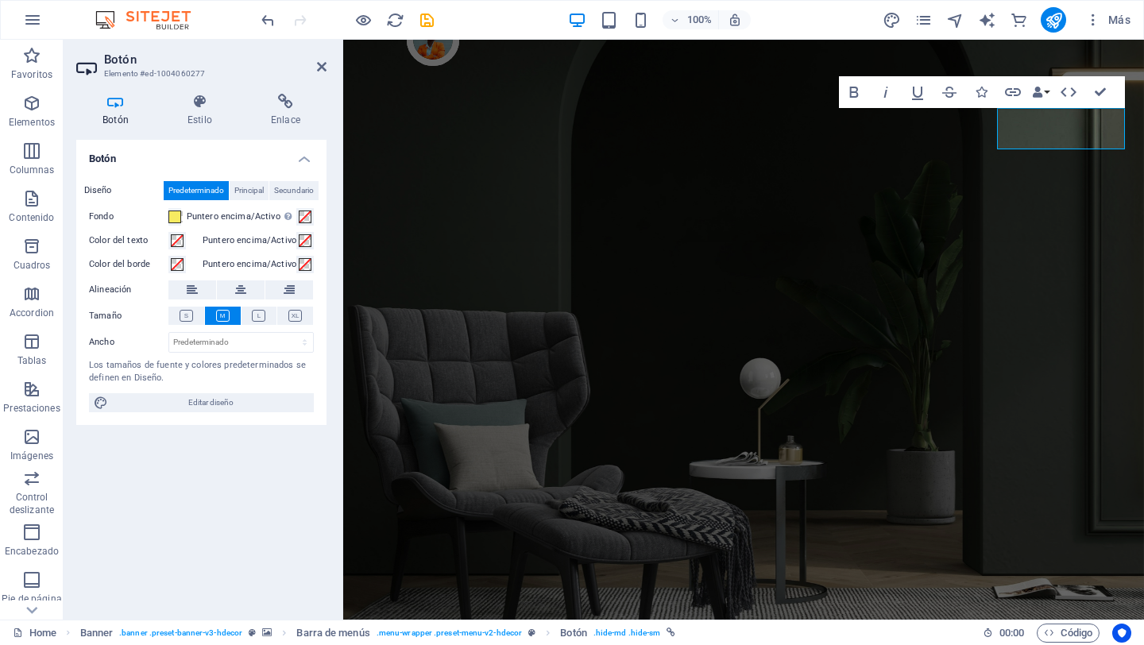
click at [224, 538] on div "Botón Diseño Predeterminado Principal Secundario Fondo Puntero encima/Activo [M…" at bounding box center [201, 373] width 250 height 467
click at [319, 66] on icon at bounding box center [322, 66] width 10 height 13
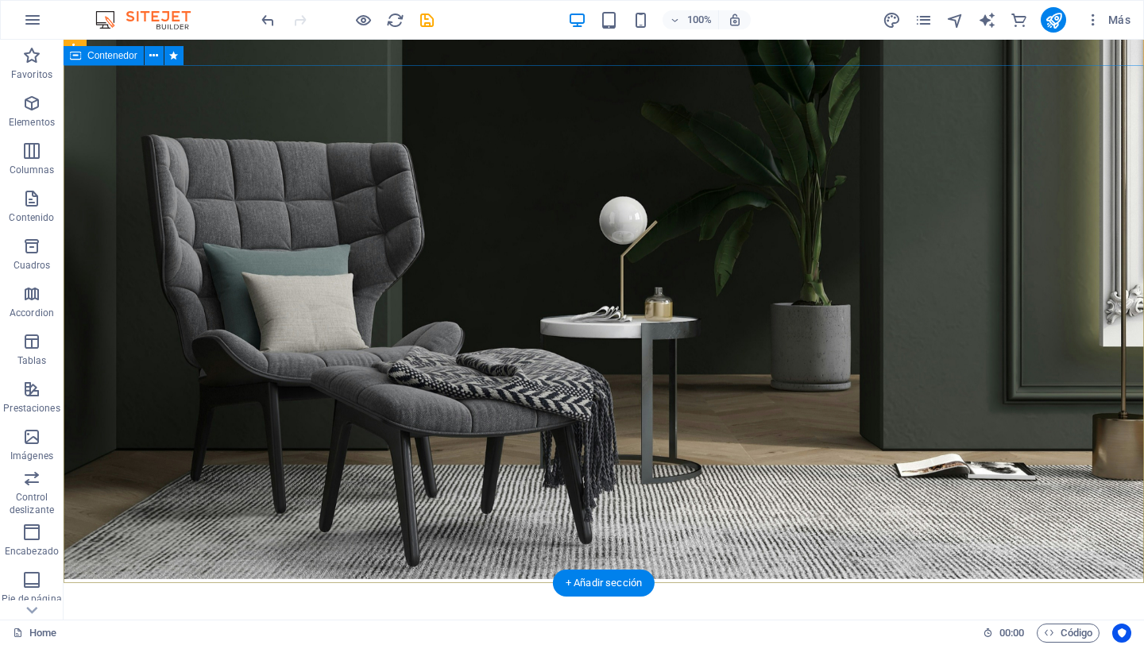
scroll to position [153, 0]
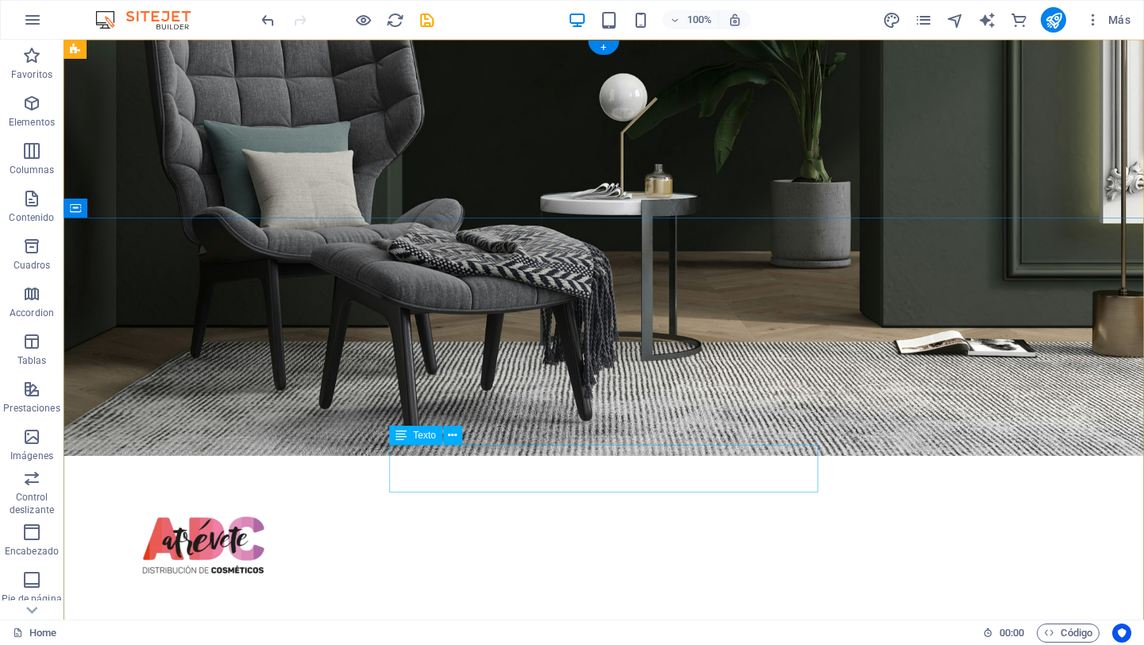
scroll to position [0, 0]
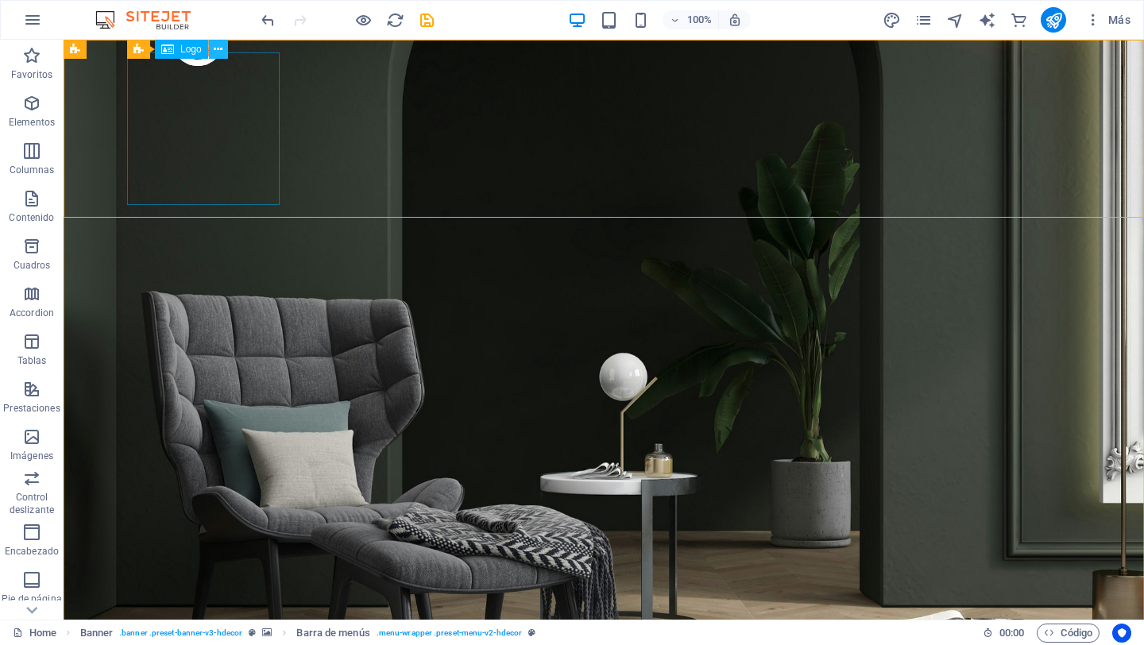
click at [222, 50] on icon at bounding box center [218, 49] width 9 height 17
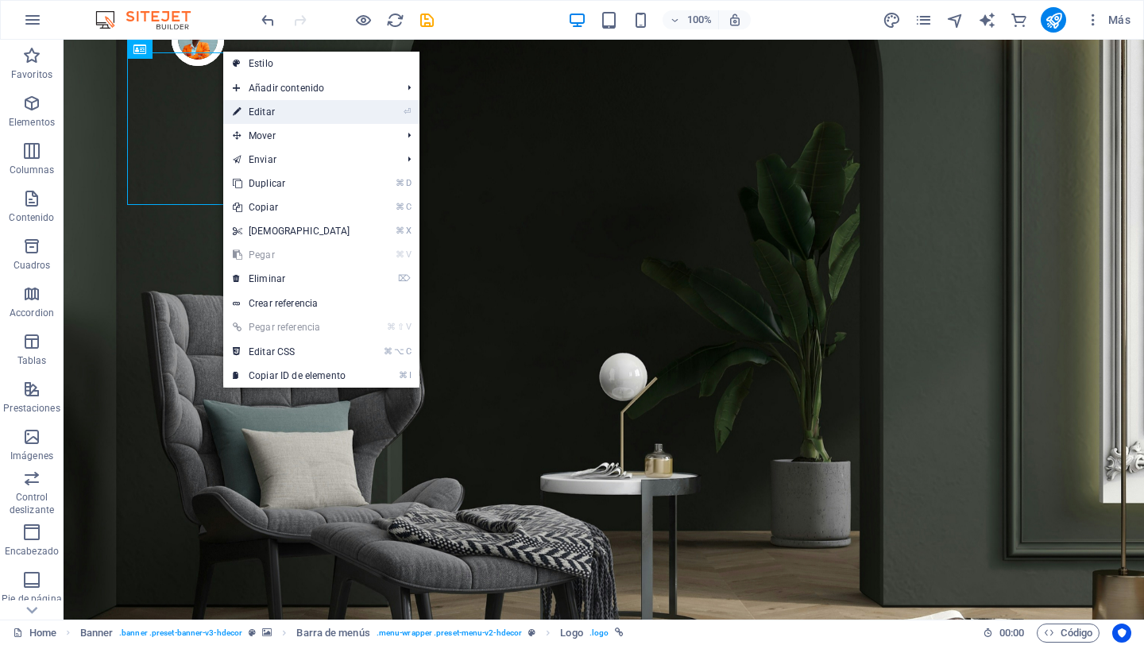
click at [249, 117] on link "⏎ Editar" at bounding box center [291, 112] width 137 height 24
select select "px"
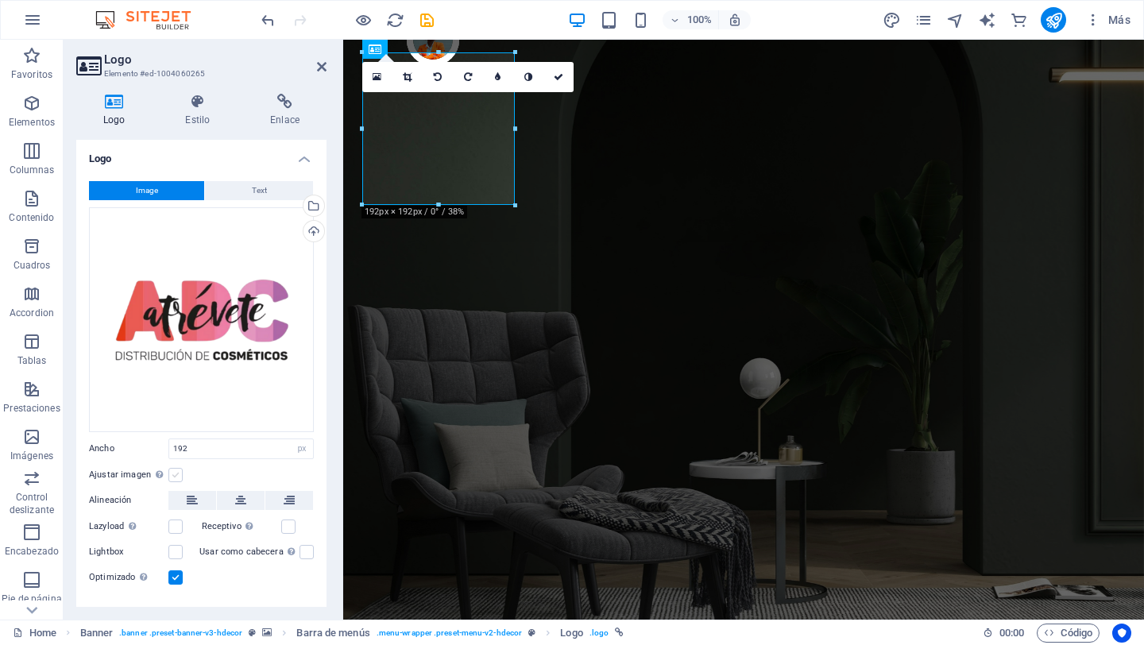
scroll to position [27, 0]
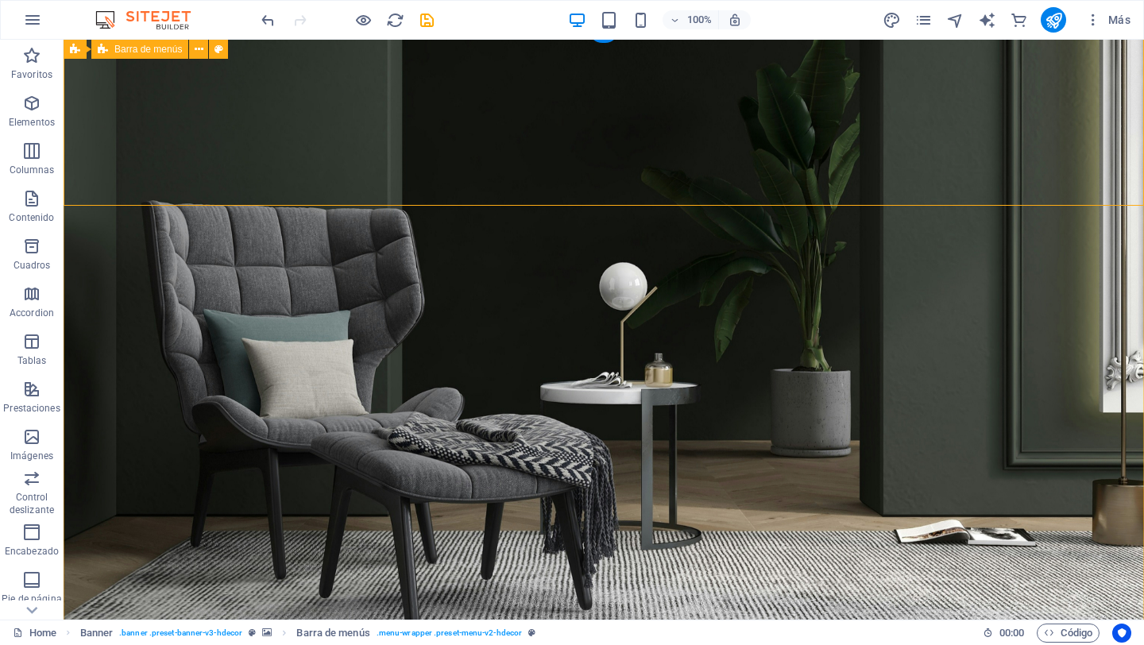
scroll to position [0, 0]
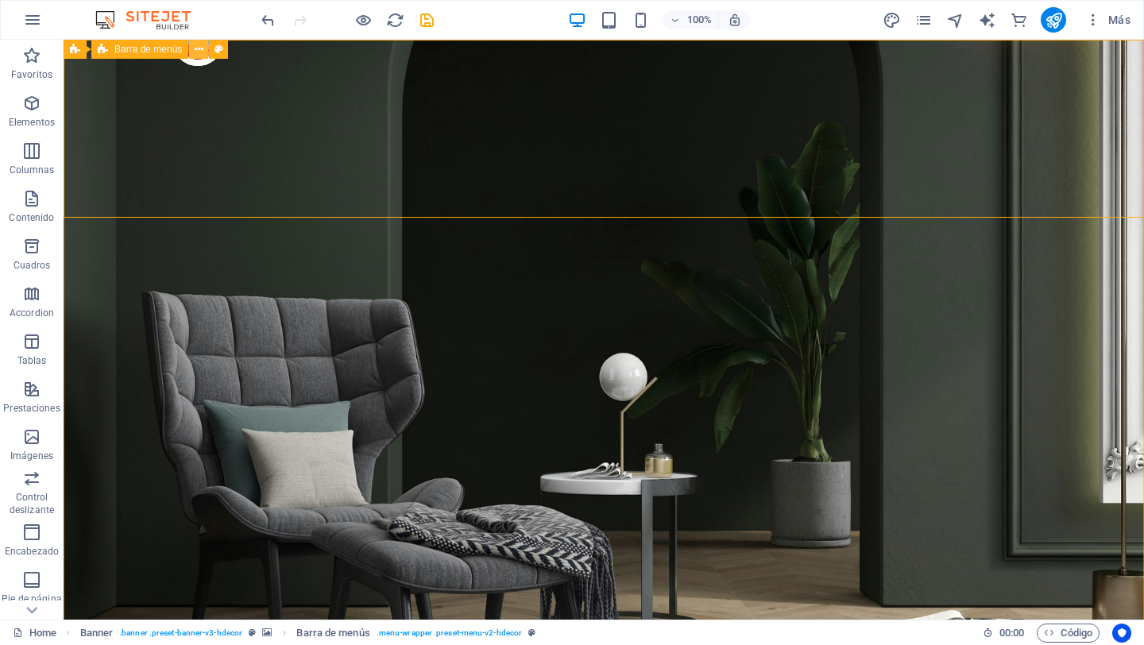
click at [197, 49] on icon at bounding box center [199, 49] width 9 height 17
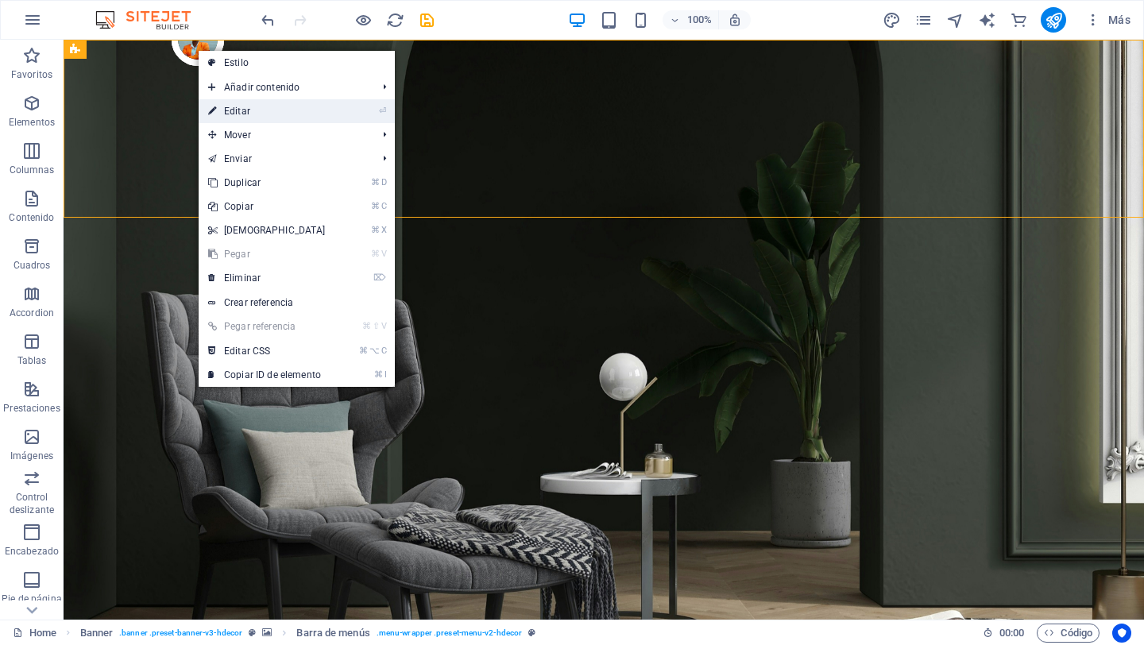
click at [238, 113] on link "⏎ Editar" at bounding box center [267, 111] width 137 height 24
select select "rem"
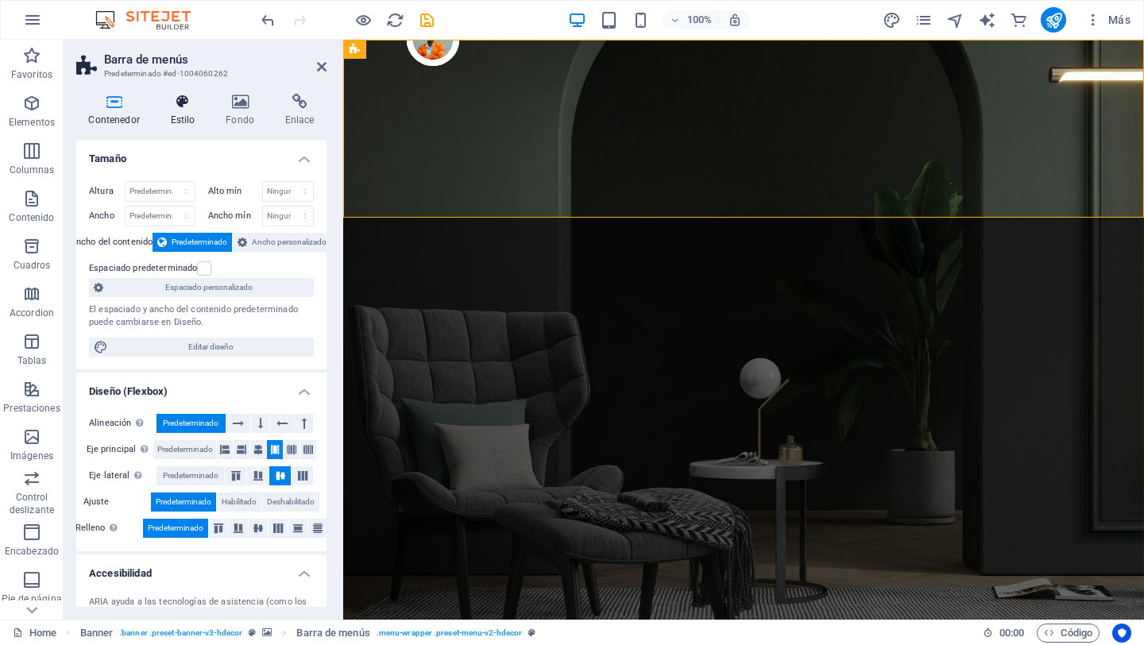
click at [182, 103] on icon at bounding box center [182, 102] width 49 height 16
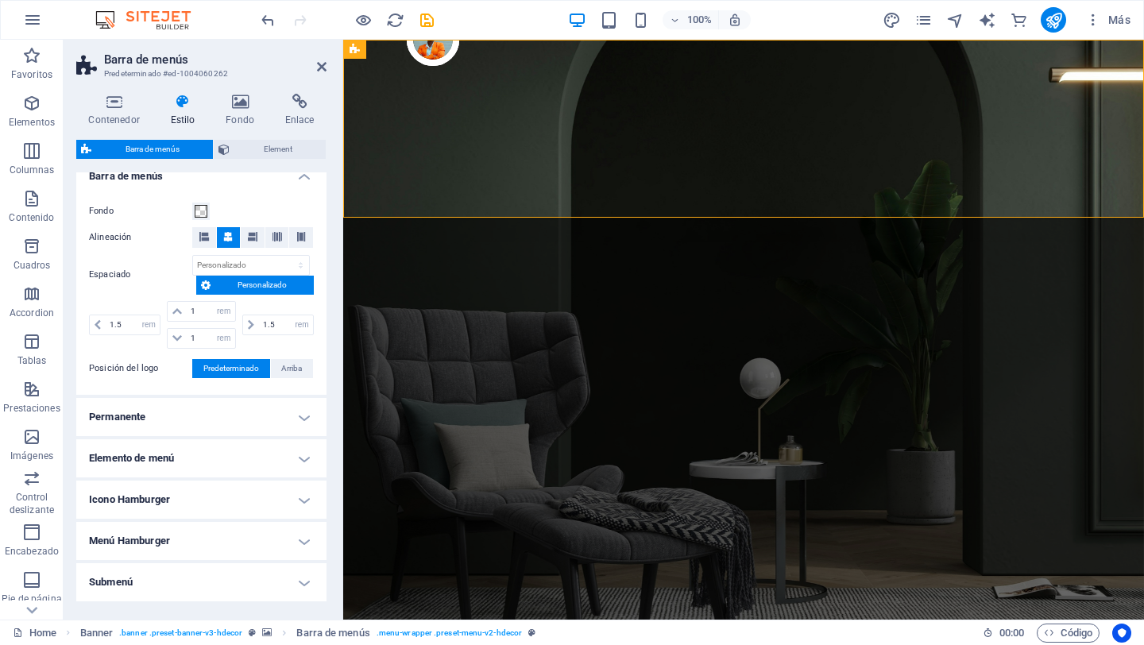
scroll to position [343, 0]
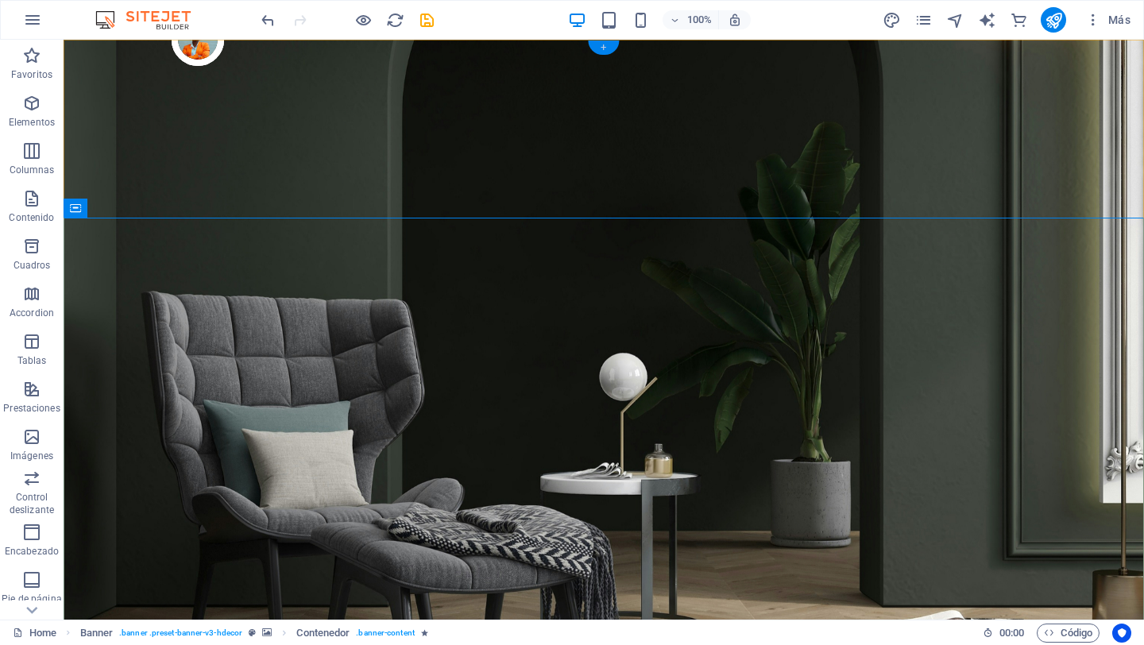
click at [602, 45] on div "+" at bounding box center [603, 48] width 31 height 14
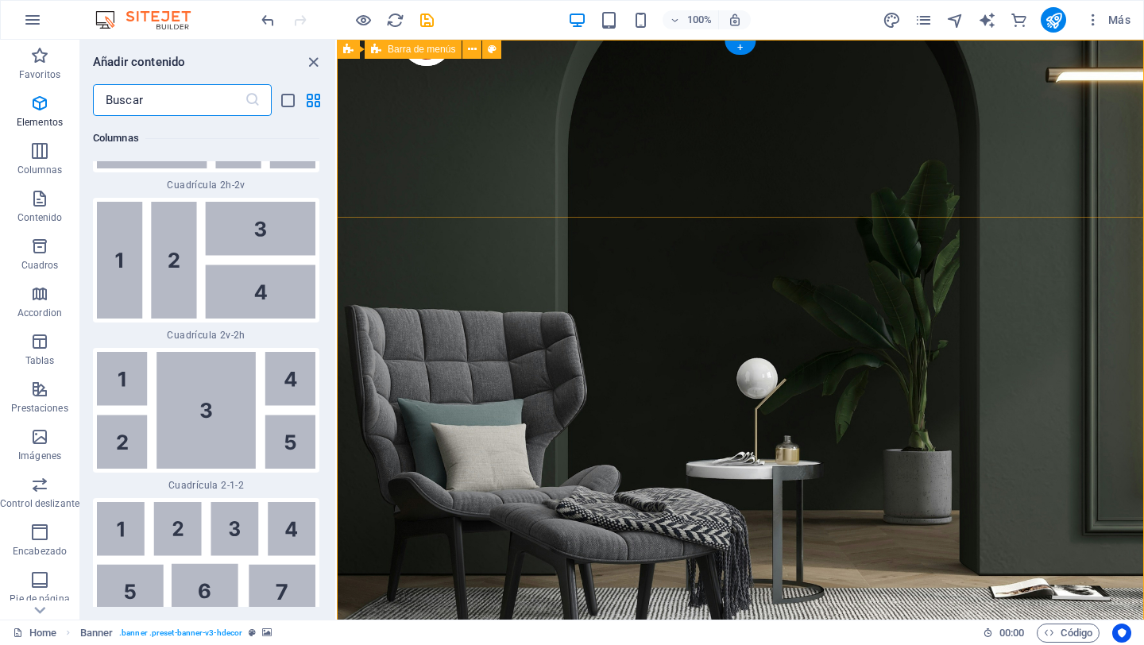
scroll to position [4866, 0]
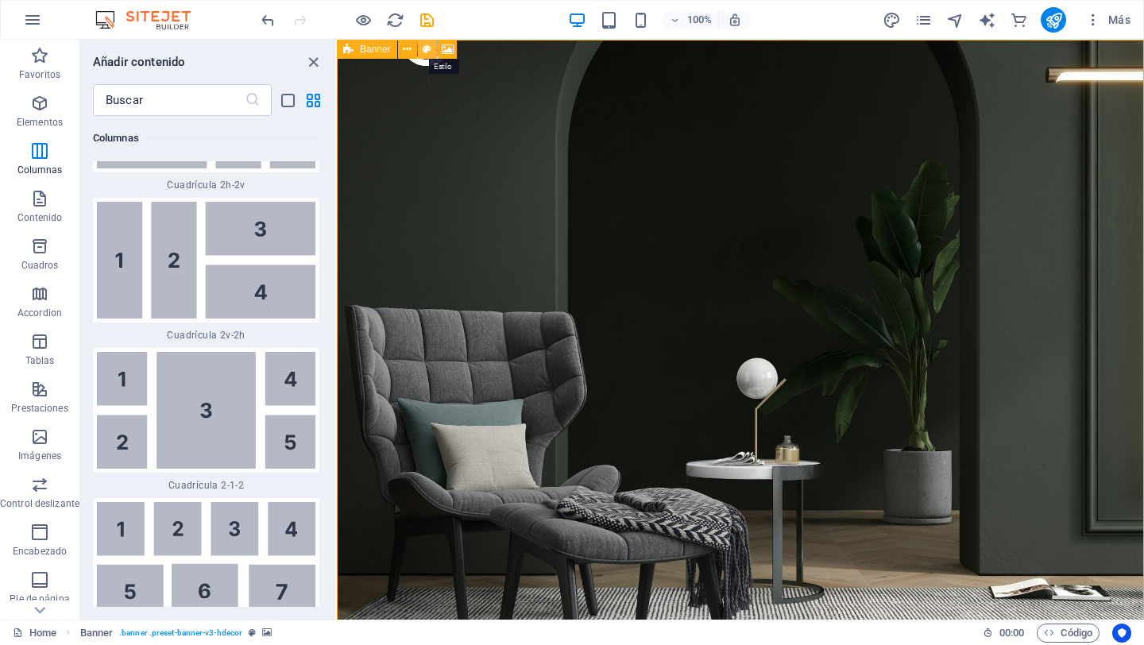
click at [430, 48] on icon at bounding box center [427, 49] width 9 height 17
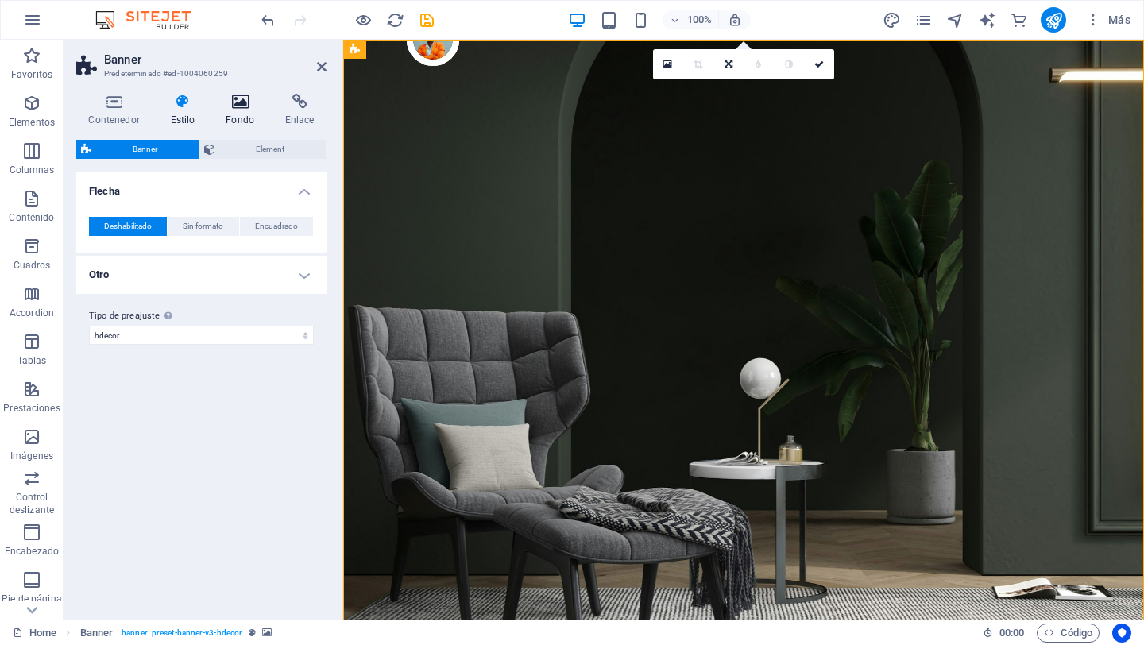
click at [242, 103] on icon at bounding box center [240, 102] width 53 height 16
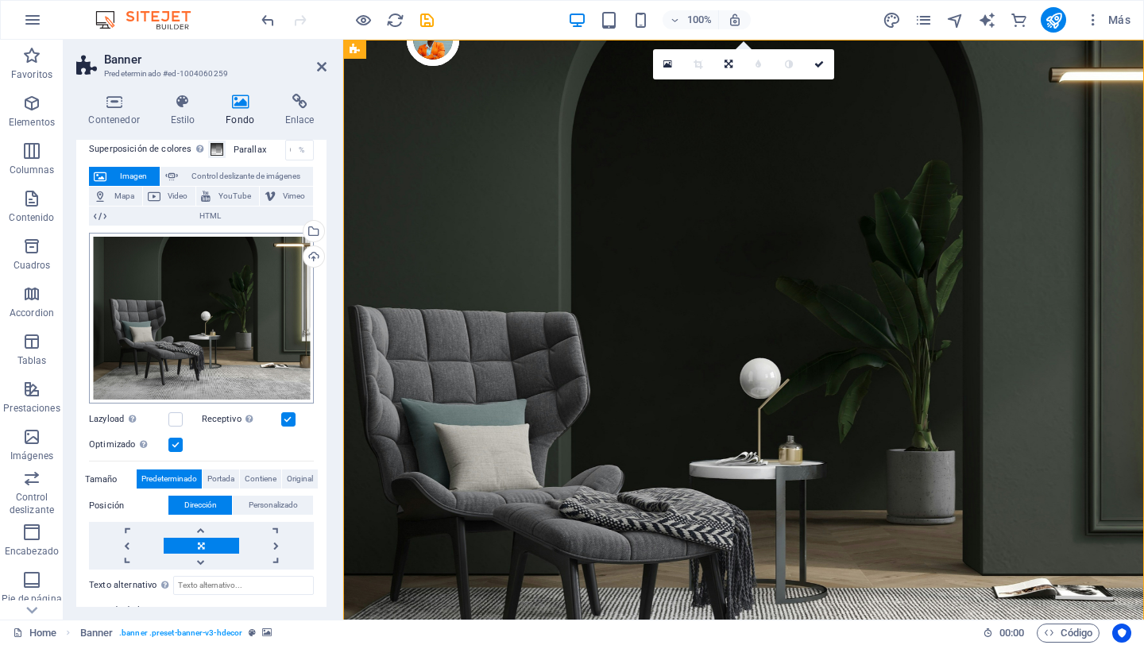
scroll to position [0, 0]
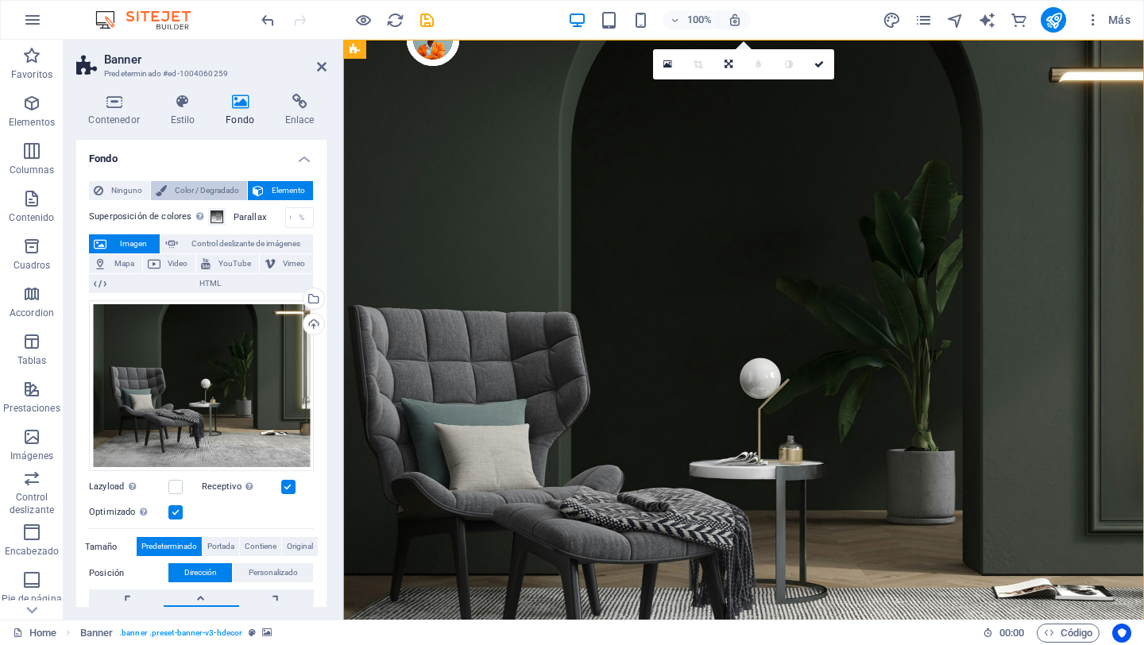
click at [165, 193] on button "Color / Degradado" at bounding box center [199, 190] width 96 height 19
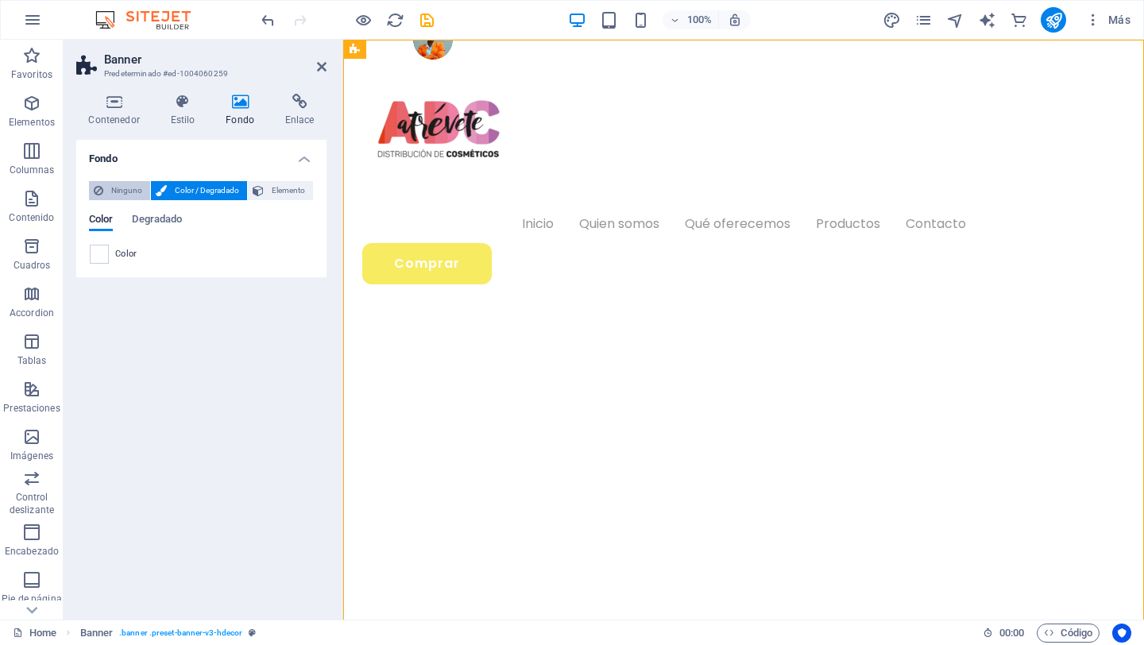
click at [129, 192] on span "Ninguno" at bounding box center [126, 190] width 37 height 19
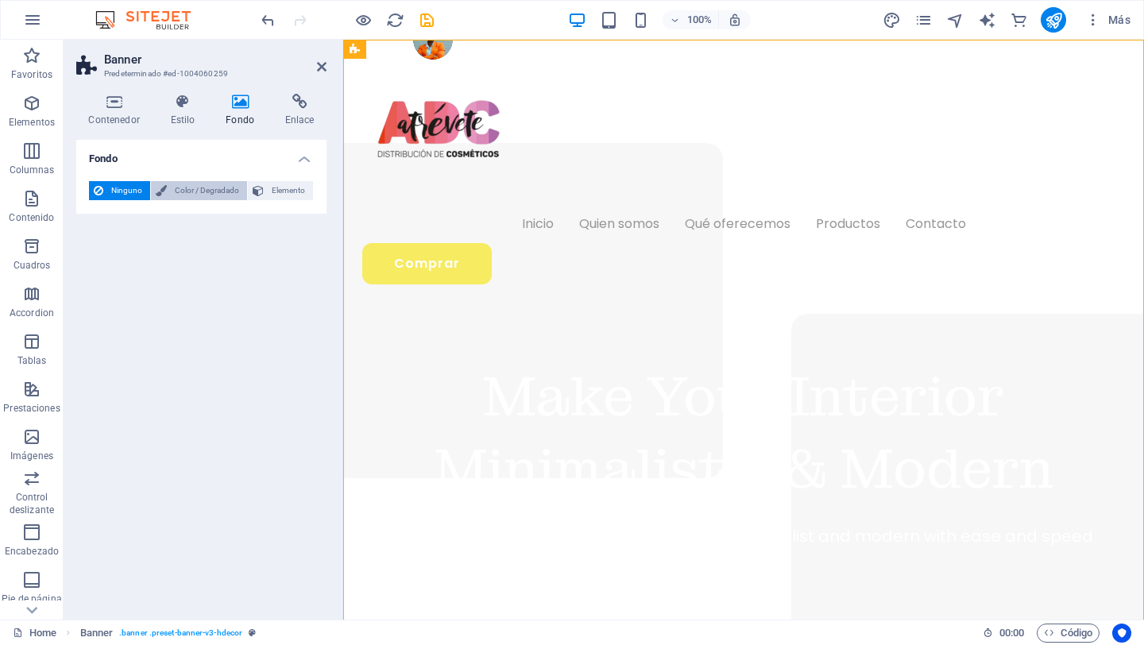
click at [188, 189] on span "Color / Degradado" at bounding box center [207, 190] width 71 height 19
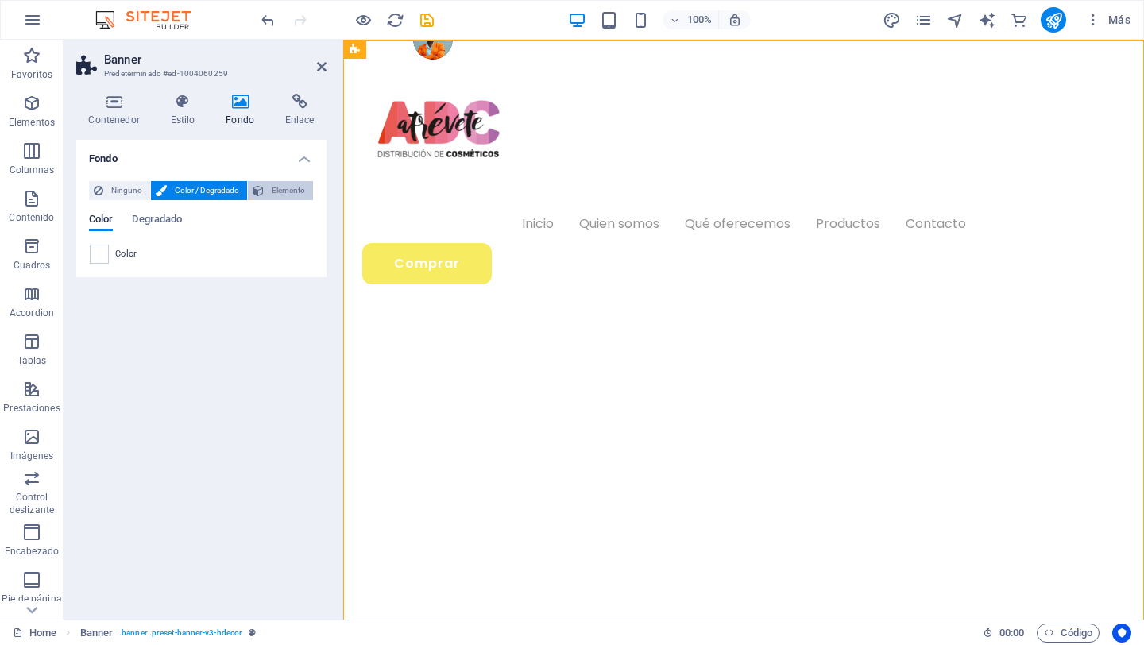
click at [292, 190] on span "Elemento" at bounding box center [289, 190] width 40 height 19
